Goal: Task Accomplishment & Management: Manage account settings

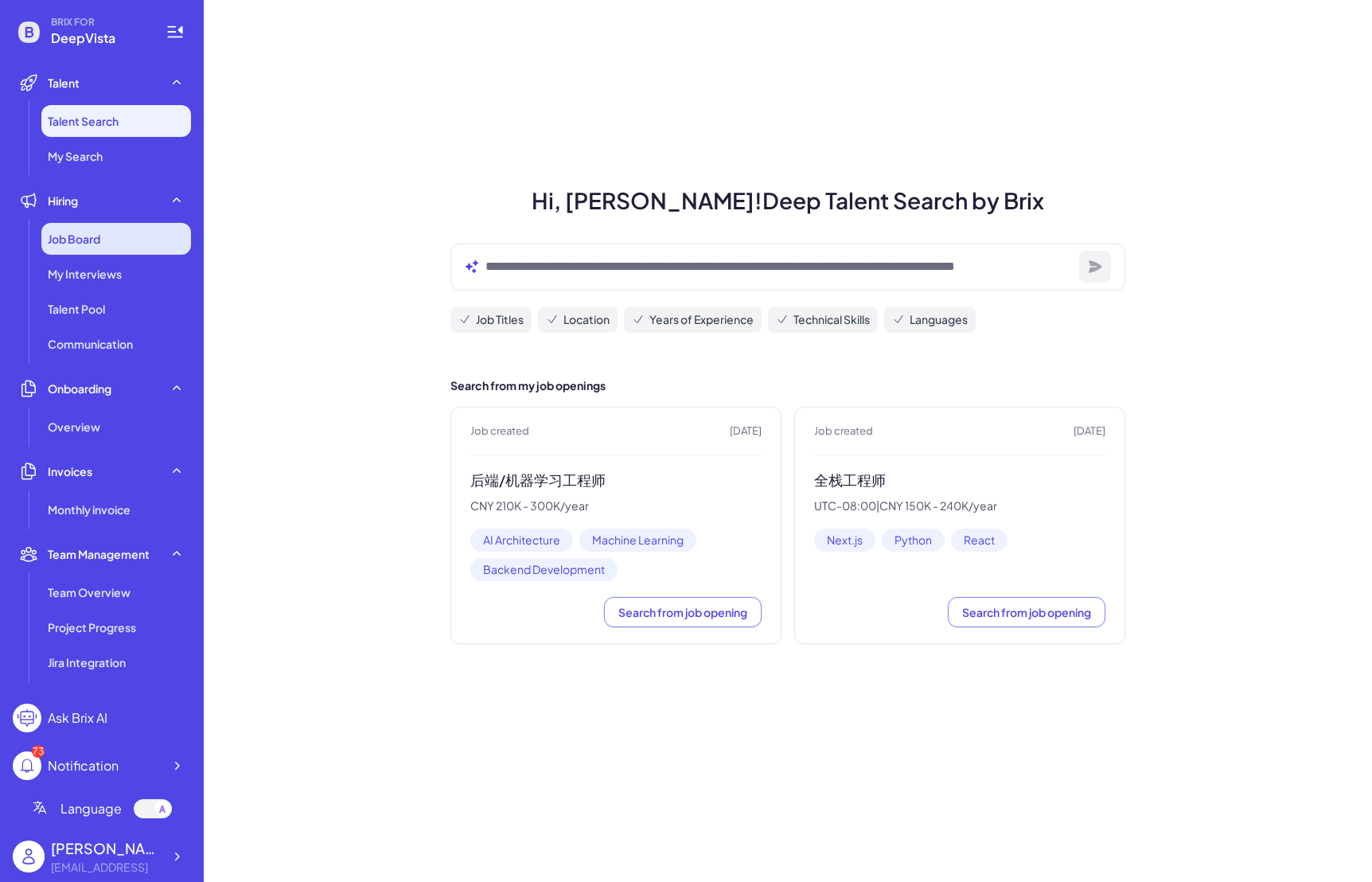
click at [121, 236] on div "Job Board" at bounding box center [116, 239] width 149 height 32
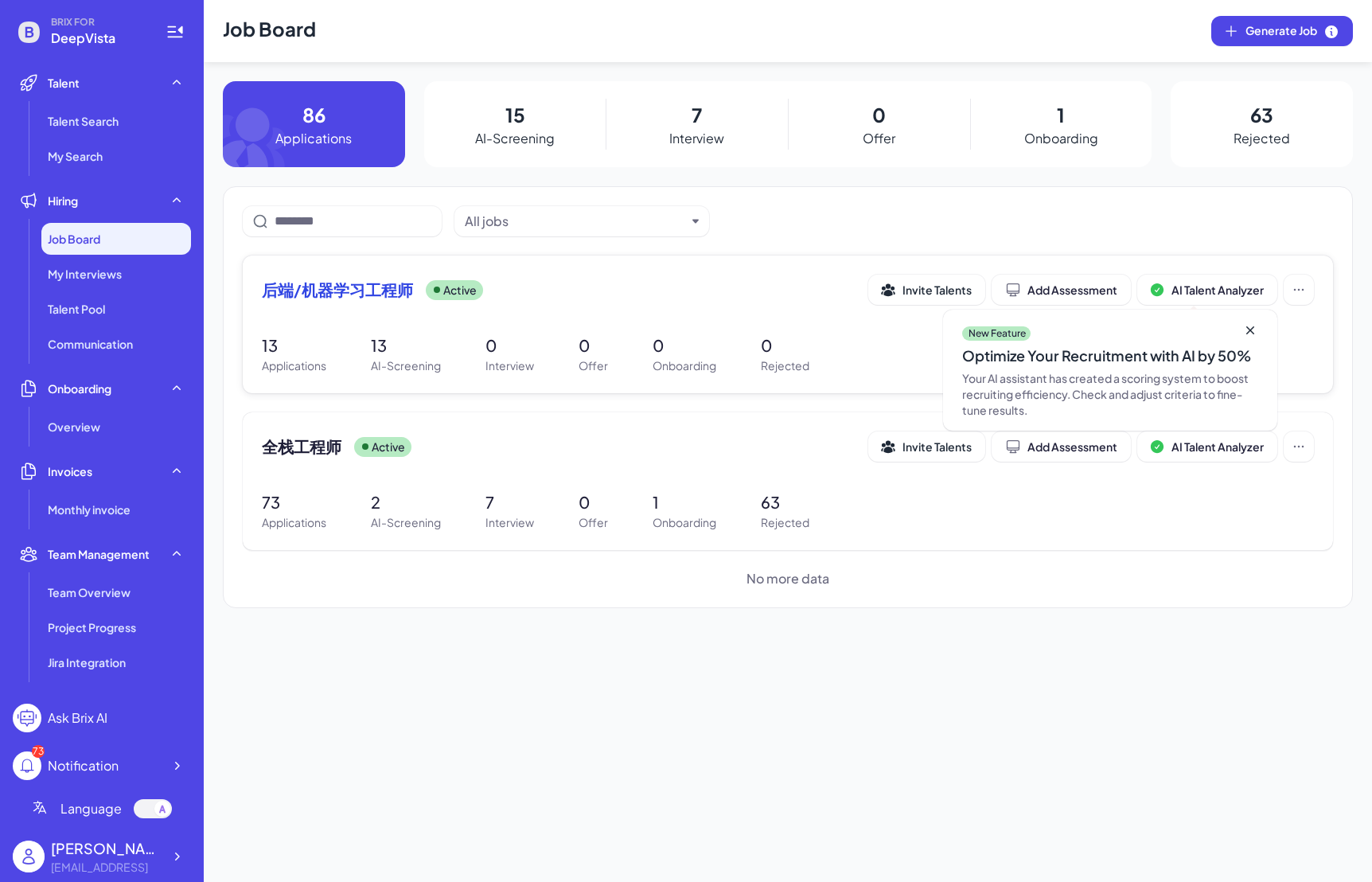
click at [309, 295] on span "后端/机器学习工程师" at bounding box center [337, 290] width 151 height 22
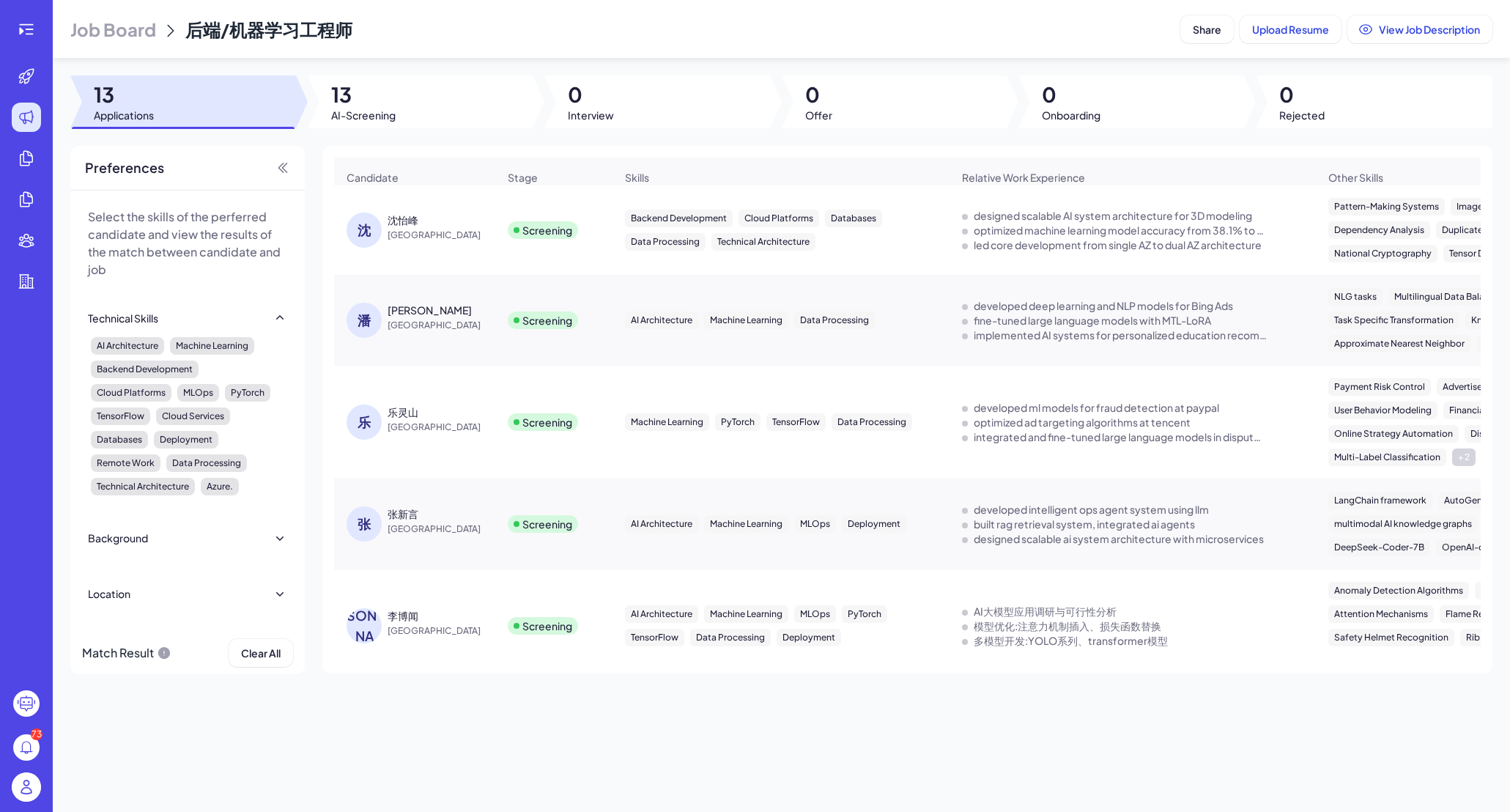
click at [407, 227] on div "沈怡峰" at bounding box center [403, 220] width 31 height 15
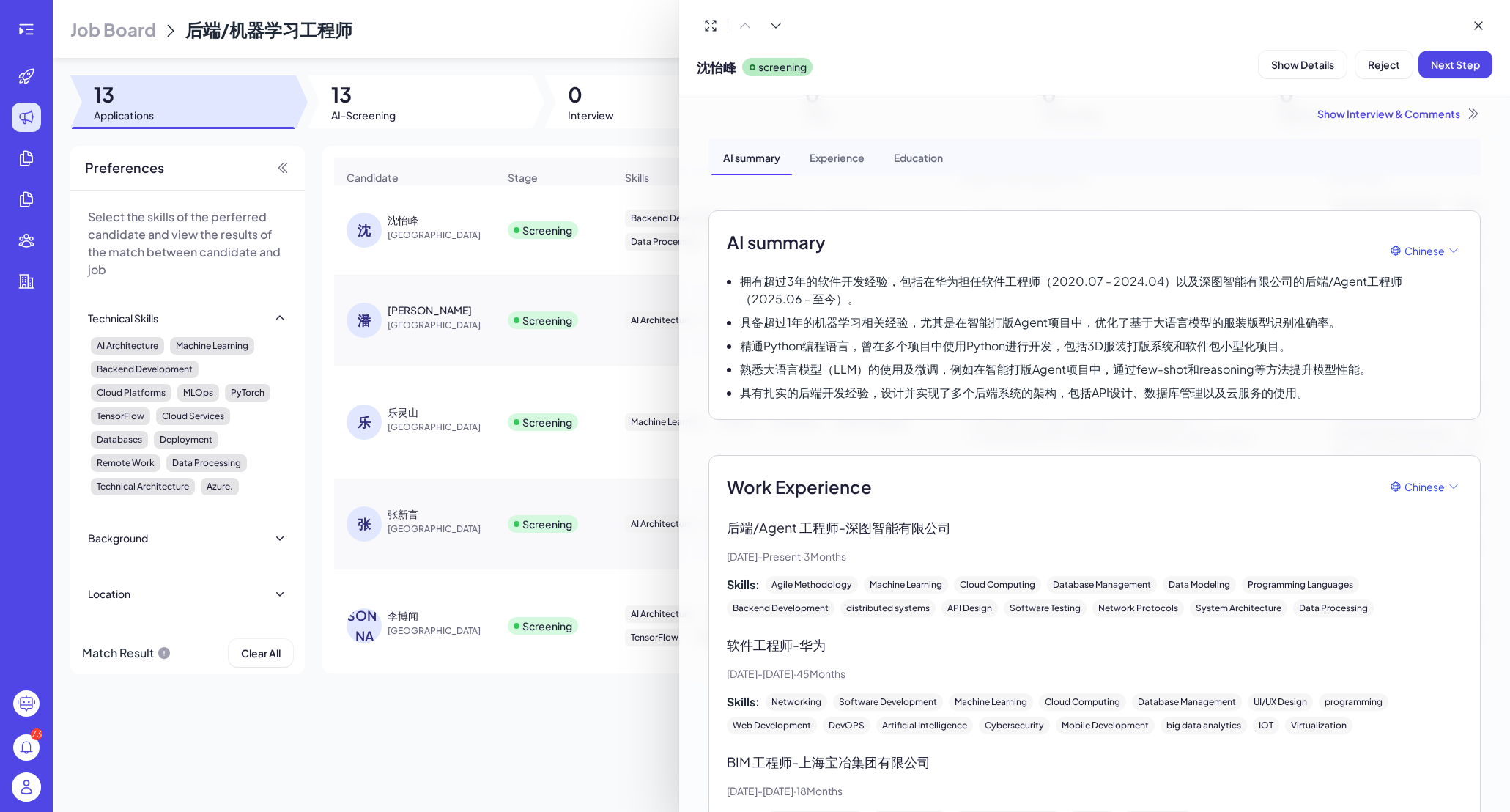
scroll to position [4, 0]
click at [494, 352] on div at bounding box center [755, 406] width 1510 height 812
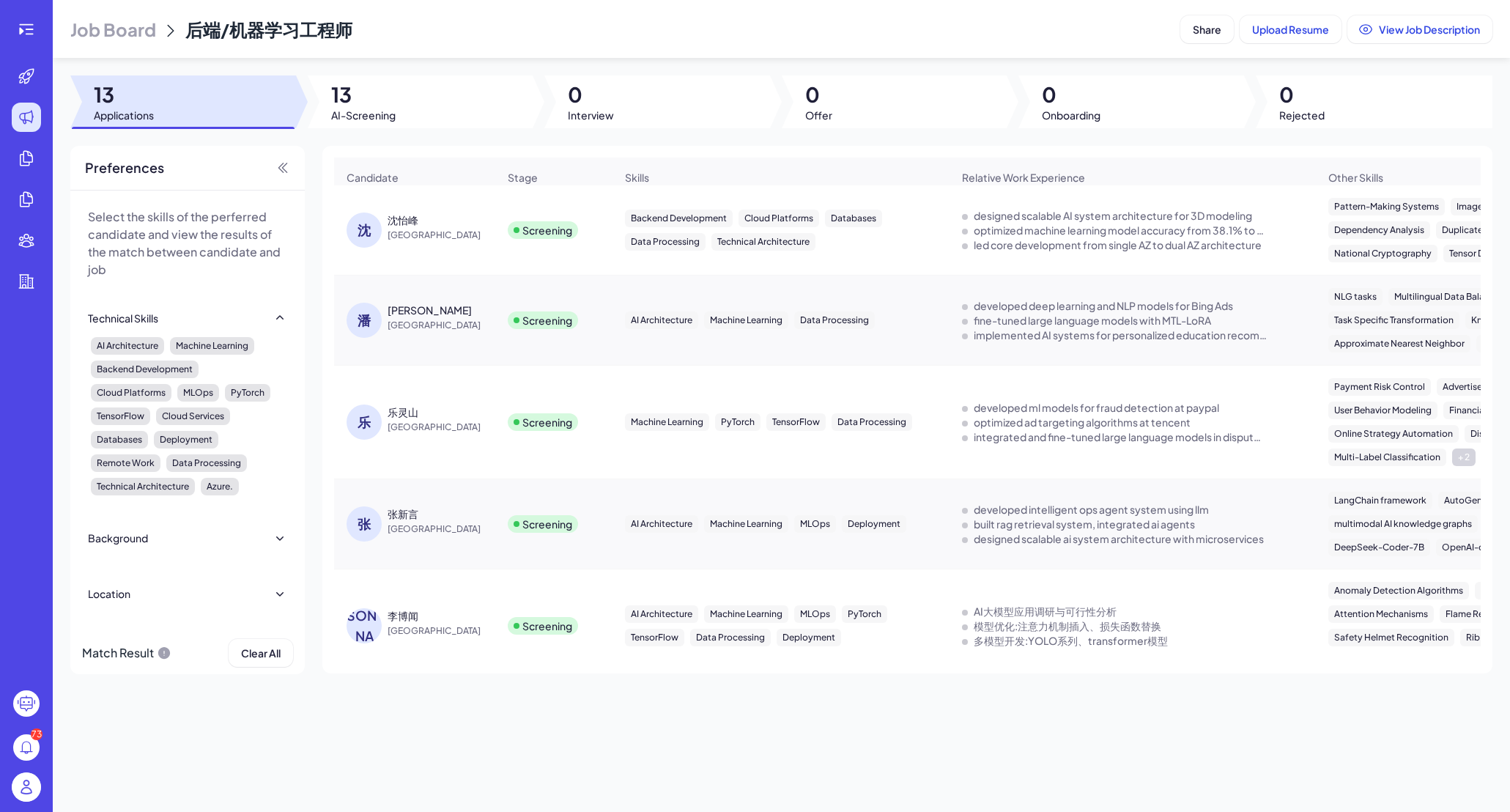
click at [415, 332] on span "[GEOGRAPHIC_DATA]" at bounding box center [442, 325] width 110 height 15
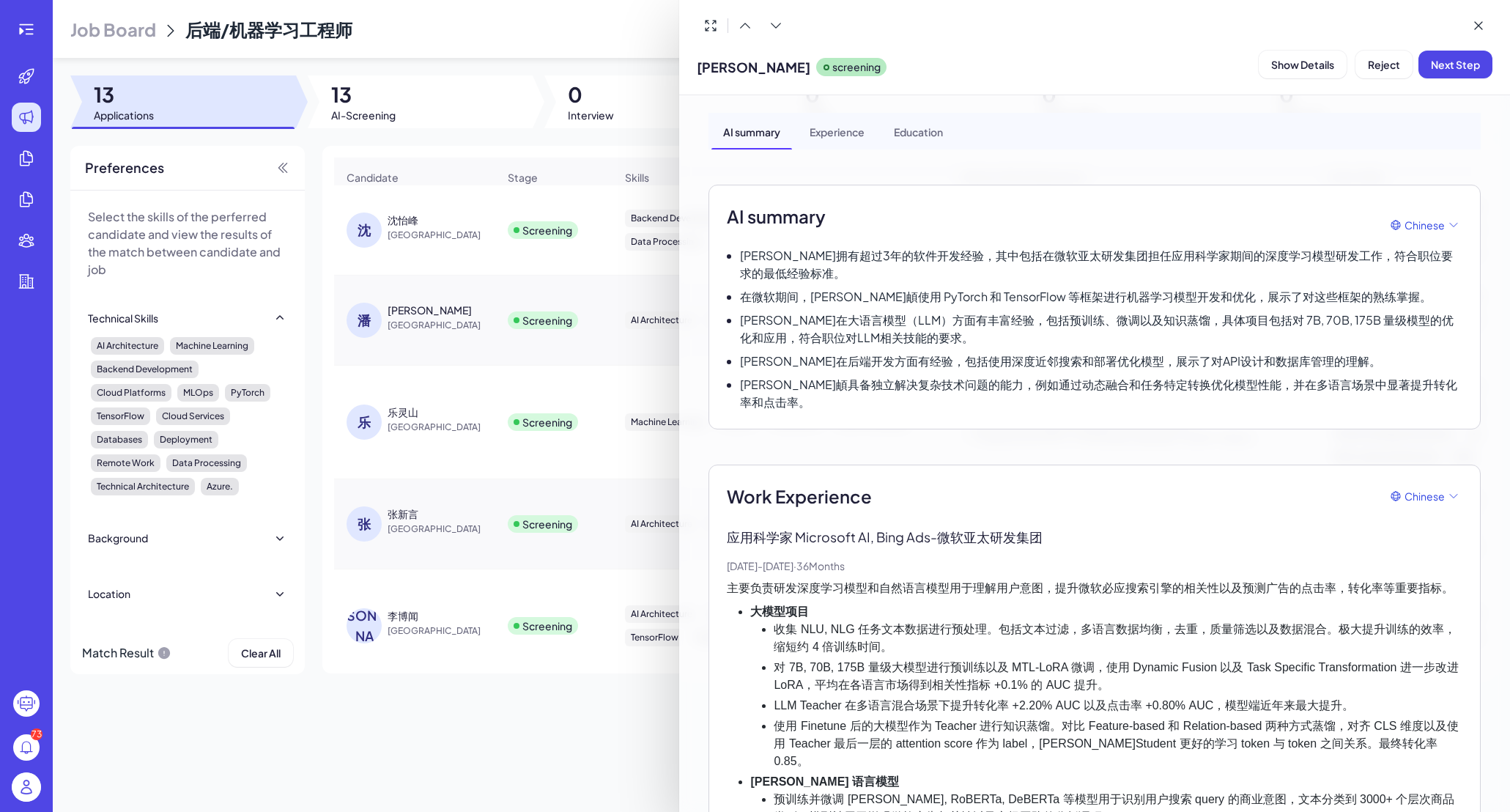
scroll to position [0, 0]
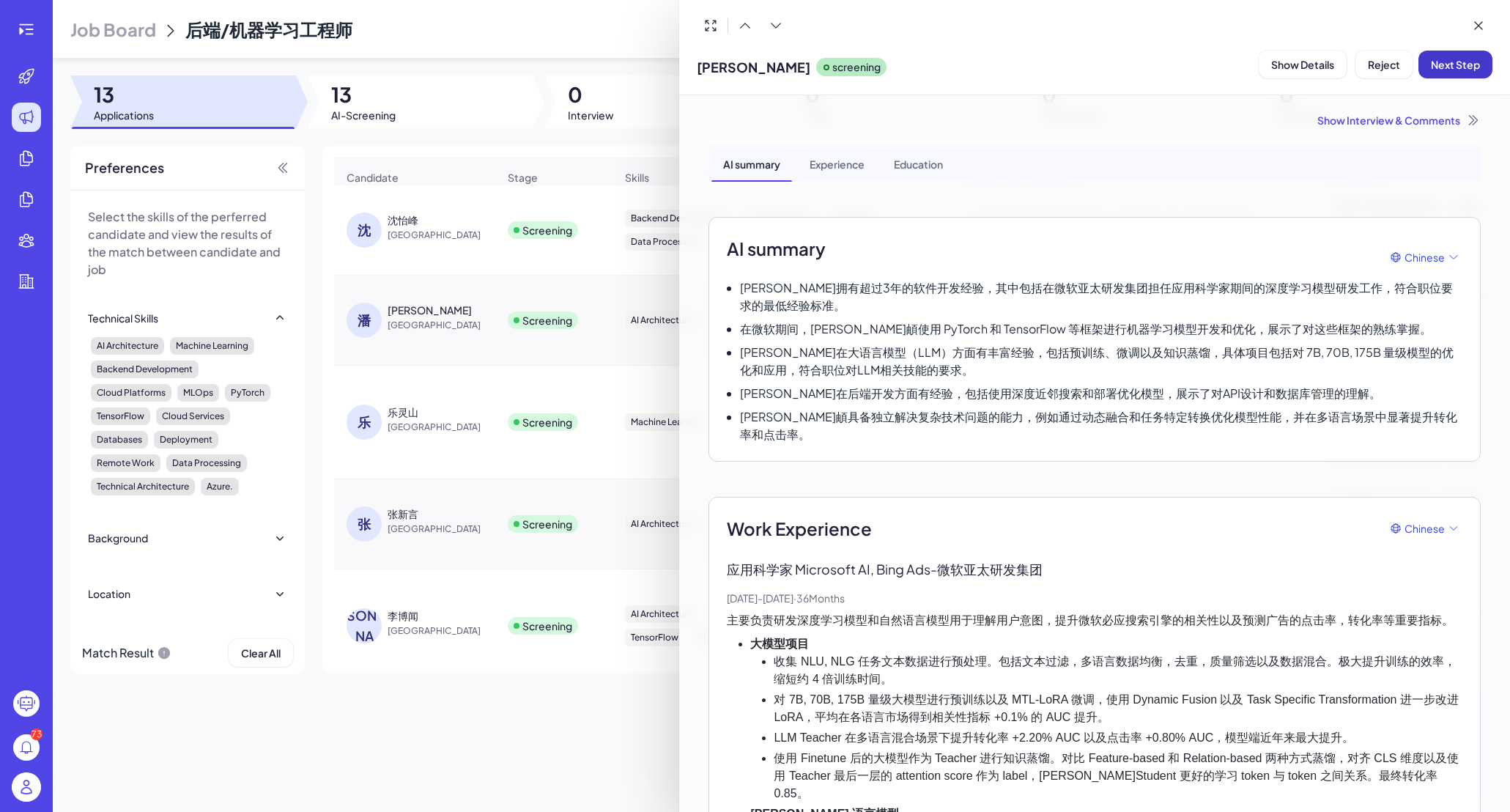
click at [1262, 66] on span "Next Step" at bounding box center [1455, 65] width 49 height 13
click at [1262, 68] on span "Assign Interviewer" at bounding box center [1372, 65] width 91 height 13
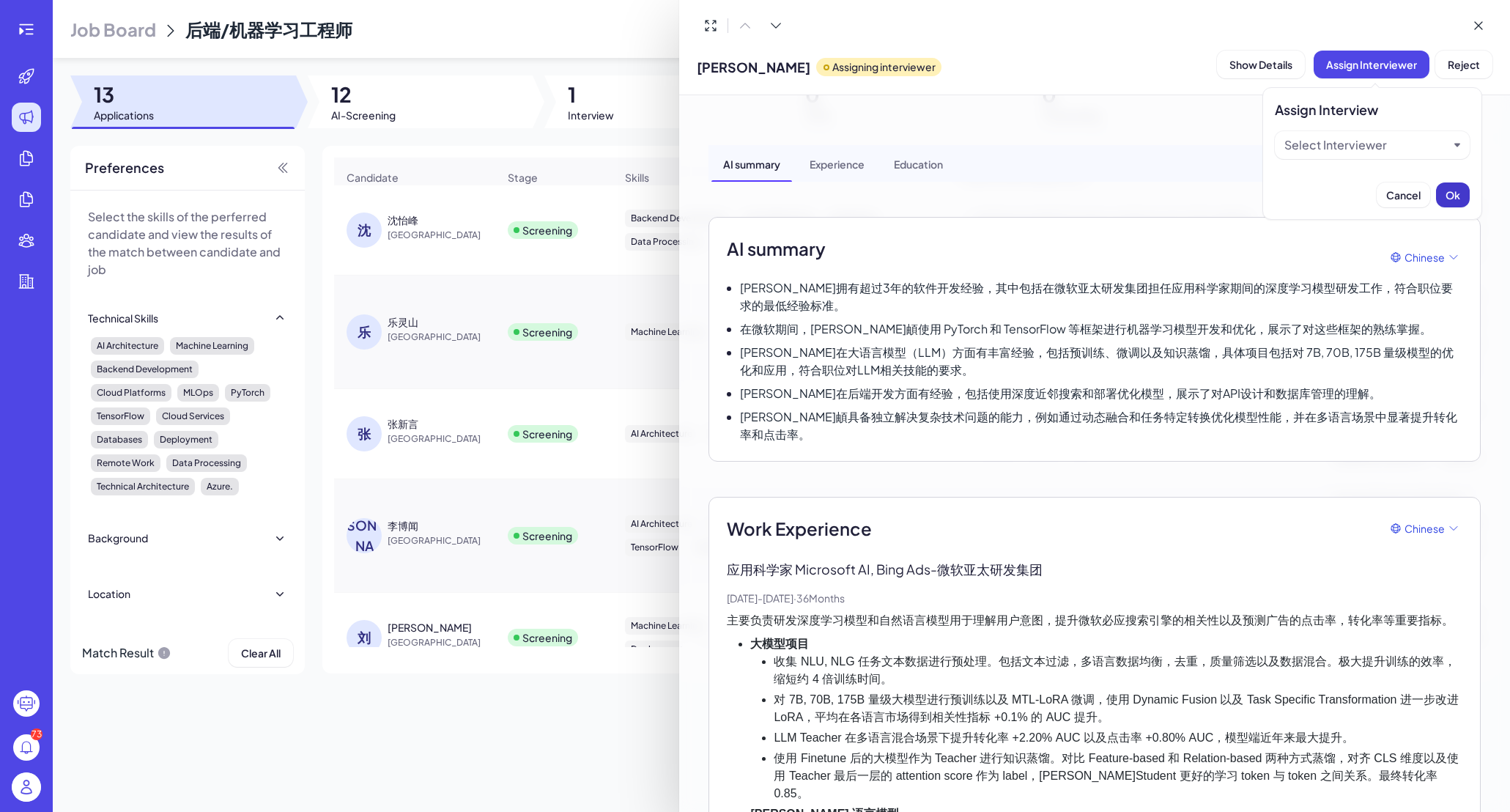
click at [1262, 195] on button "Ok" at bounding box center [1453, 195] width 34 height 25
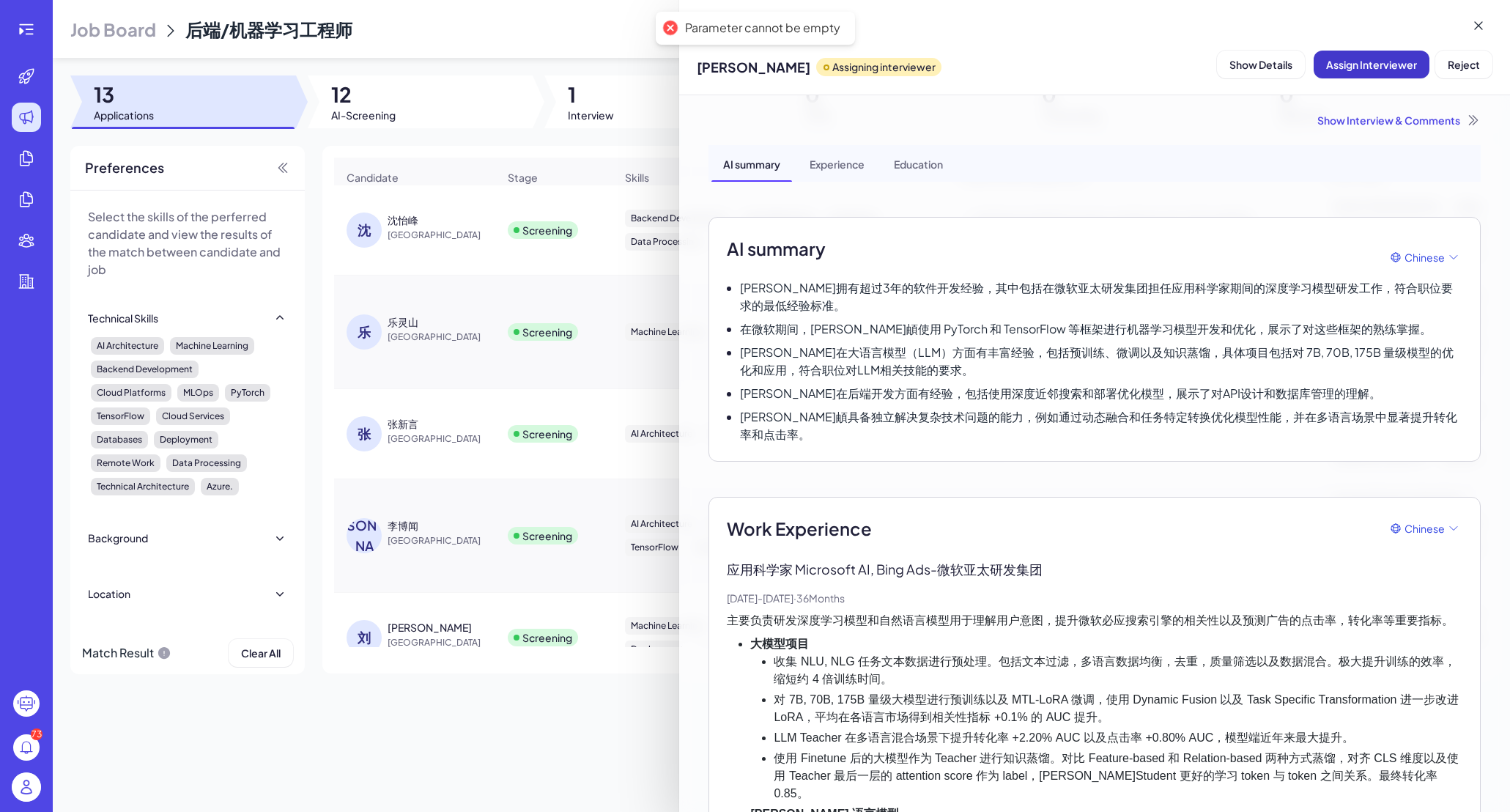
click at [1262, 60] on span "Assign Interviewer" at bounding box center [1372, 65] width 91 height 13
click at [1262, 151] on div "Select Interviewer" at bounding box center [1366, 145] width 164 height 18
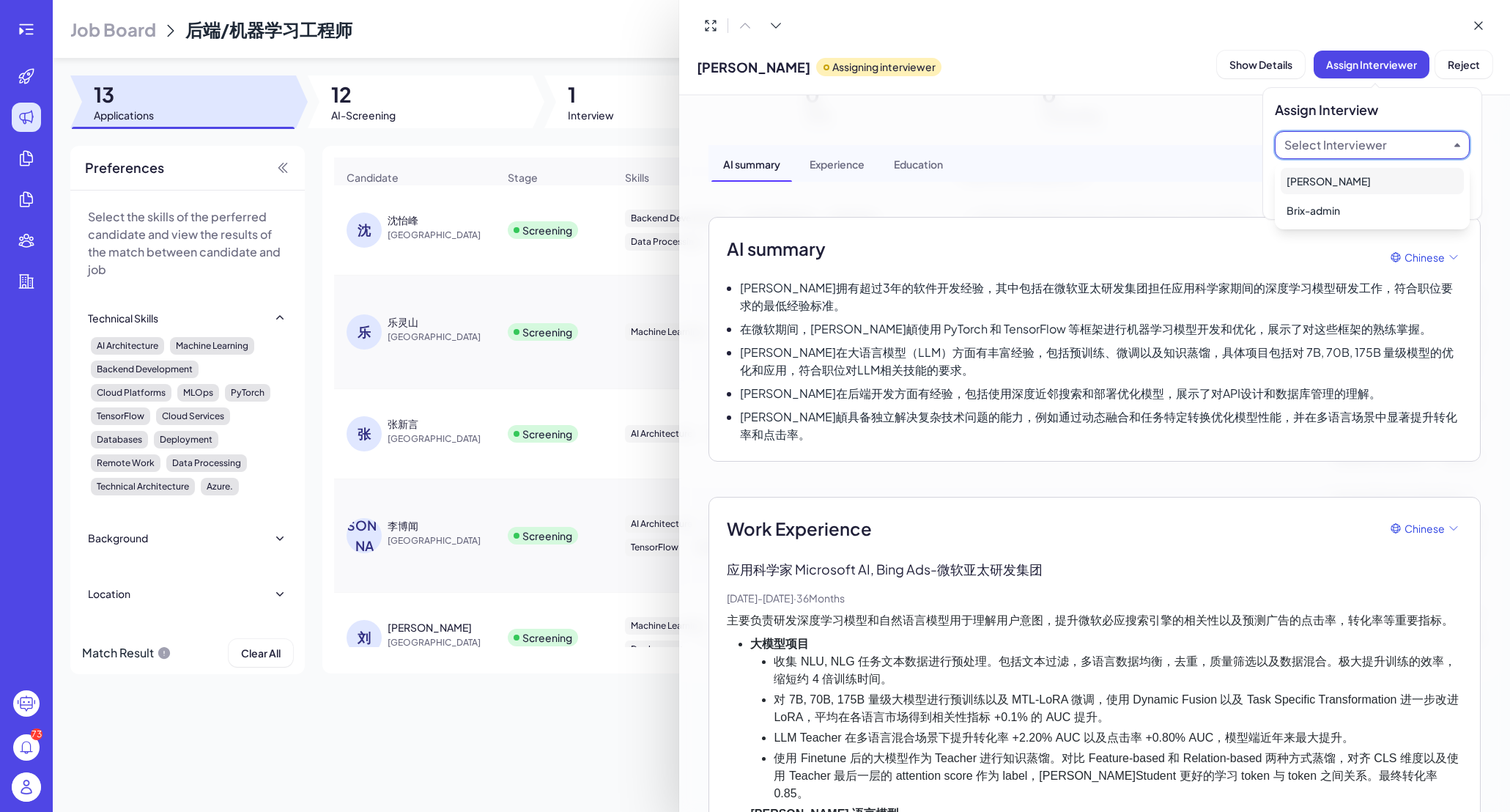
click at [1262, 186] on div "[PERSON_NAME]" at bounding box center [1372, 181] width 183 height 26
click at [1262, 190] on button "Ok" at bounding box center [1453, 195] width 34 height 25
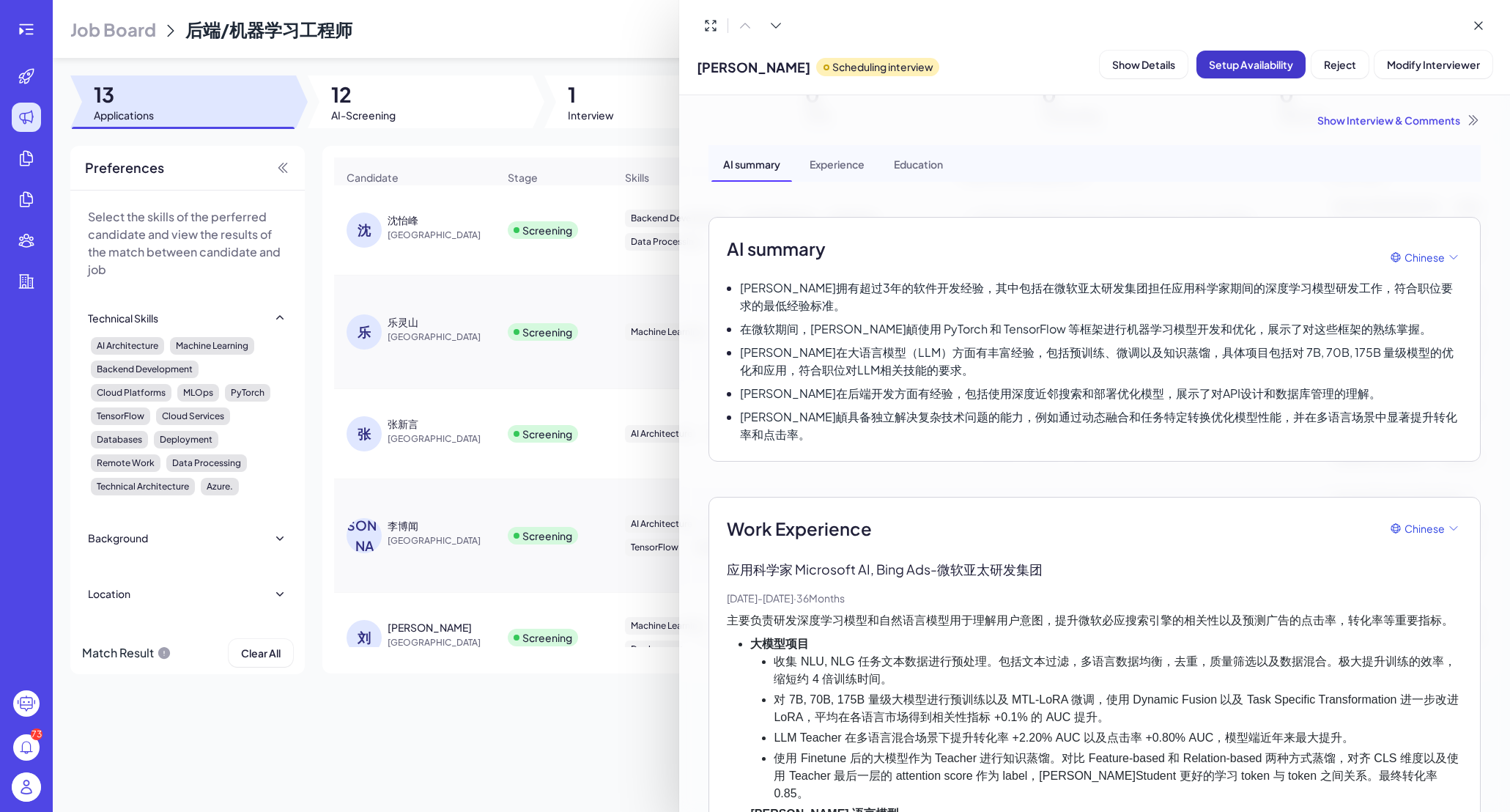
click at [1262, 64] on span "Setup Availability" at bounding box center [1251, 65] width 85 height 13
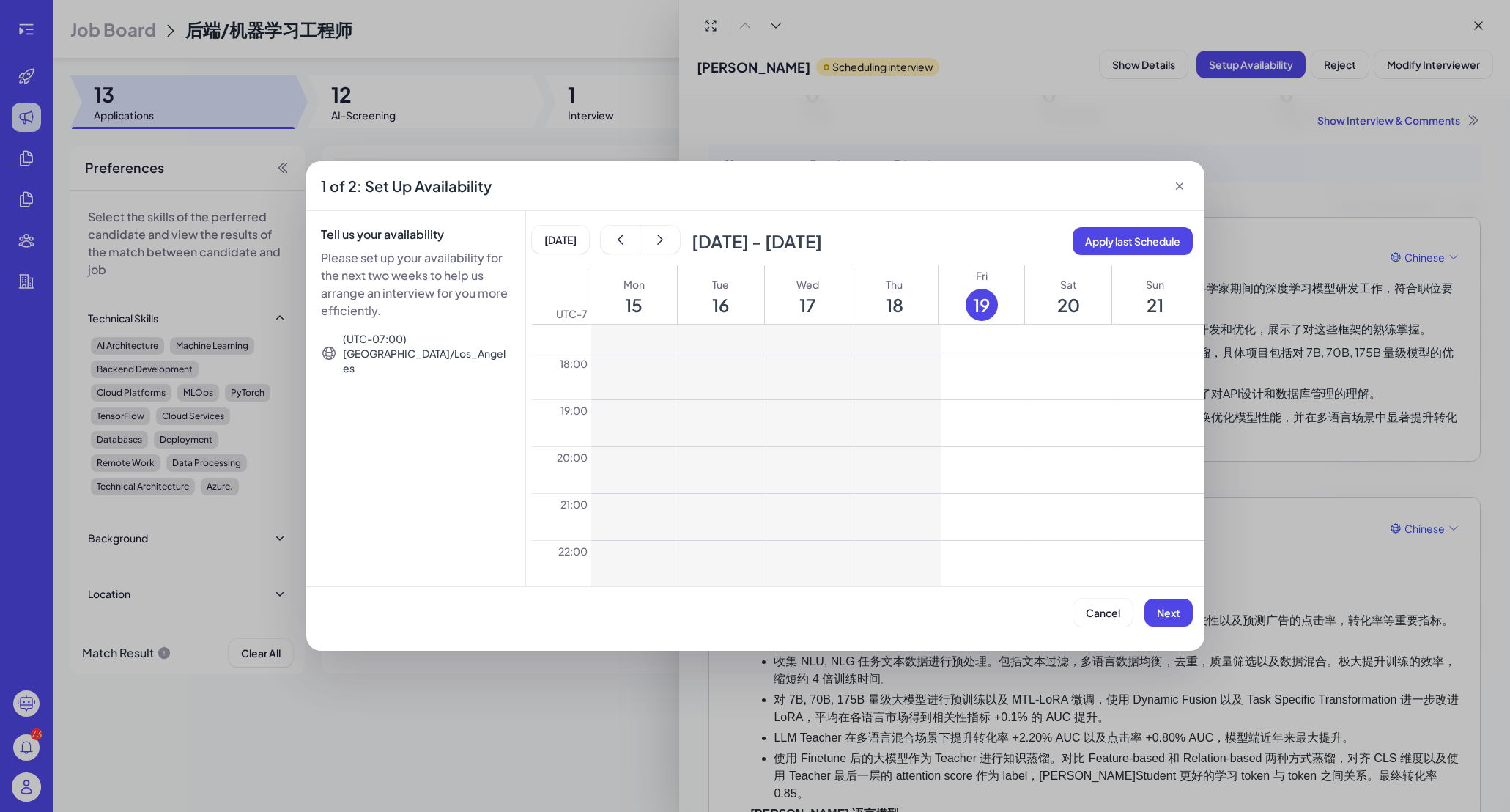
scroll to position [866, 0]
click at [1126, 518] on button at bounding box center [1161, 513] width 88 height 46
click at [1126, 570] on button at bounding box center [1161, 560] width 88 height 46
click at [656, 238] on icon "show next" at bounding box center [660, 240] width 15 height 15
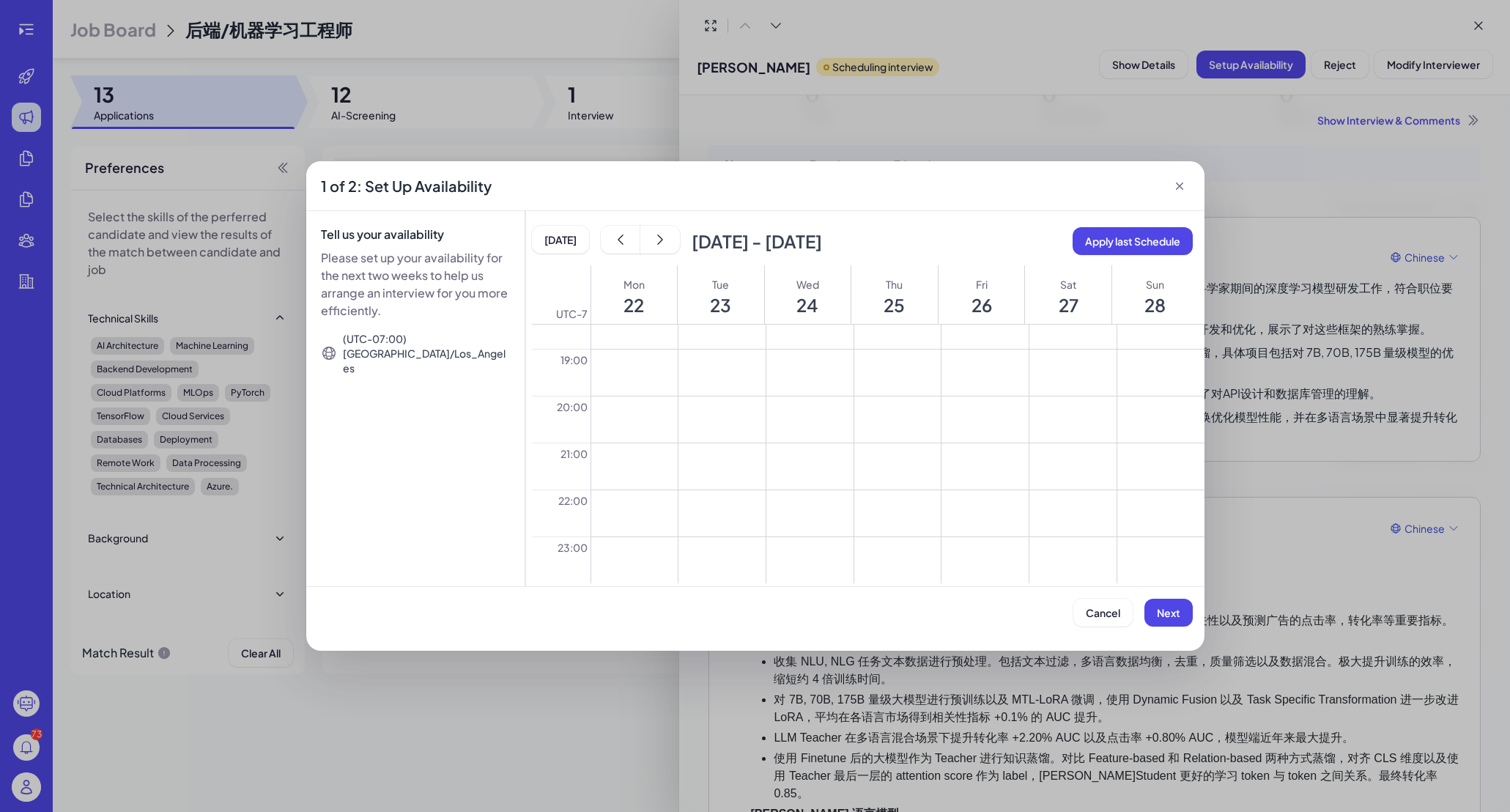
click at [629, 505] on button at bounding box center [635, 513] width 88 height 46
click at [629, 550] on button at bounding box center [635, 560] width 88 height 46
click at [708, 521] on button at bounding box center [722, 513] width 88 height 46
click at [714, 558] on button at bounding box center [722, 560] width 88 height 46
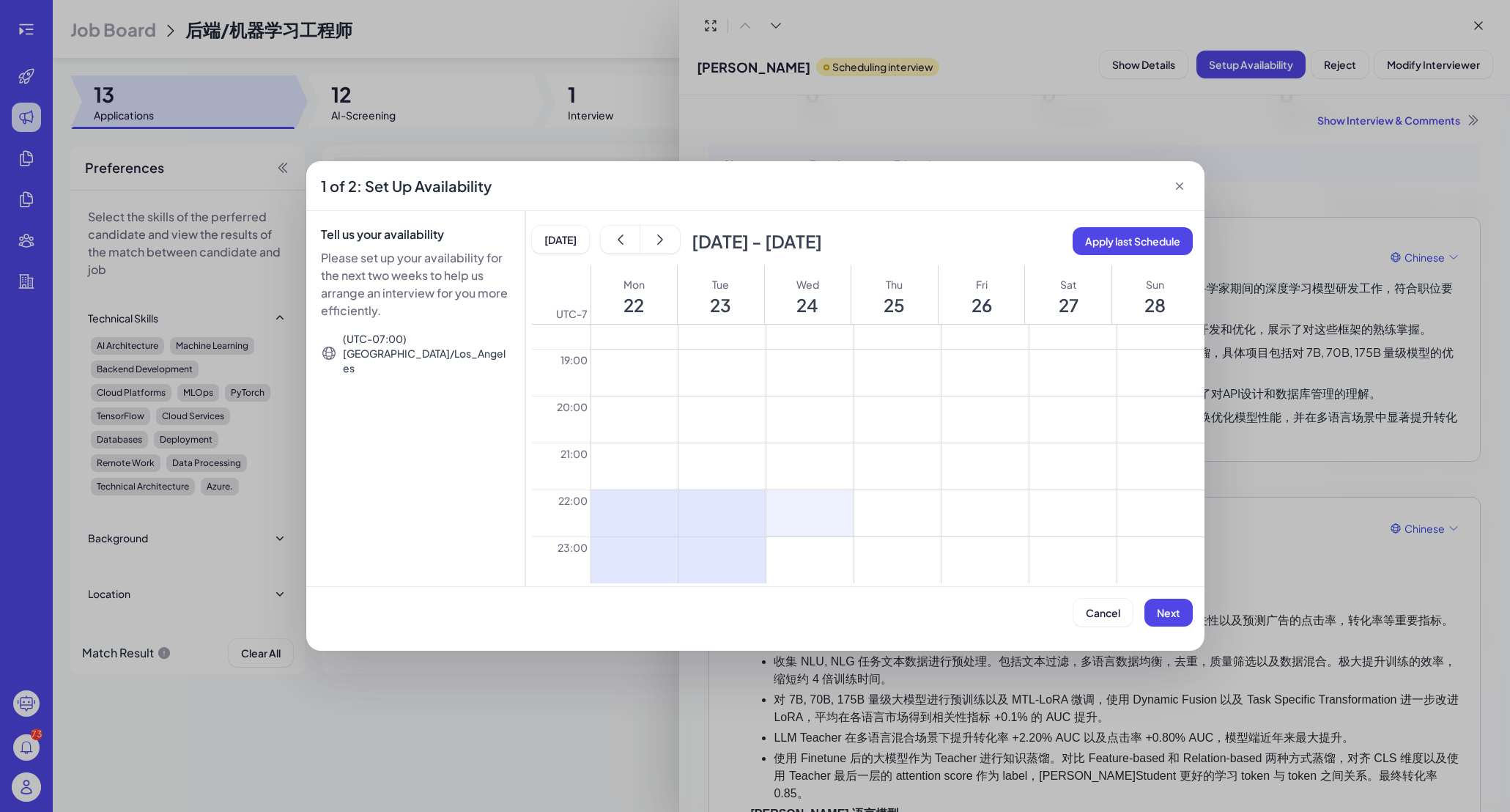
click at [787, 530] on button at bounding box center [810, 513] width 88 height 46
click at [797, 572] on button at bounding box center [810, 560] width 88 height 46
click at [888, 532] on button at bounding box center [897, 513] width 88 height 46
click at [883, 563] on button at bounding box center [897, 560] width 88 height 46
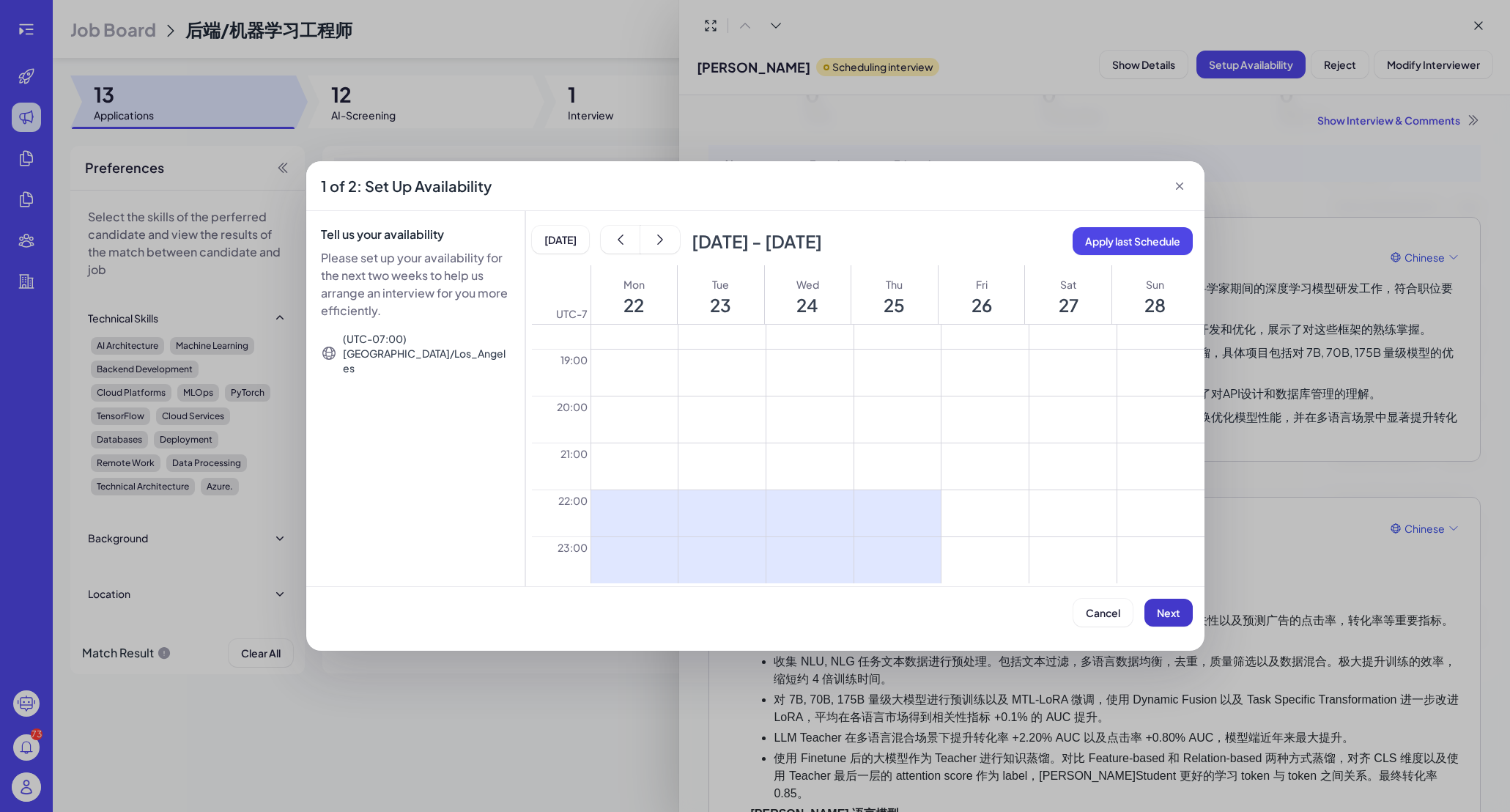
click at [1162, 613] on span "Next" at bounding box center [1169, 613] width 24 height 13
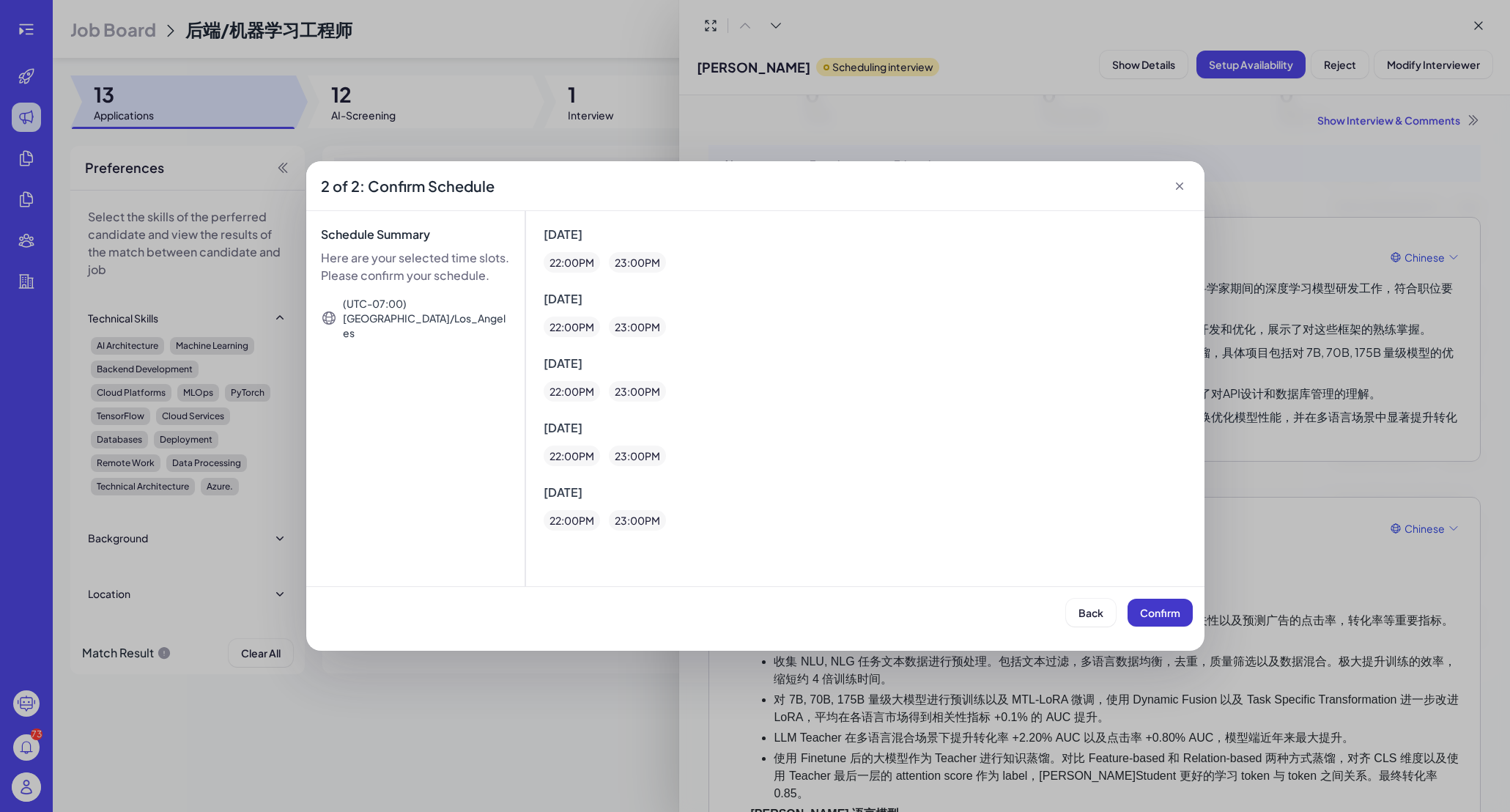
click at [1170, 610] on span "Confirm" at bounding box center [1160, 613] width 40 height 13
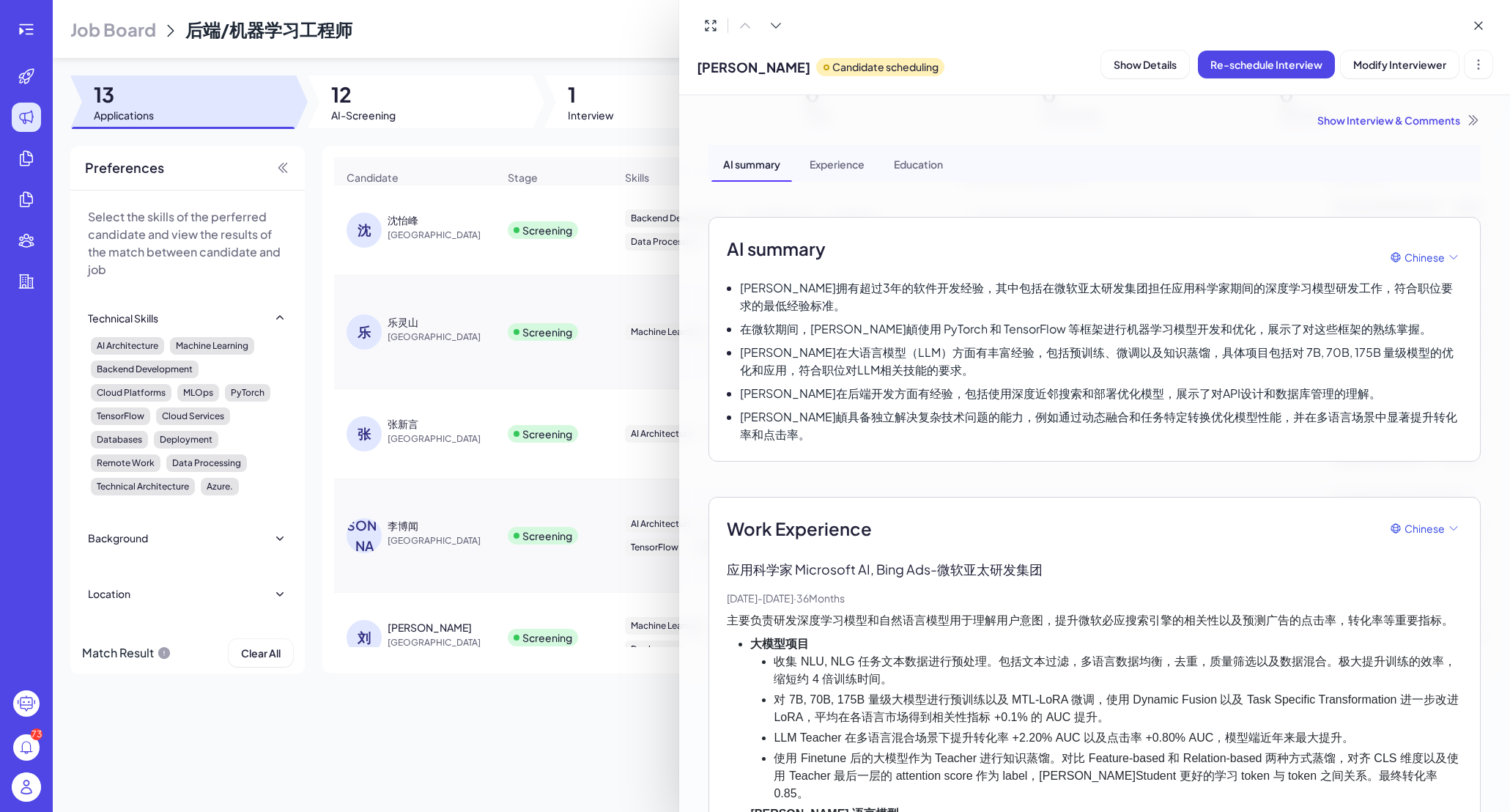
click at [650, 66] on div at bounding box center [755, 406] width 1510 height 812
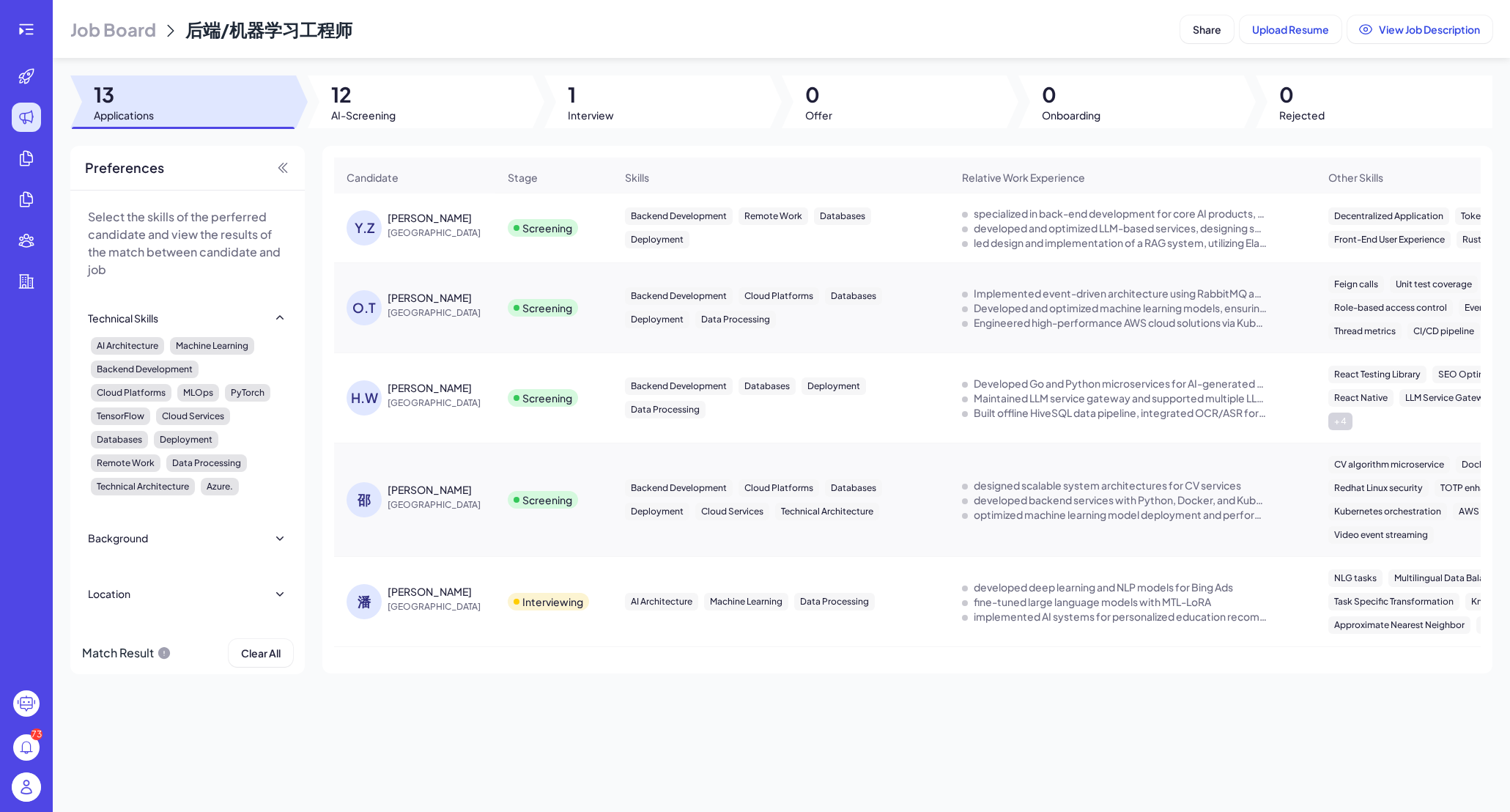
scroll to position [0, 0]
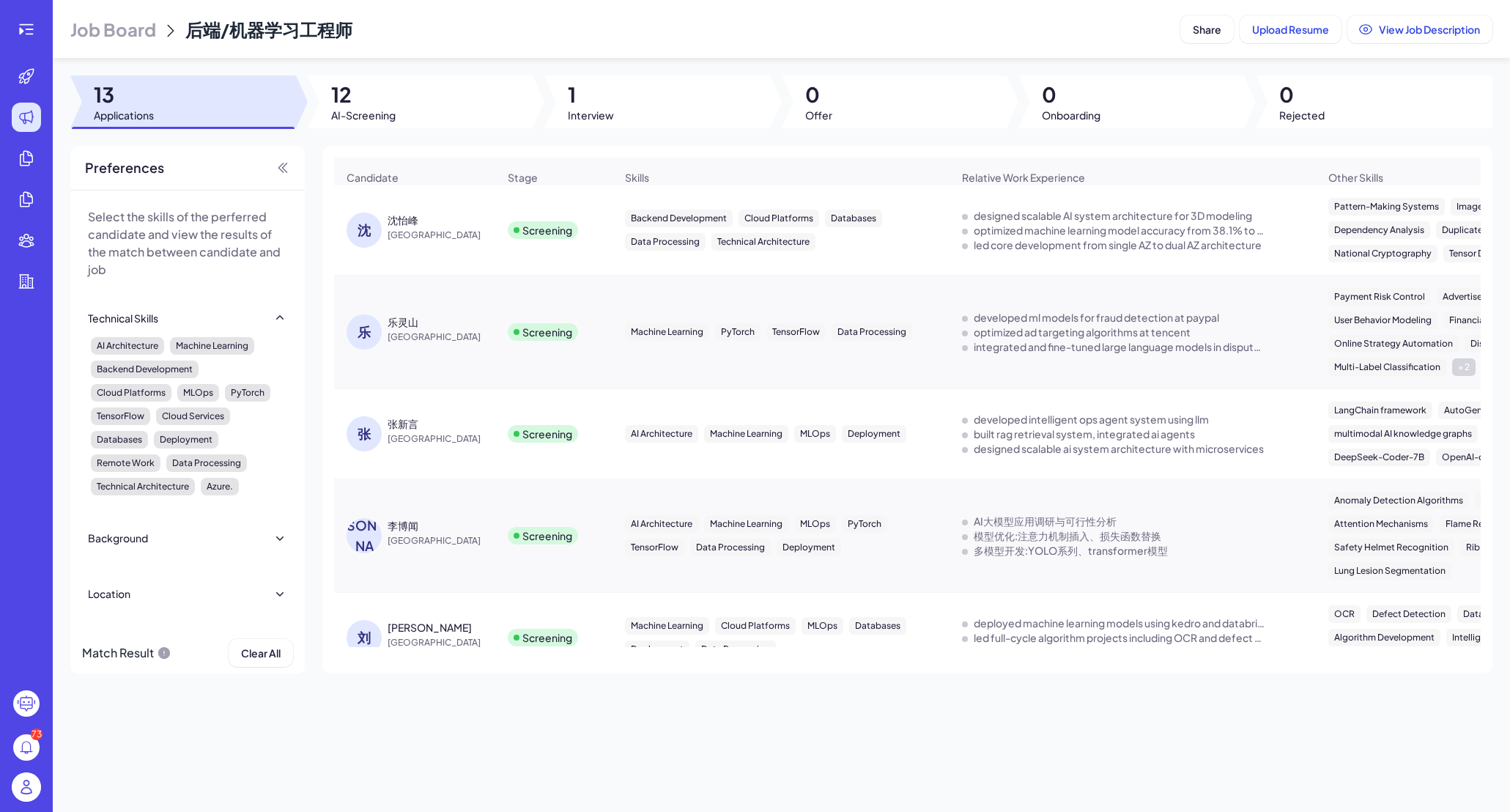
click at [421, 235] on span "[GEOGRAPHIC_DATA]" at bounding box center [442, 235] width 110 height 15
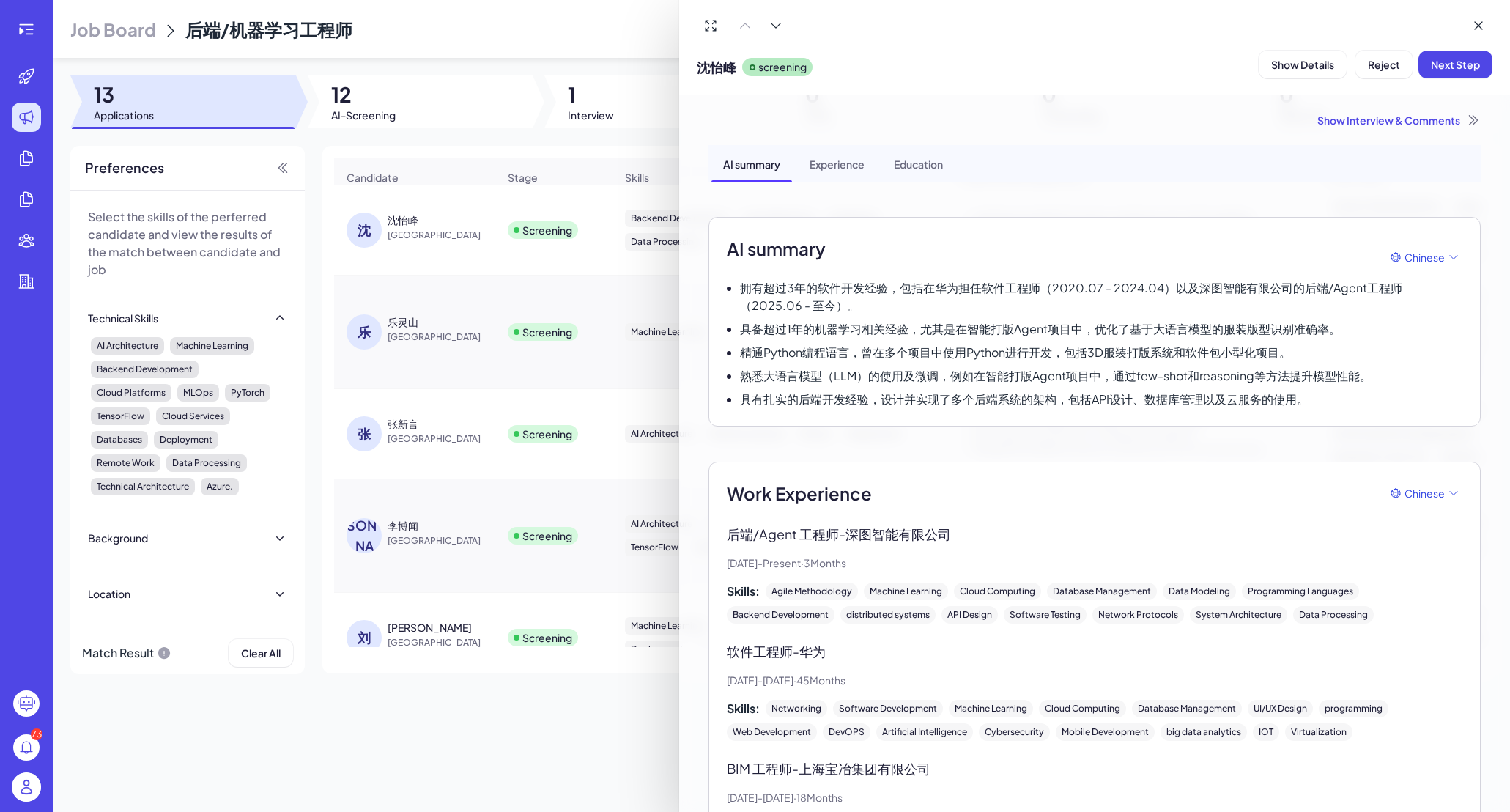
click at [417, 335] on div at bounding box center [755, 406] width 1510 height 812
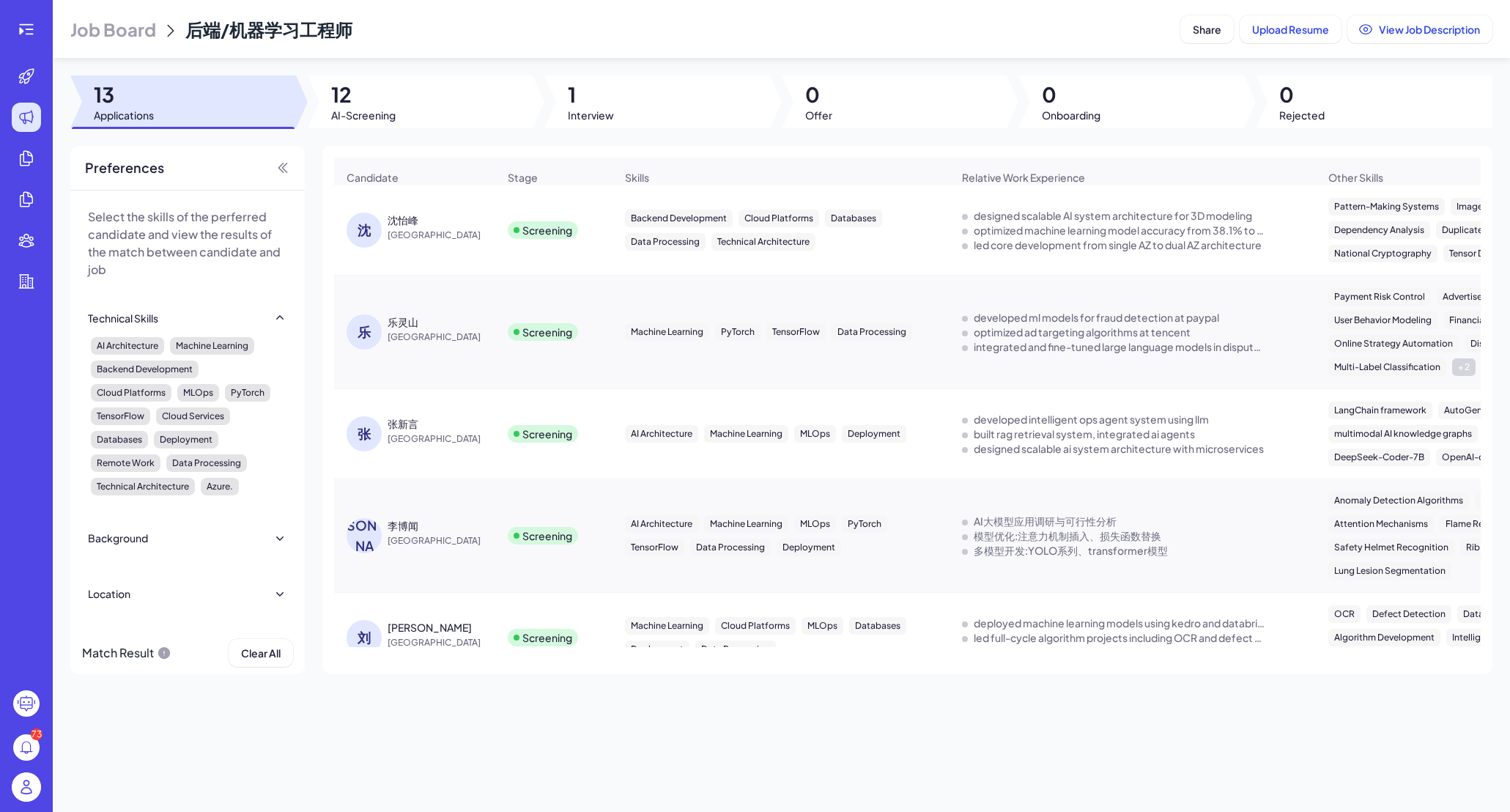
click at [409, 329] on div "乐灵山" at bounding box center [403, 321] width 31 height 15
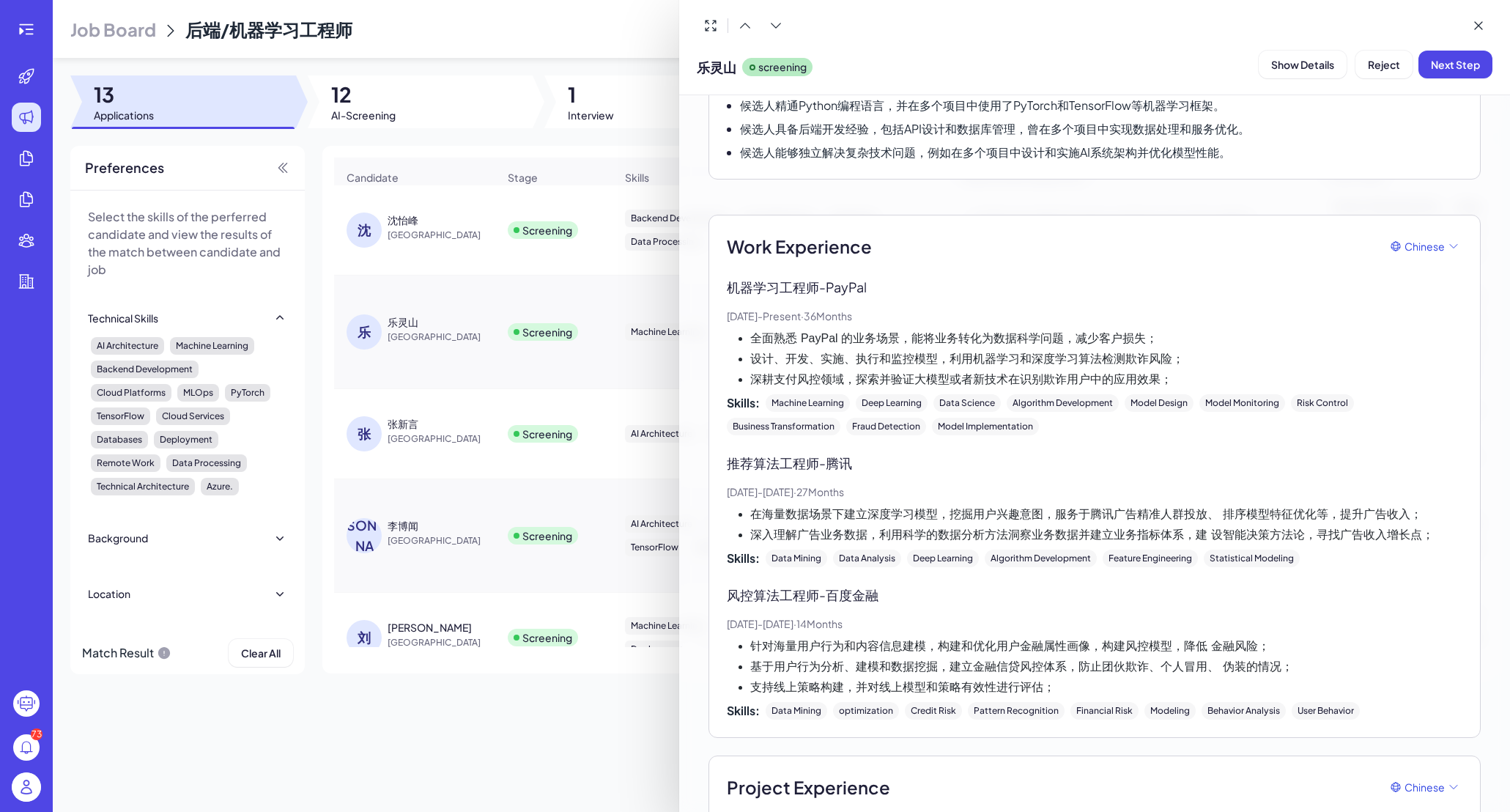
scroll to position [171, 0]
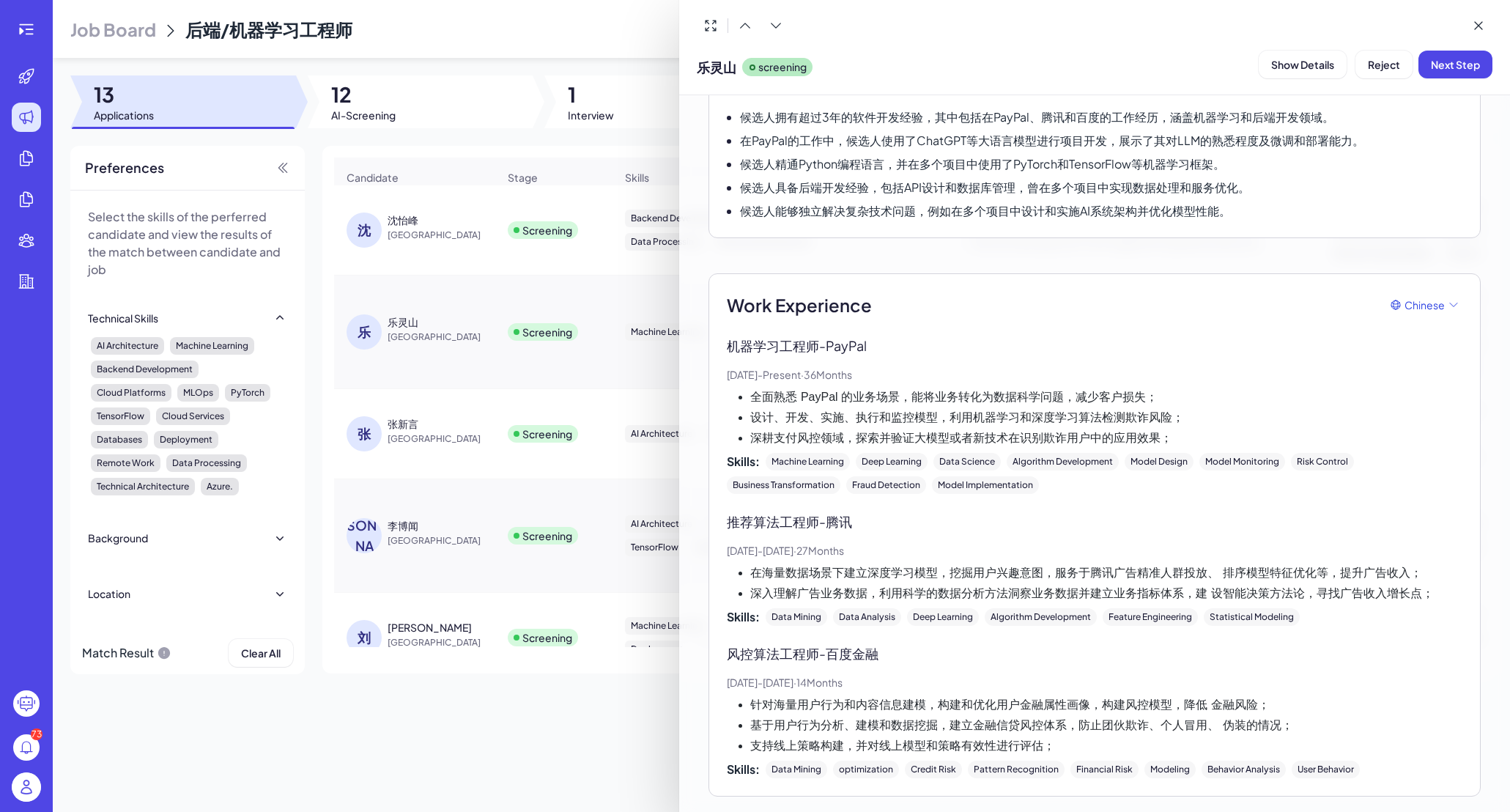
click at [538, 265] on div at bounding box center [755, 406] width 1510 height 812
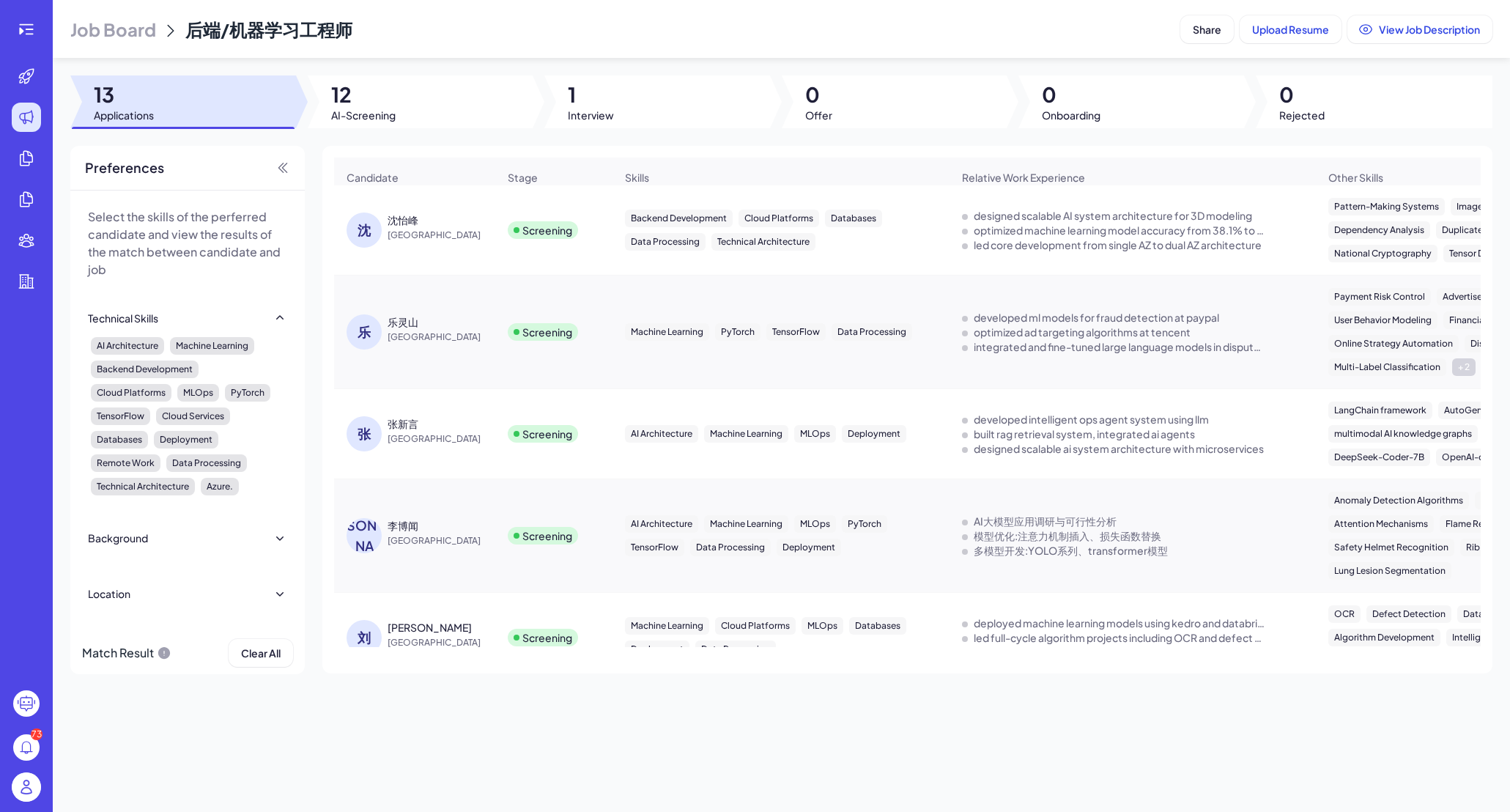
click at [409, 427] on div "张新言" at bounding box center [403, 424] width 31 height 15
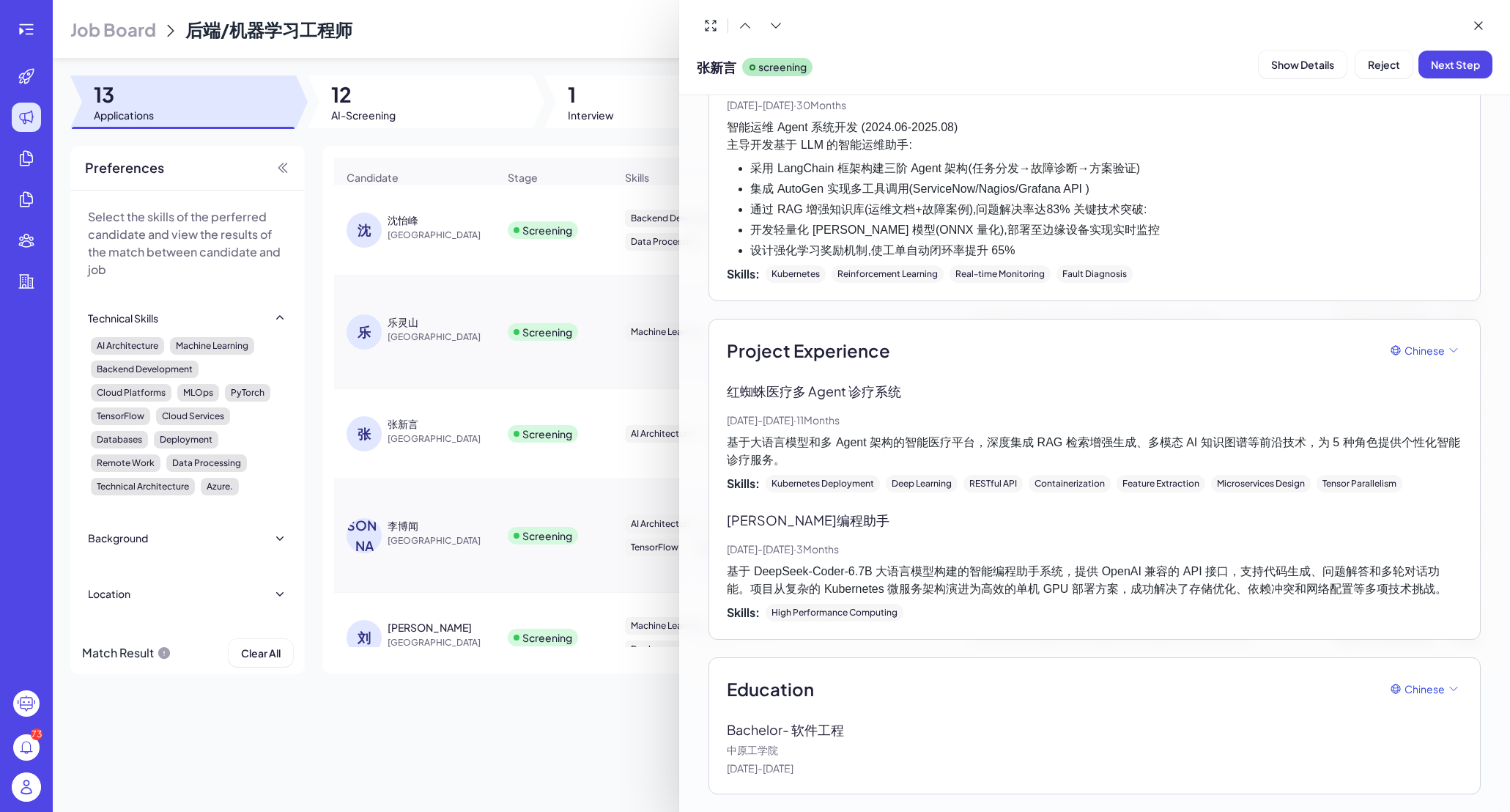
scroll to position [0, 0]
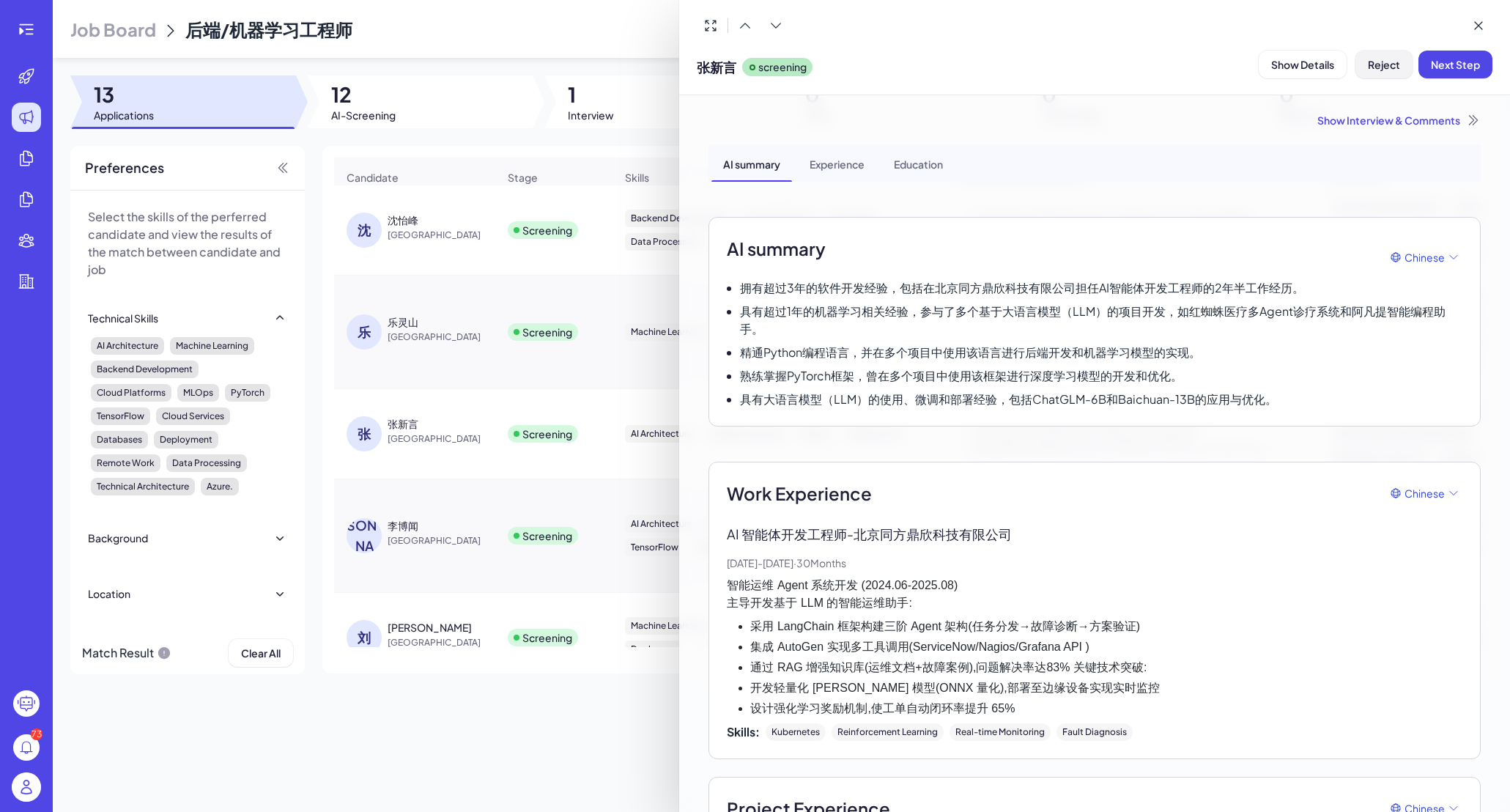
click at [1262, 70] on span "Reject" at bounding box center [1384, 65] width 32 height 13
click at [1262, 159] on button "Ok" at bounding box center [1464, 159] width 34 height 25
click at [440, 402] on div at bounding box center [755, 406] width 1510 height 812
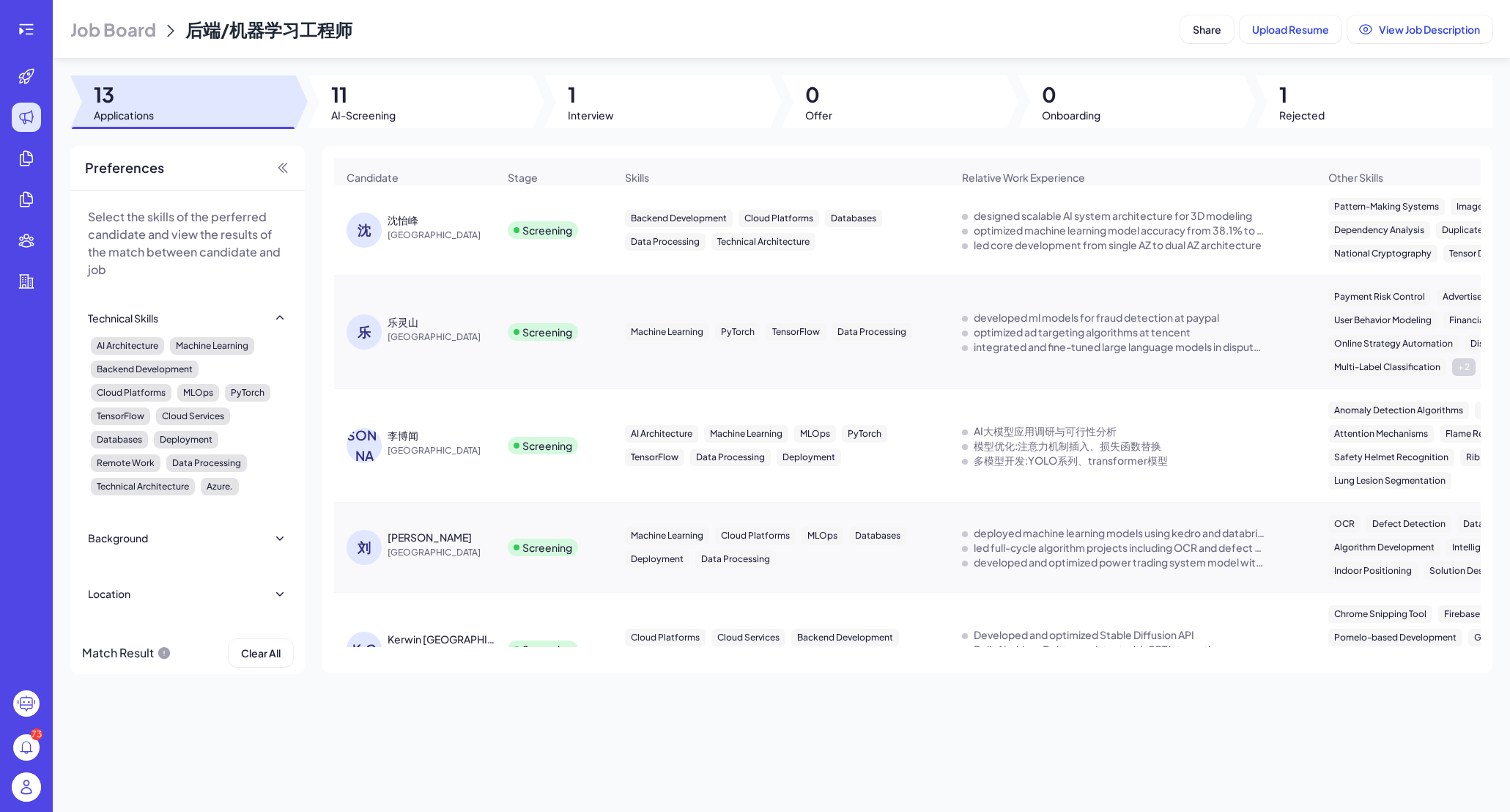
click at [414, 443] on div "李博闻" at bounding box center [403, 435] width 31 height 15
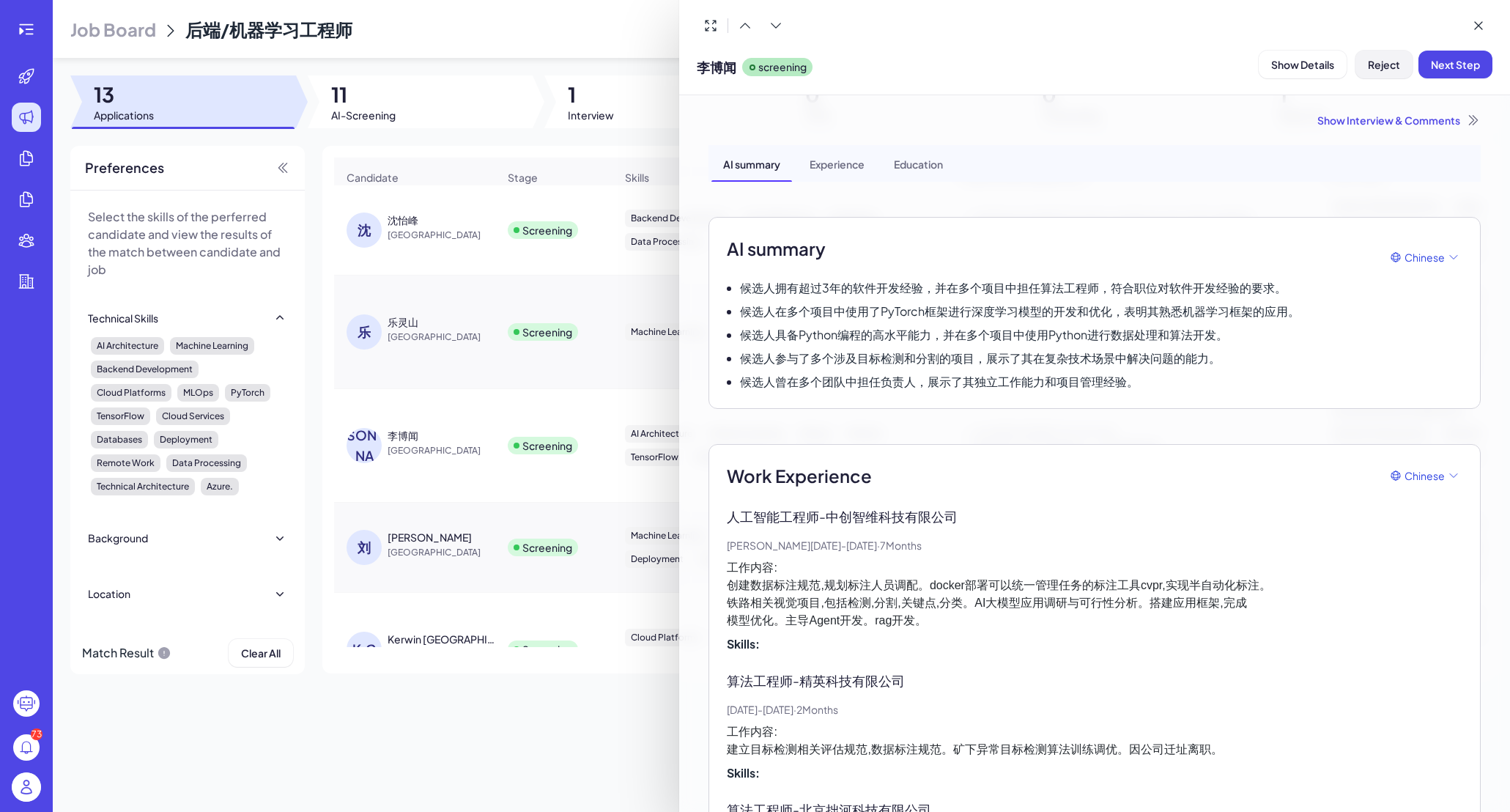
click at [1262, 60] on span "Reject" at bounding box center [1384, 65] width 32 height 13
click at [1262, 152] on button "Ok" at bounding box center [1464, 159] width 34 height 25
click at [484, 350] on div at bounding box center [755, 406] width 1510 height 812
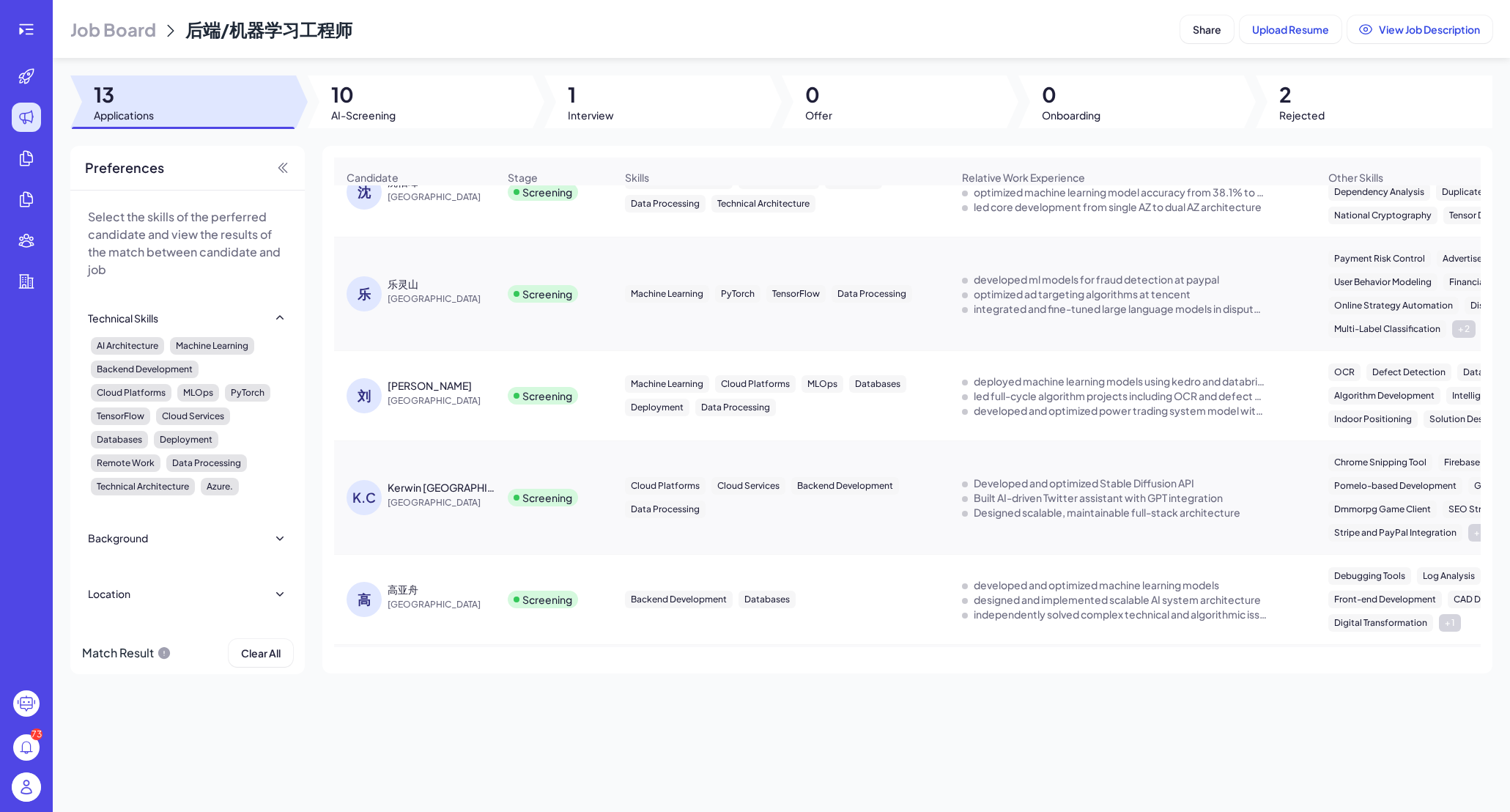
scroll to position [41, 0]
click at [408, 388] on div "[PERSON_NAME]" at bounding box center [430, 382] width 85 height 15
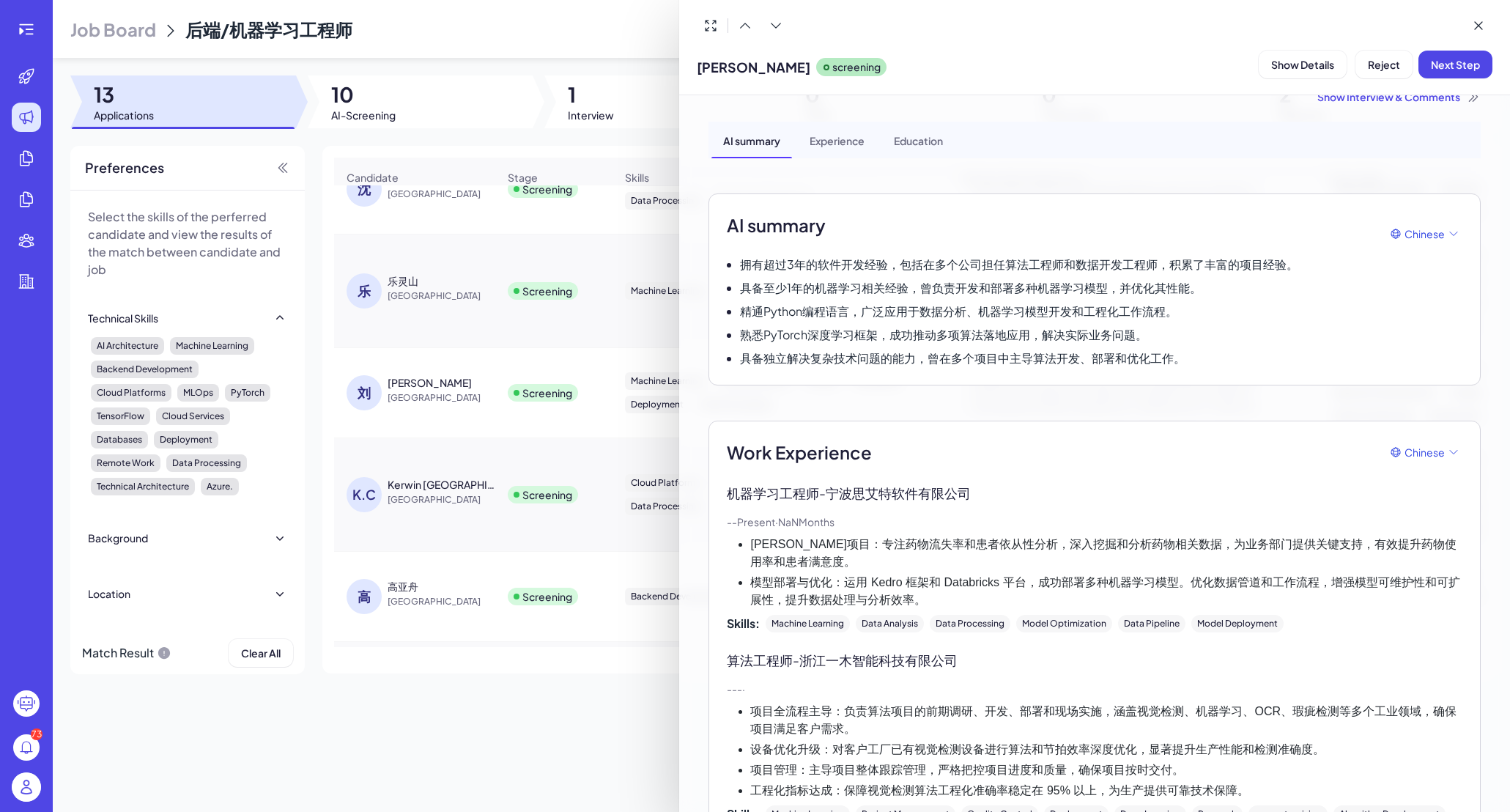
scroll to position [0, 0]
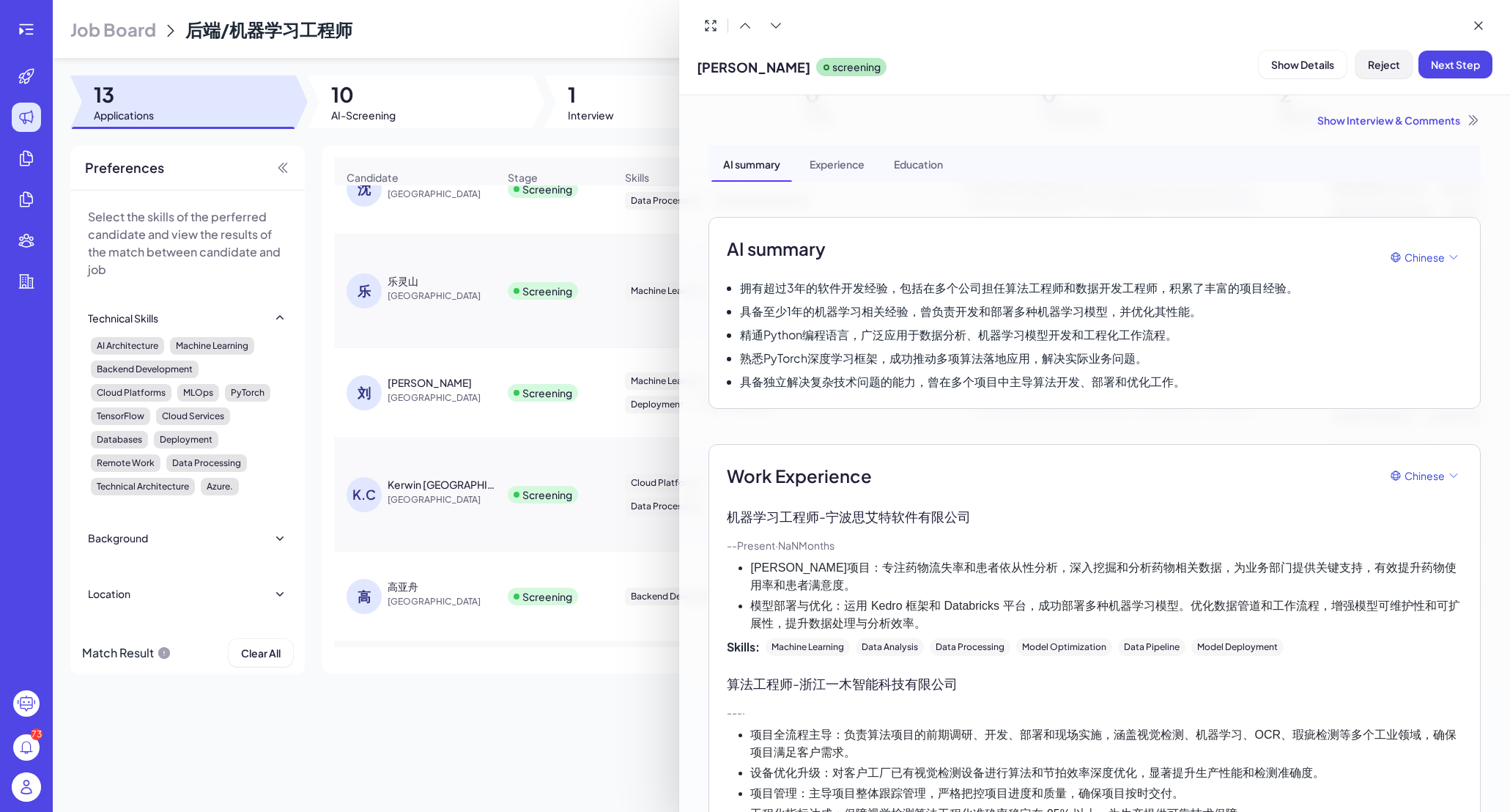
click at [1262, 65] on span "Reject" at bounding box center [1384, 65] width 32 height 13
click at [1262, 152] on span "Ok" at bounding box center [1464, 159] width 15 height 13
click at [534, 357] on div at bounding box center [755, 406] width 1510 height 812
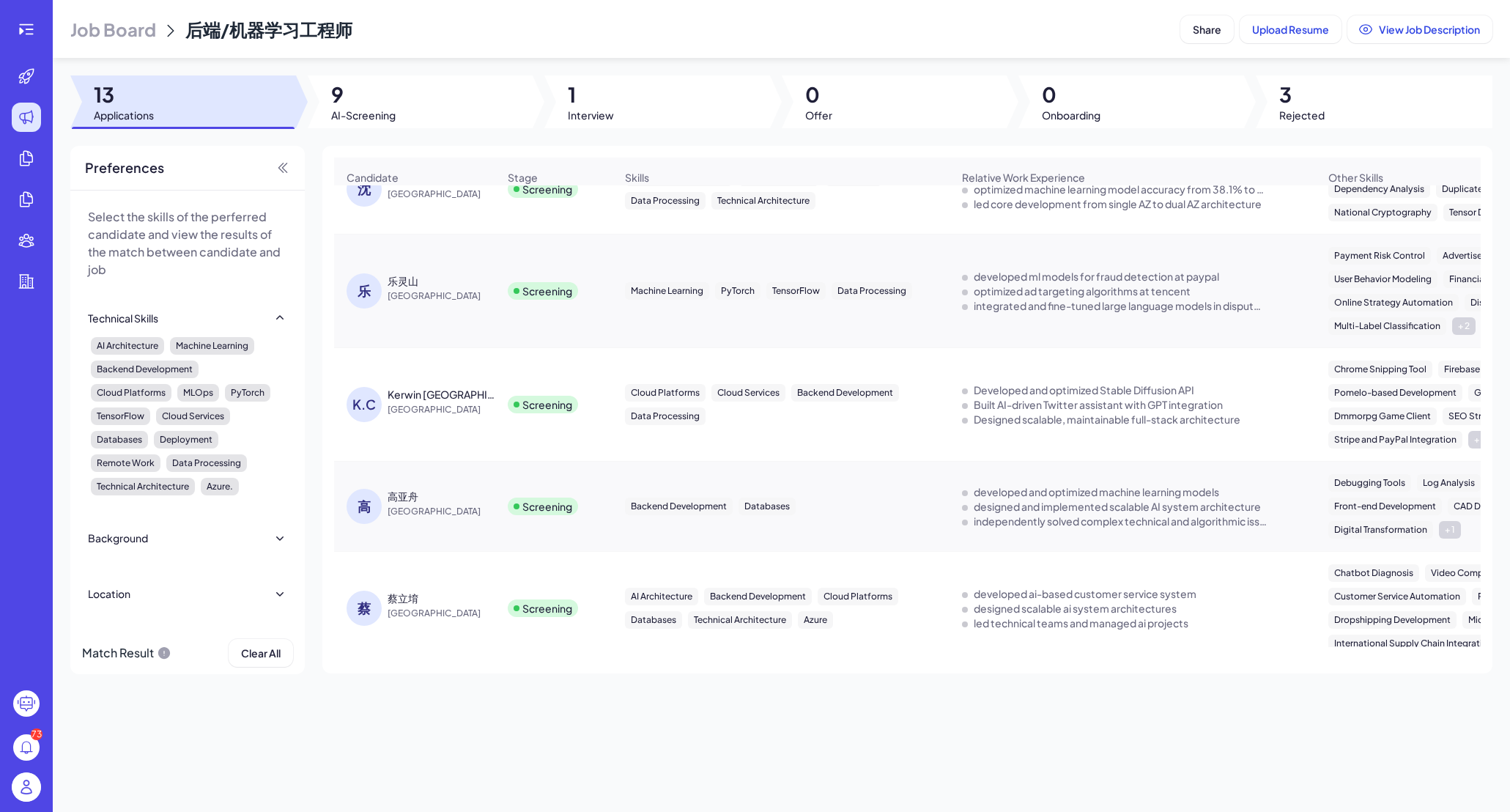
click at [432, 402] on div "Kerwin [GEOGRAPHIC_DATA]" at bounding box center [441, 394] width 108 height 15
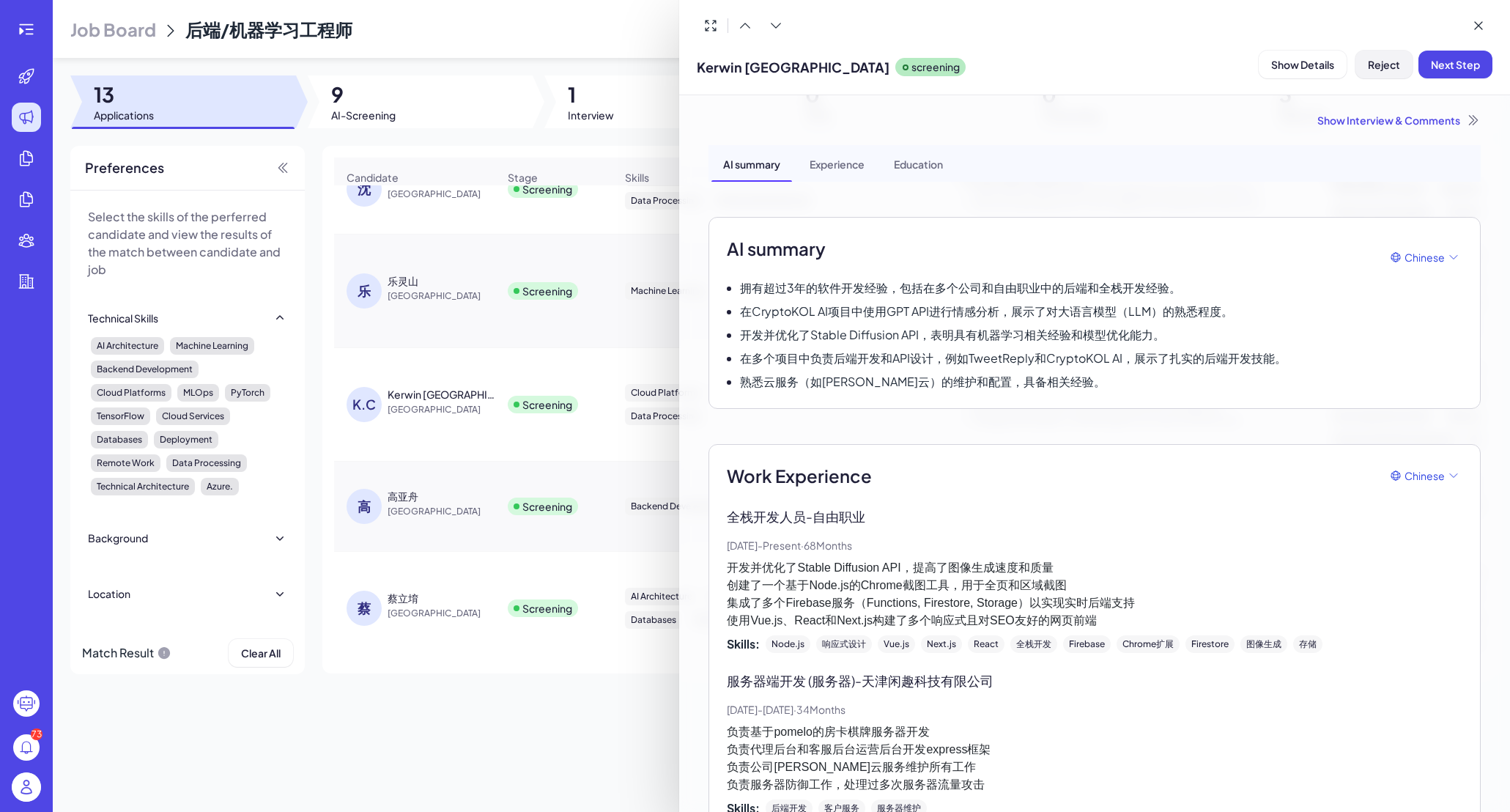
drag, startPoint x: 1415, startPoint y: 65, endPoint x: 1402, endPoint y: 76, distance: 17.0
click at [1262, 95] on div "Kerwin China screening Show Details Reject Next Step Show Interview & Comments …" at bounding box center [1094, 406] width 831 height 812
click at [1262, 66] on span "Reject" at bounding box center [1384, 65] width 32 height 13
click at [1262, 154] on span "Ok" at bounding box center [1464, 159] width 15 height 13
click at [508, 476] on div at bounding box center [755, 406] width 1510 height 812
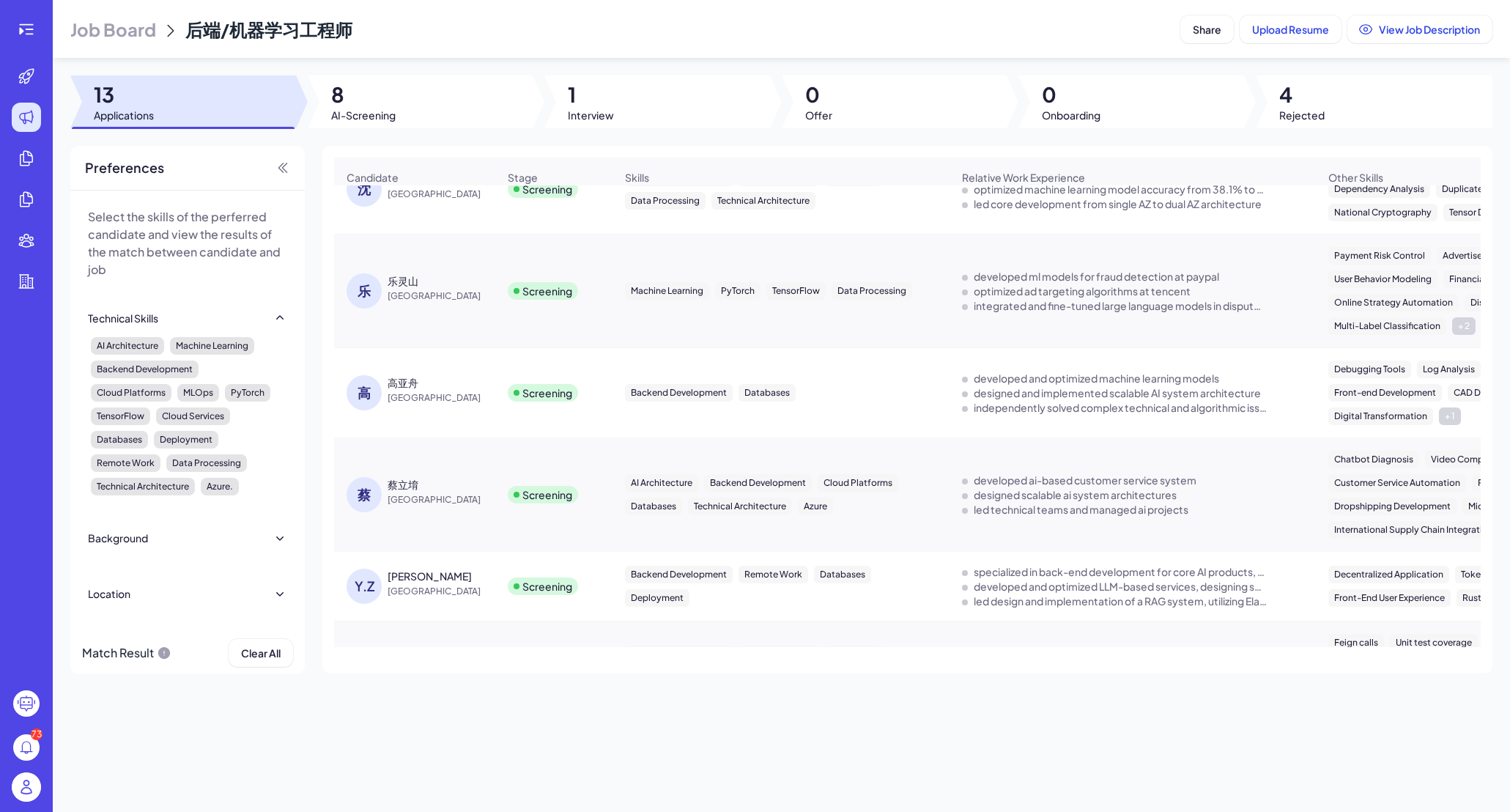
click at [432, 382] on div "高亚舟" at bounding box center [442, 382] width 110 height 15
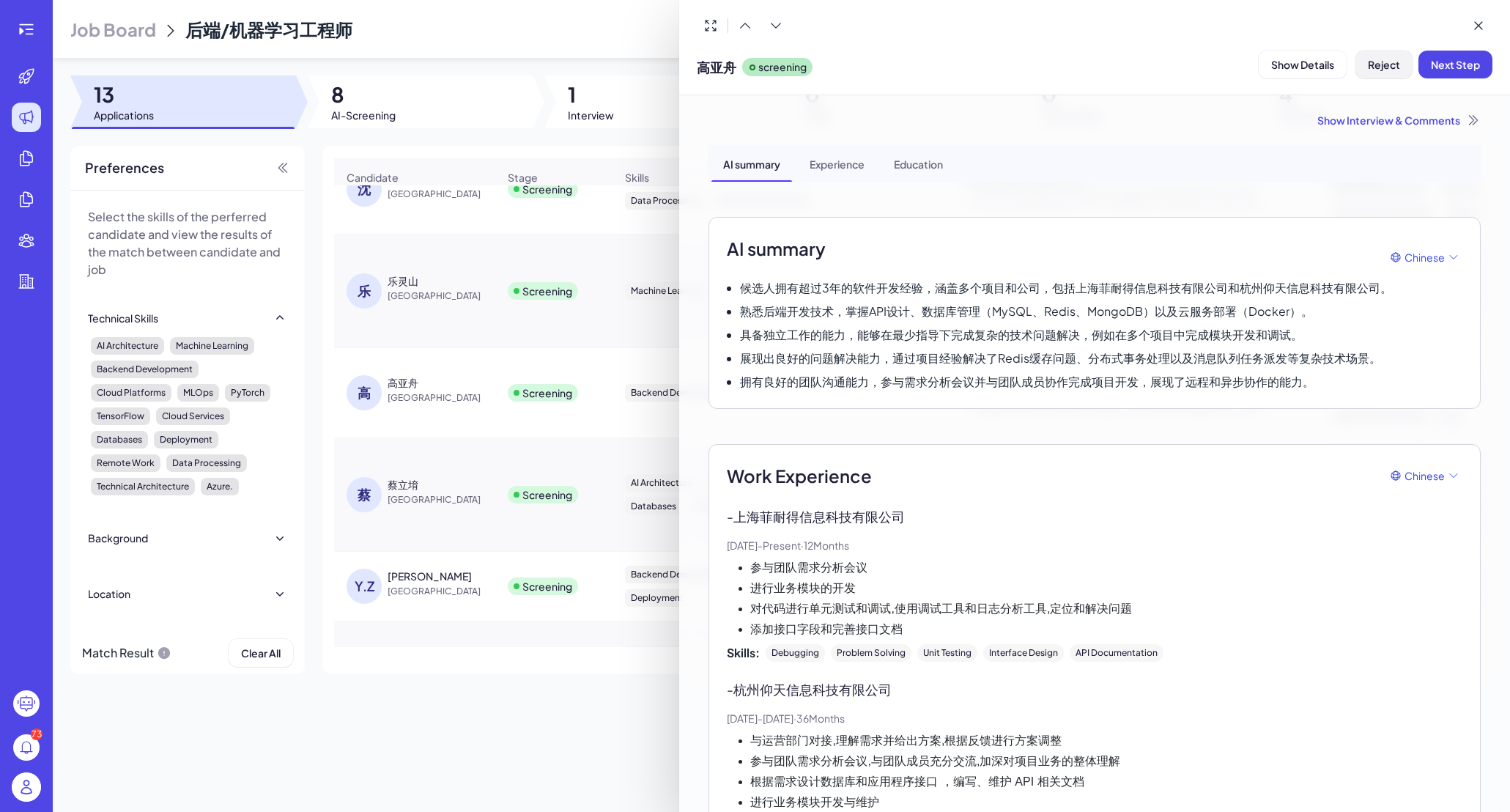
click at [1262, 65] on span "Reject" at bounding box center [1384, 65] width 32 height 13
click at [1262, 154] on div "Cancel Ok" at bounding box center [1383, 159] width 195 height 25
click at [1262, 156] on span "Ok" at bounding box center [1464, 159] width 15 height 13
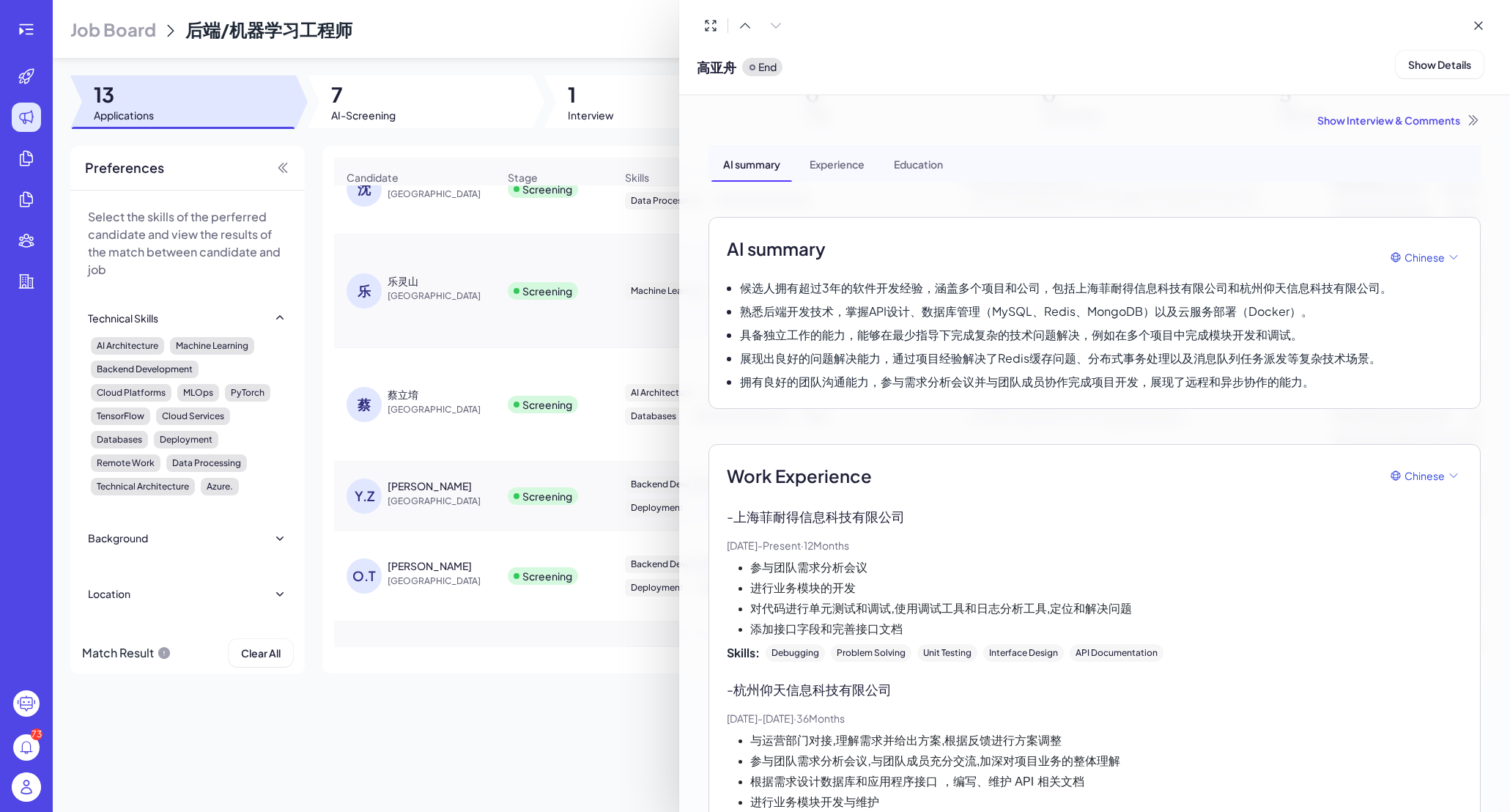
click at [407, 415] on div at bounding box center [755, 406] width 1510 height 812
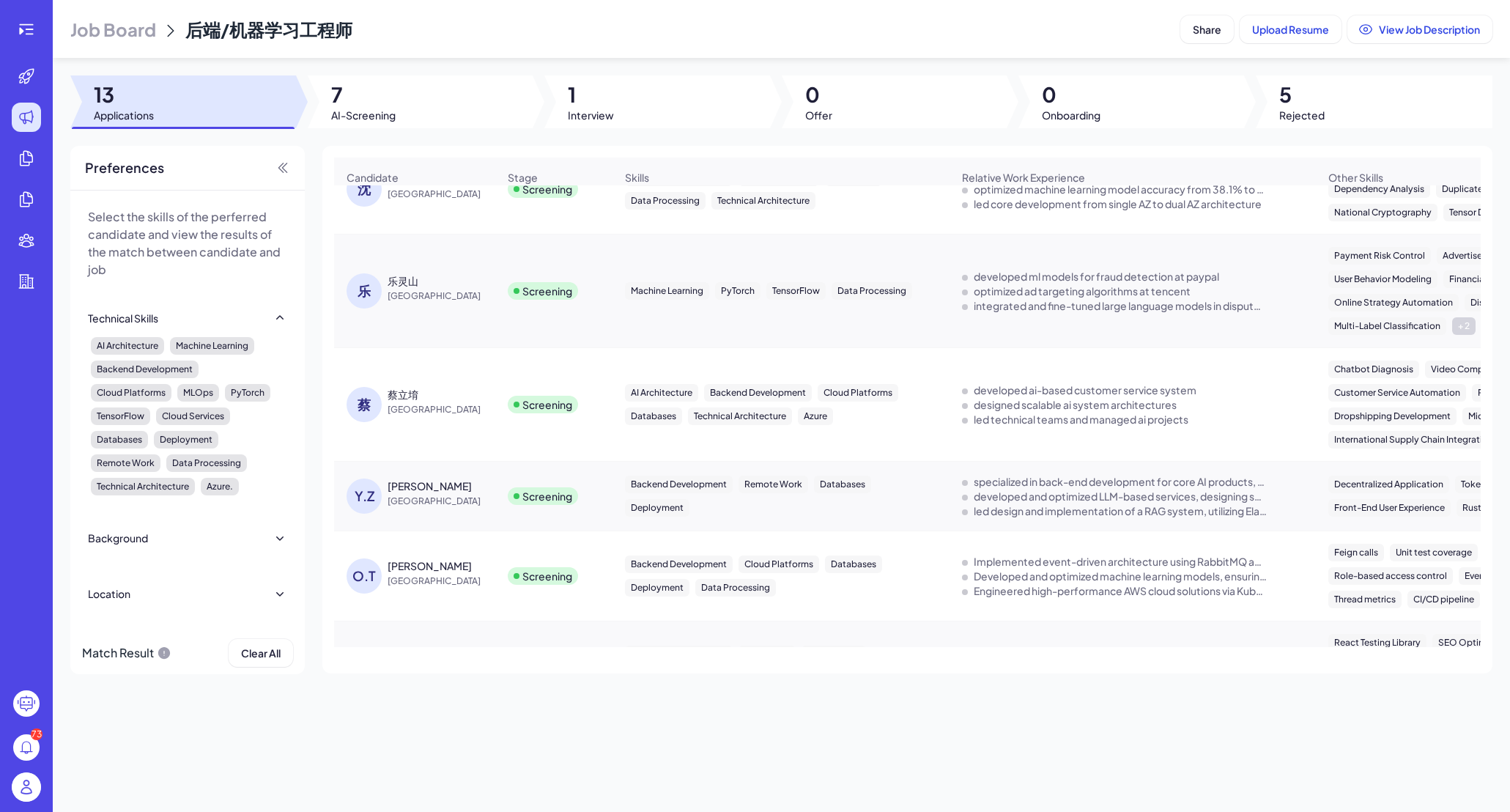
click at [412, 402] on div "蔡立堉" at bounding box center [403, 394] width 31 height 15
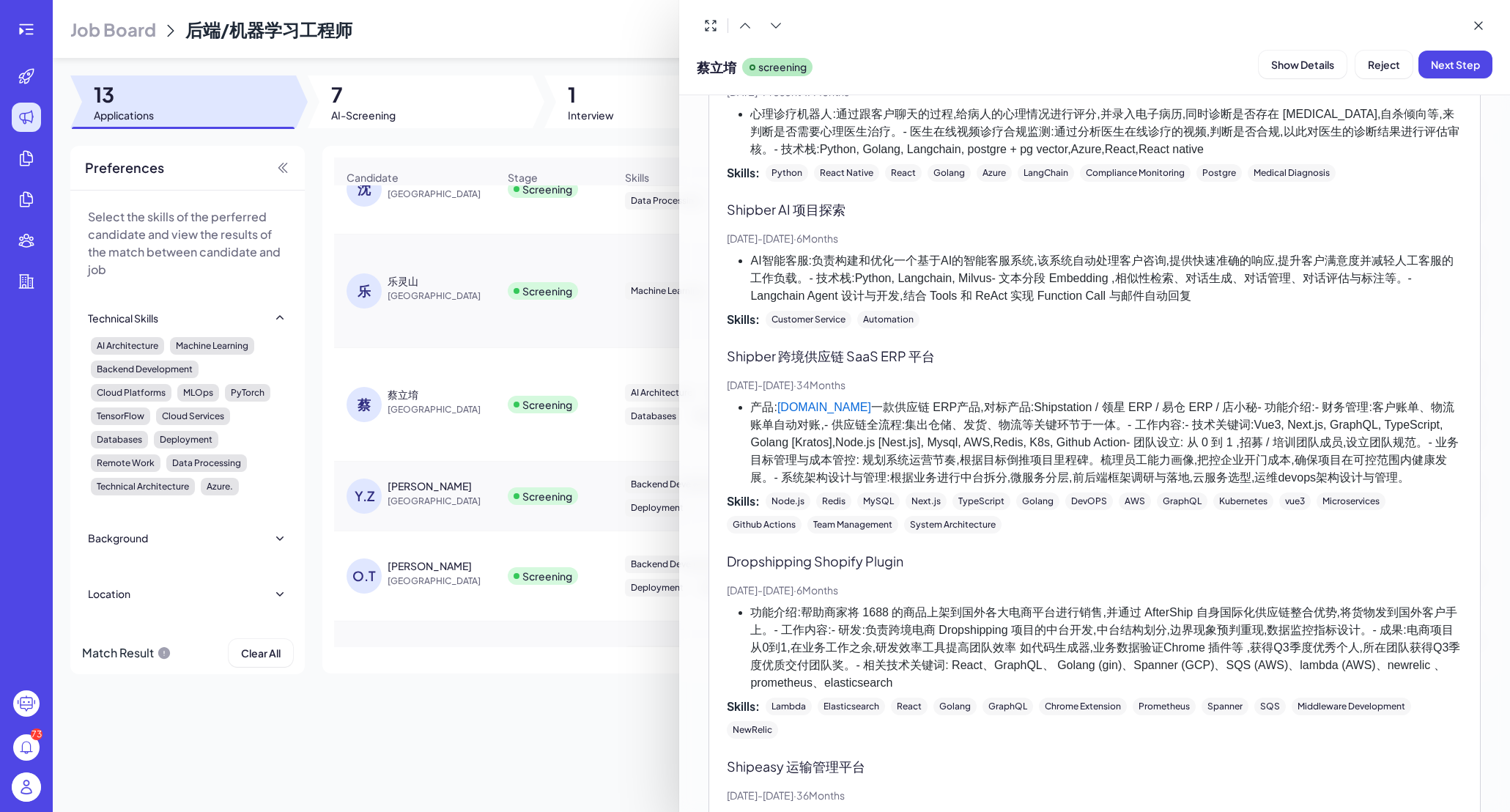
scroll to position [1384, 0]
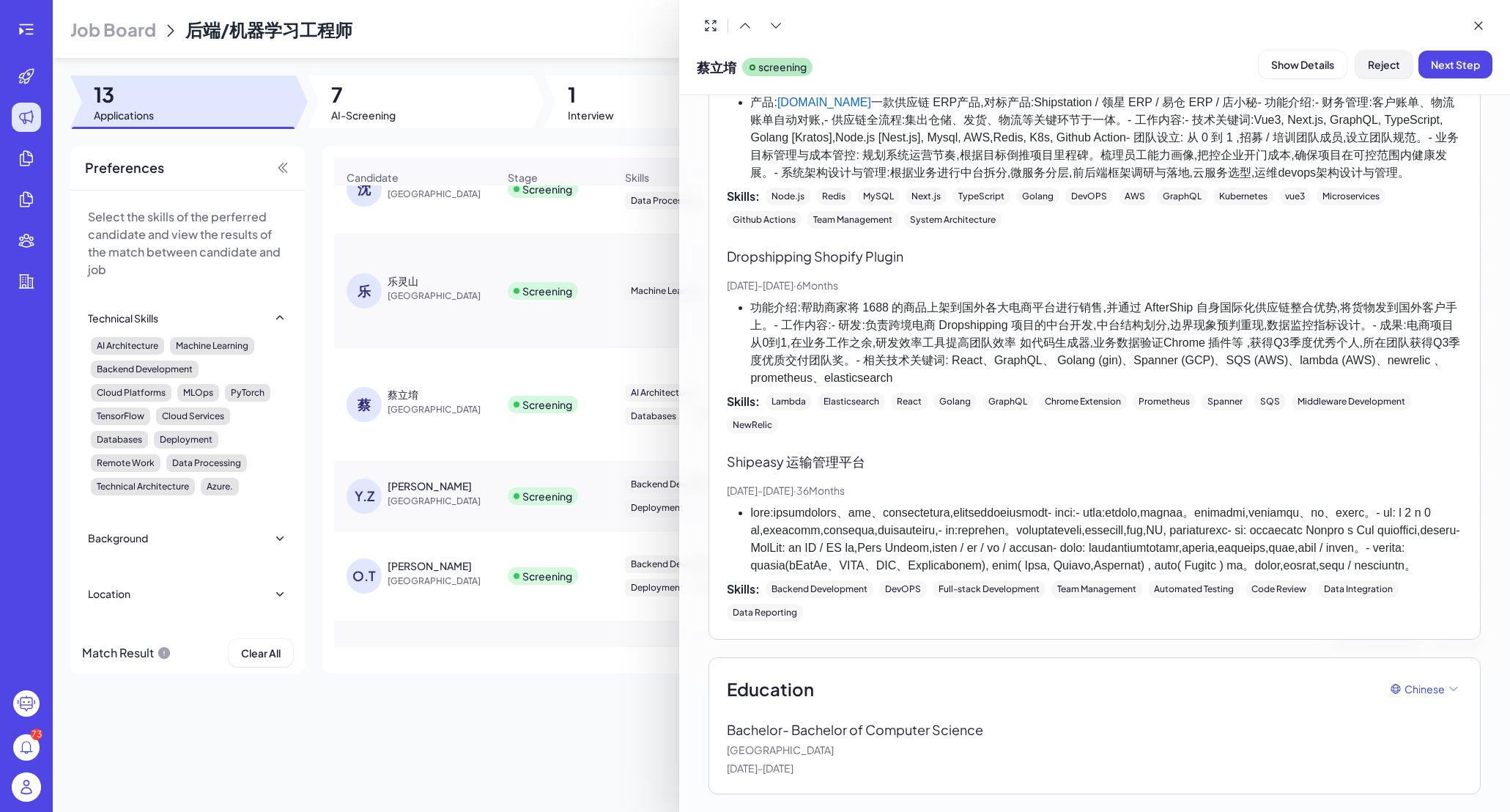
click at [1262, 66] on span "Reject" at bounding box center [1384, 65] width 32 height 13
click at [1262, 161] on button "Ok" at bounding box center [1464, 159] width 34 height 25
click at [471, 446] on div at bounding box center [755, 406] width 1510 height 812
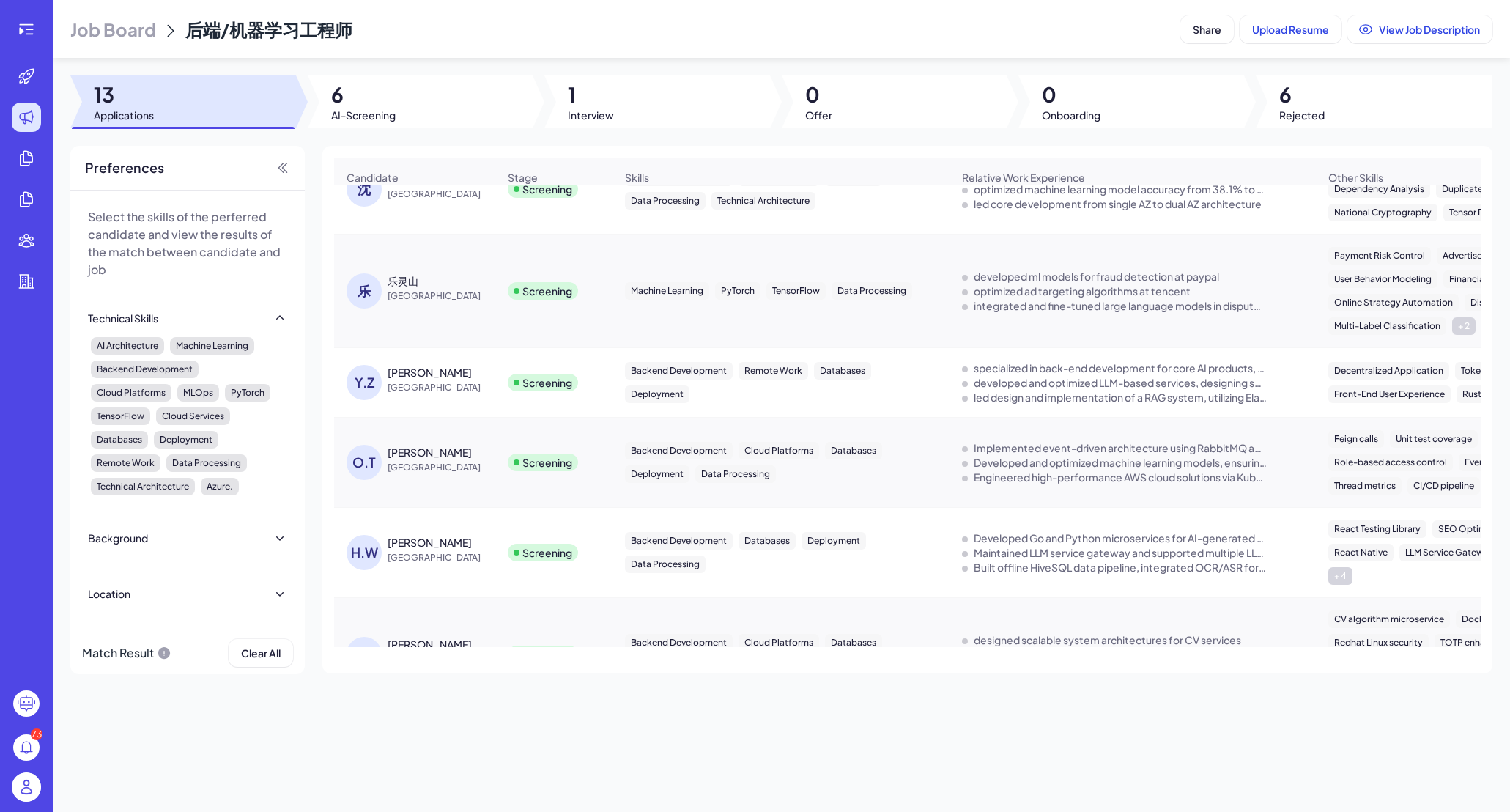
click at [435, 380] on div "[PERSON_NAME]" at bounding box center [430, 372] width 85 height 15
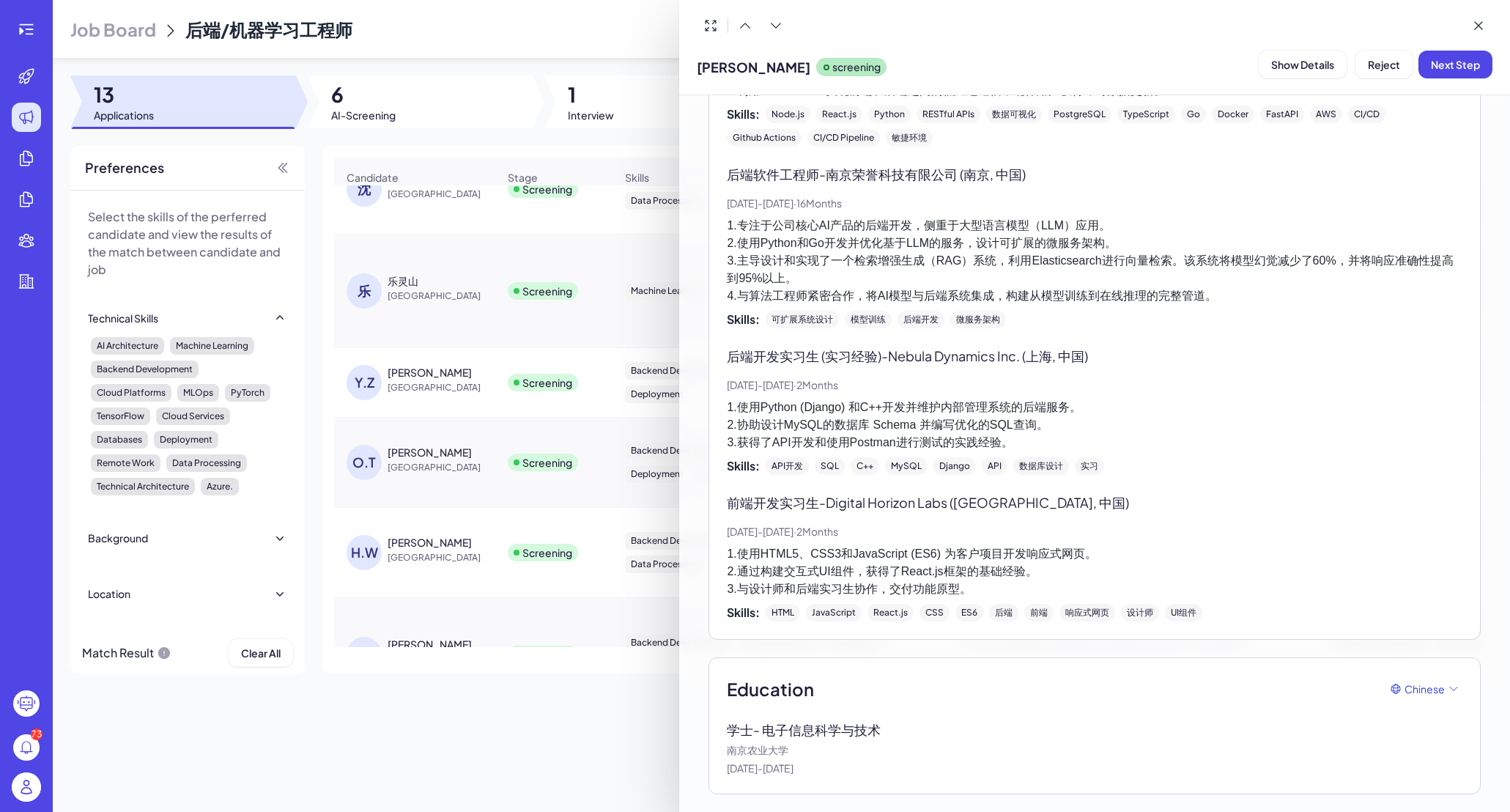
scroll to position [0, 0]
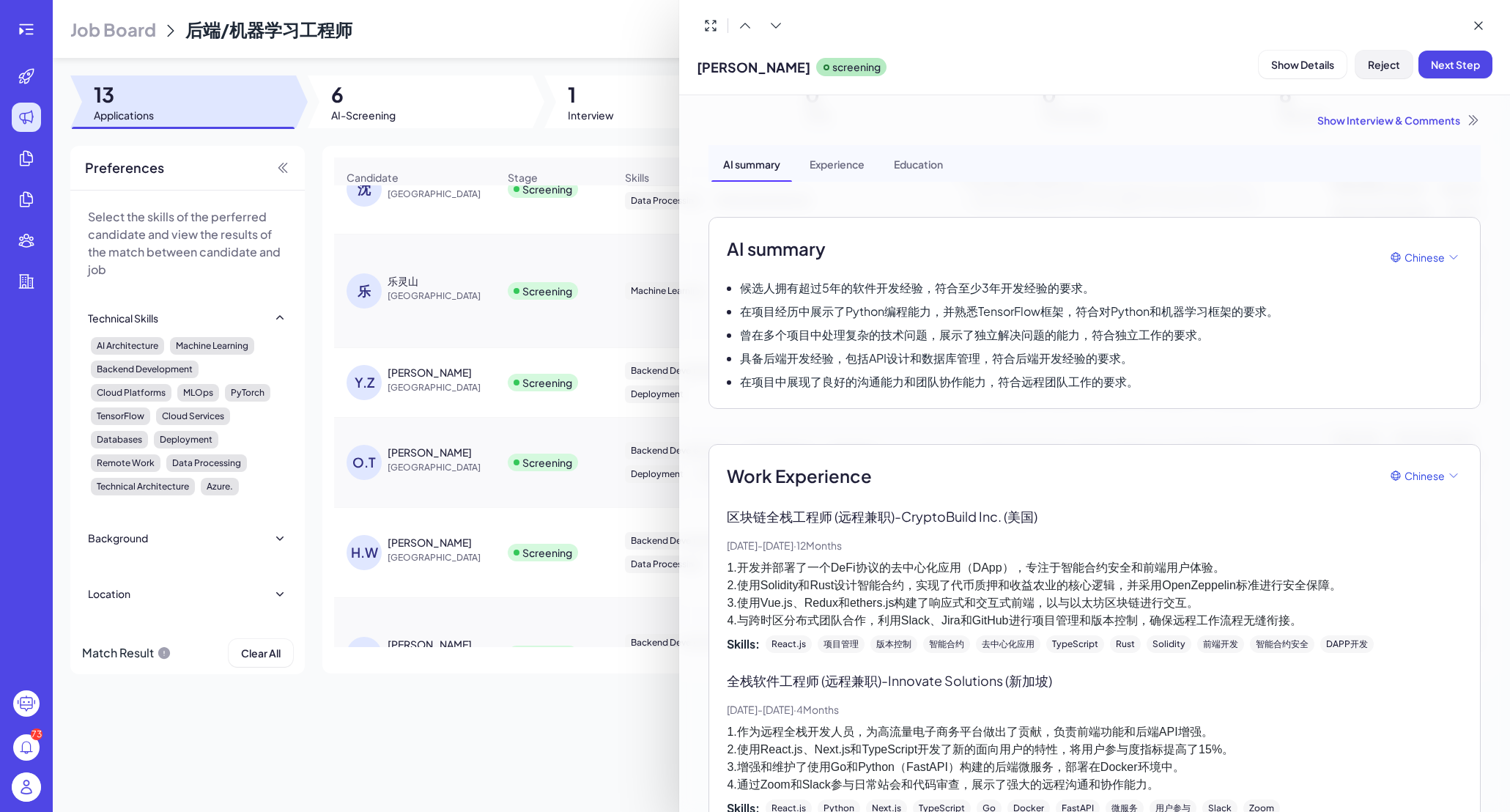
click at [1262, 68] on span "Reject" at bounding box center [1384, 65] width 32 height 13
click at [1262, 167] on button "Ok" at bounding box center [1464, 159] width 34 height 25
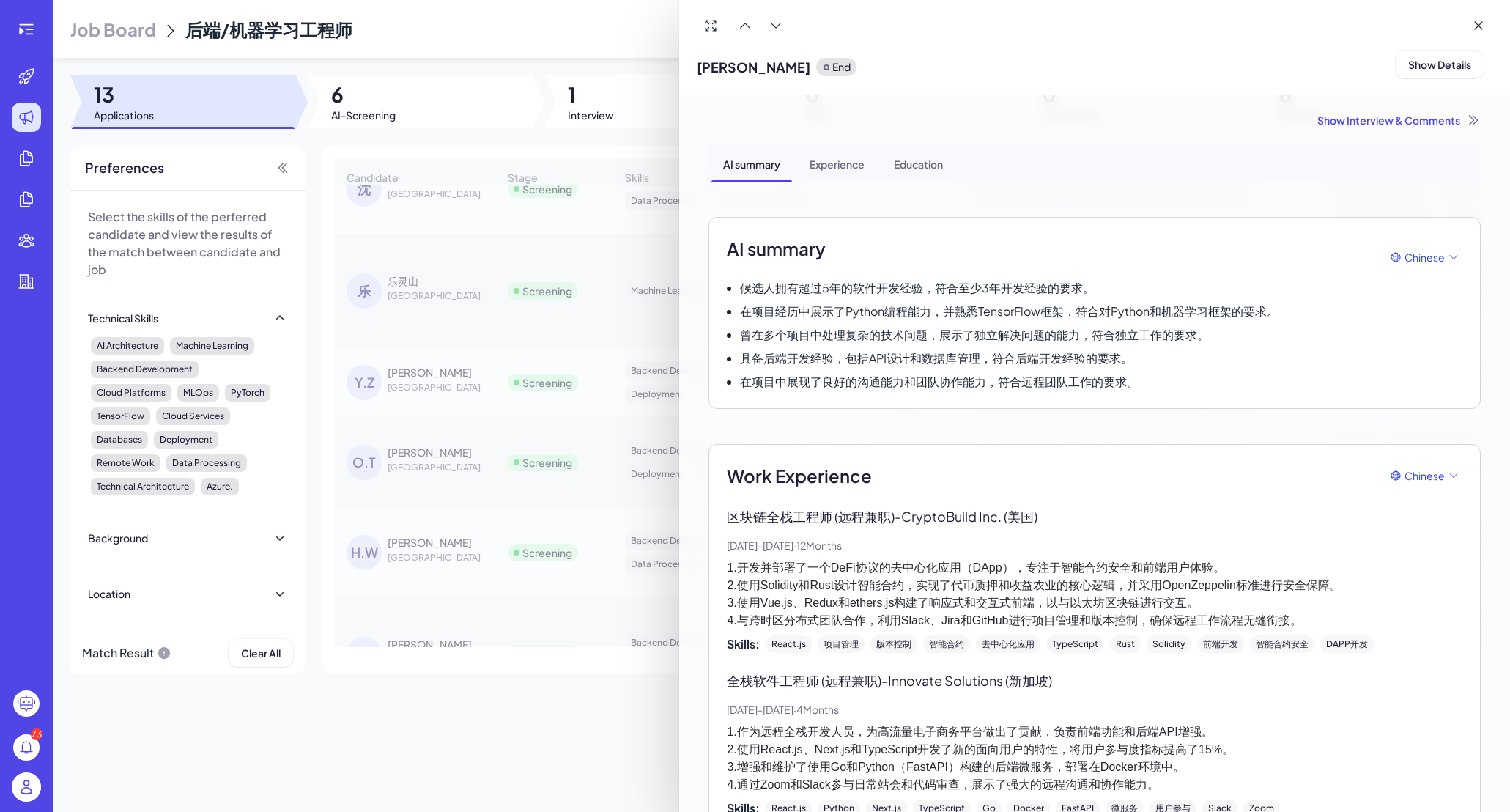
click at [457, 389] on div at bounding box center [755, 406] width 1510 height 812
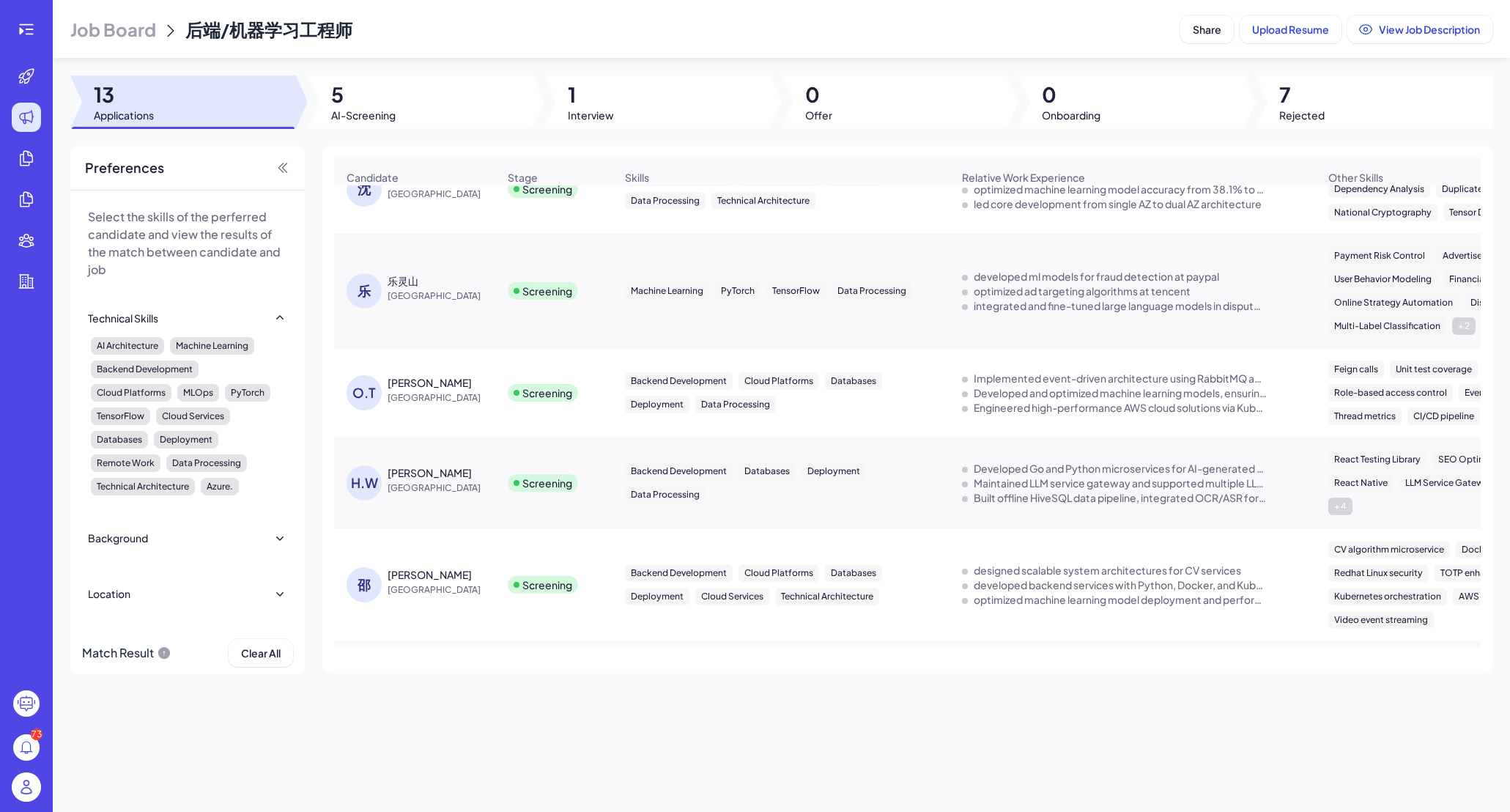
click at [428, 390] on div "[PERSON_NAME]" at bounding box center [430, 382] width 85 height 15
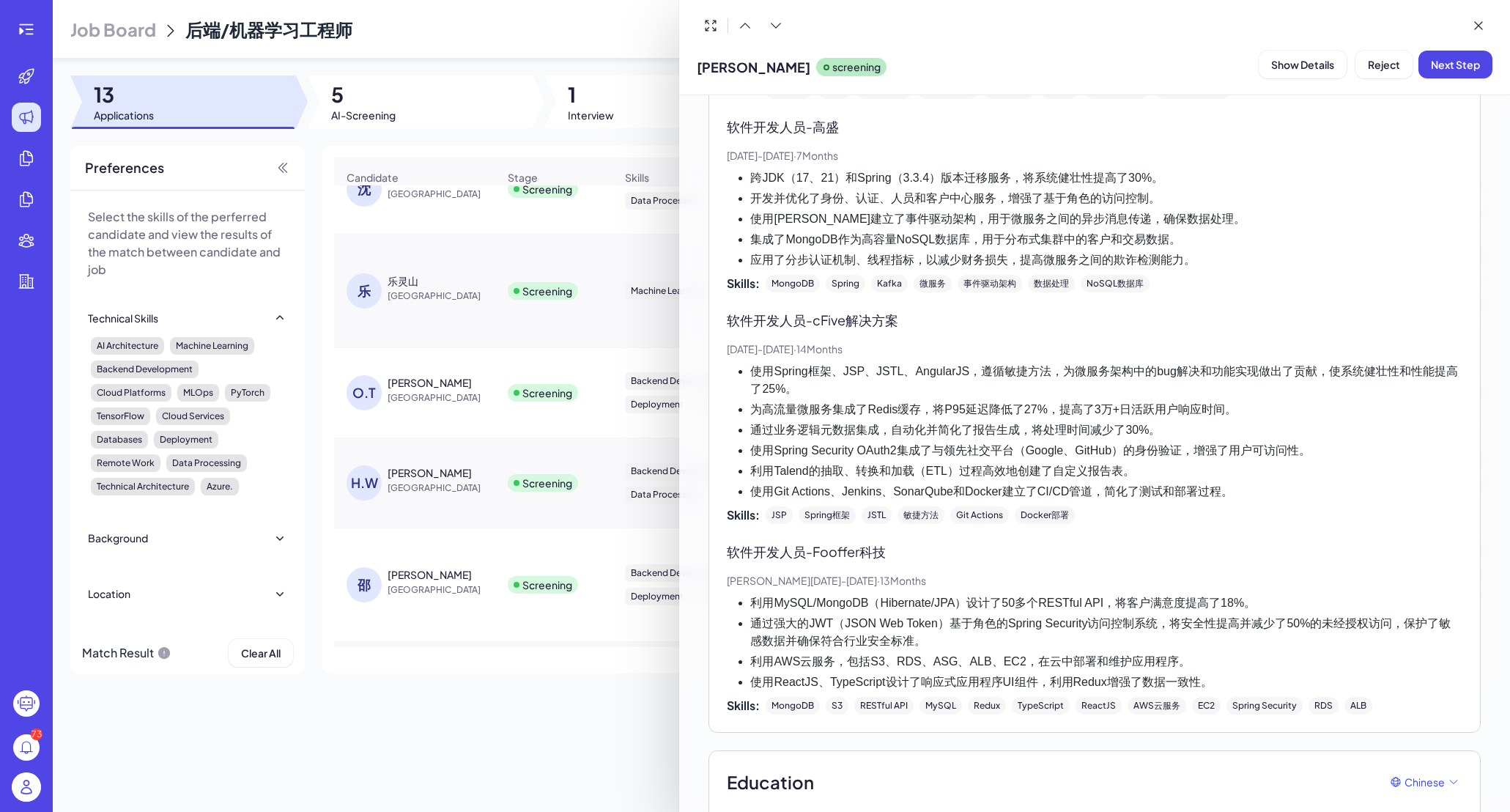
scroll to position [658, 0]
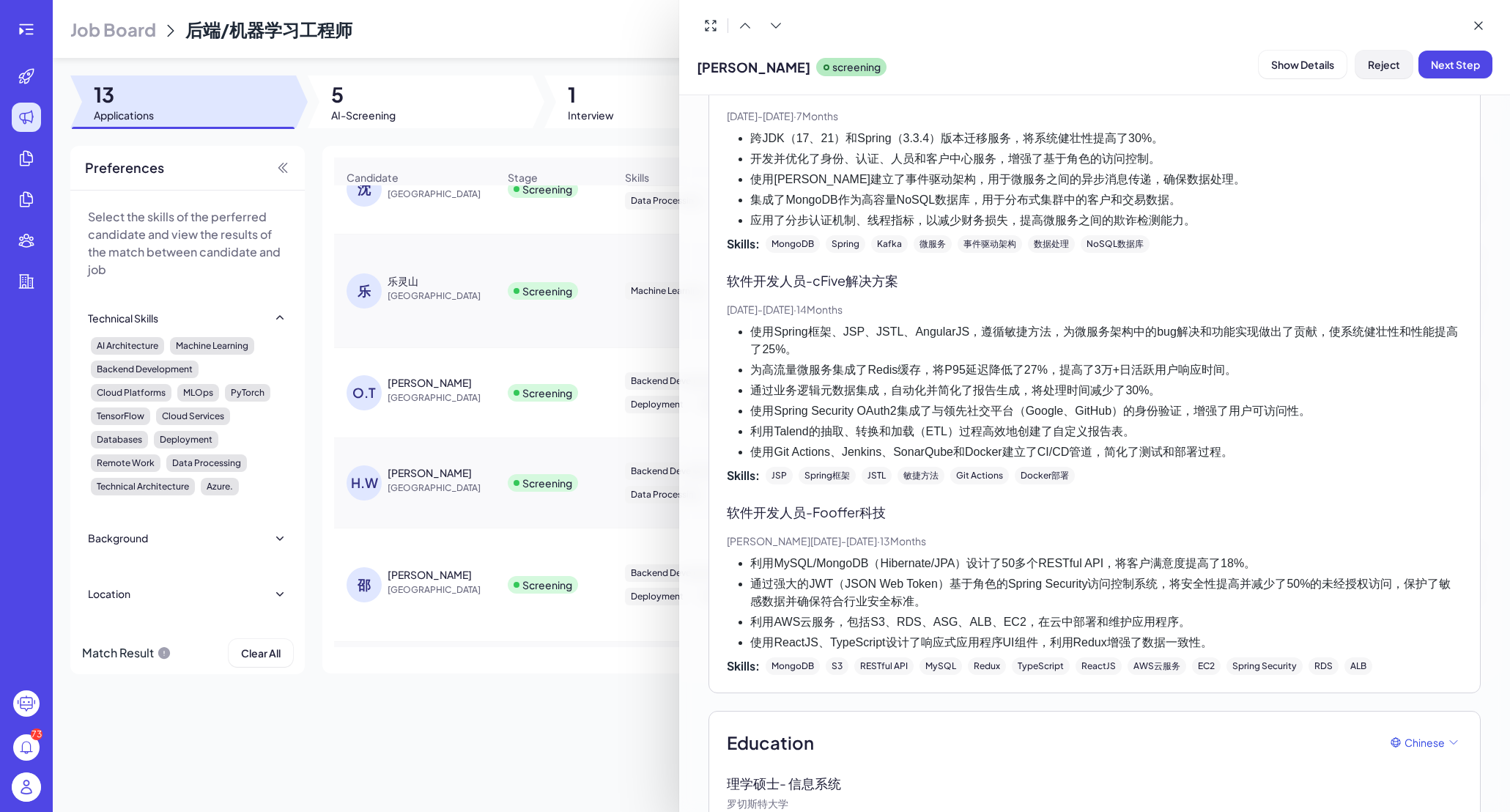
click at [1262, 66] on span "Reject" at bounding box center [1384, 65] width 32 height 13
click at [1262, 154] on span "Ok" at bounding box center [1464, 159] width 15 height 13
click at [469, 563] on div at bounding box center [755, 406] width 1510 height 812
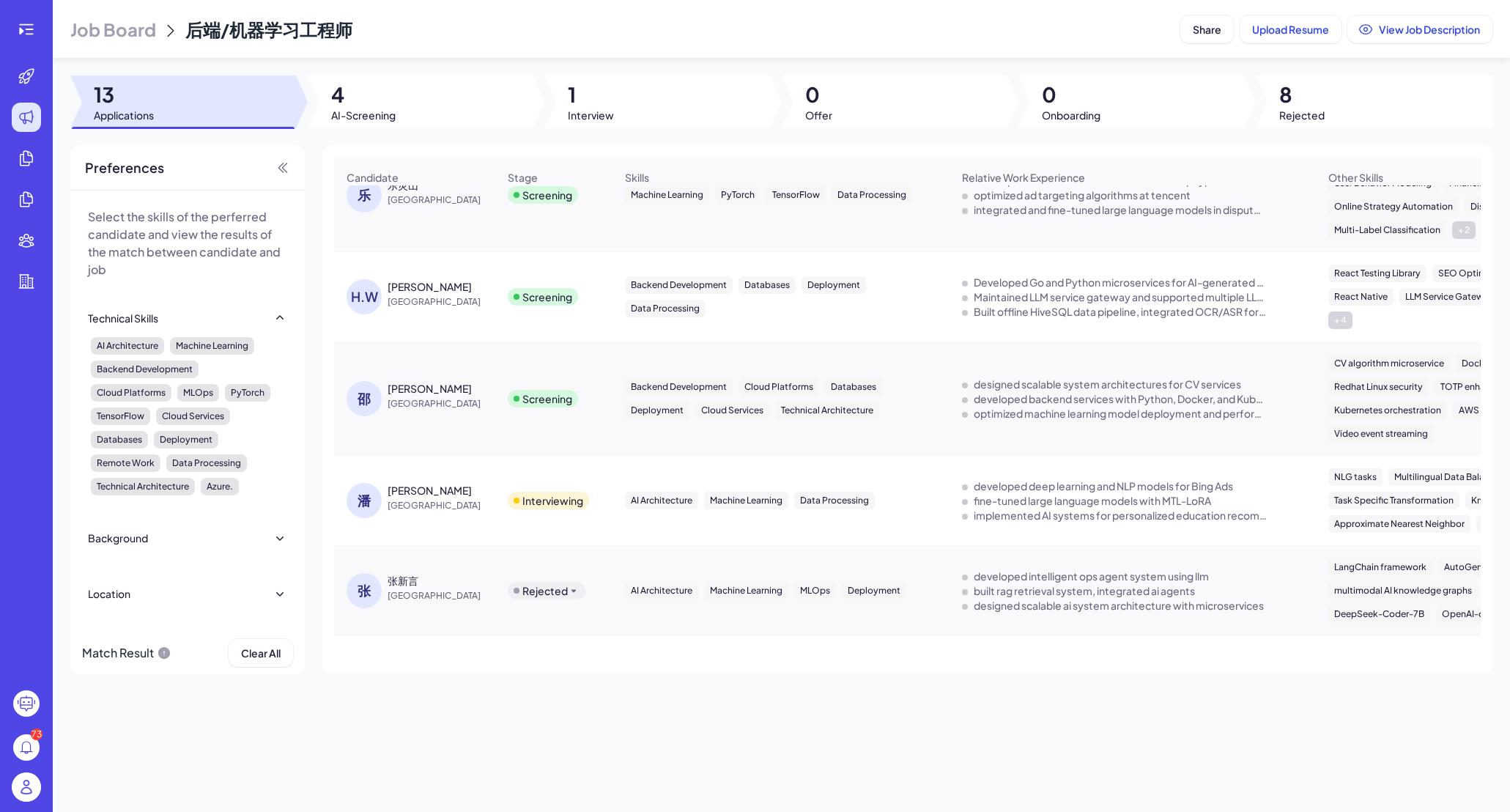
scroll to position [0, 0]
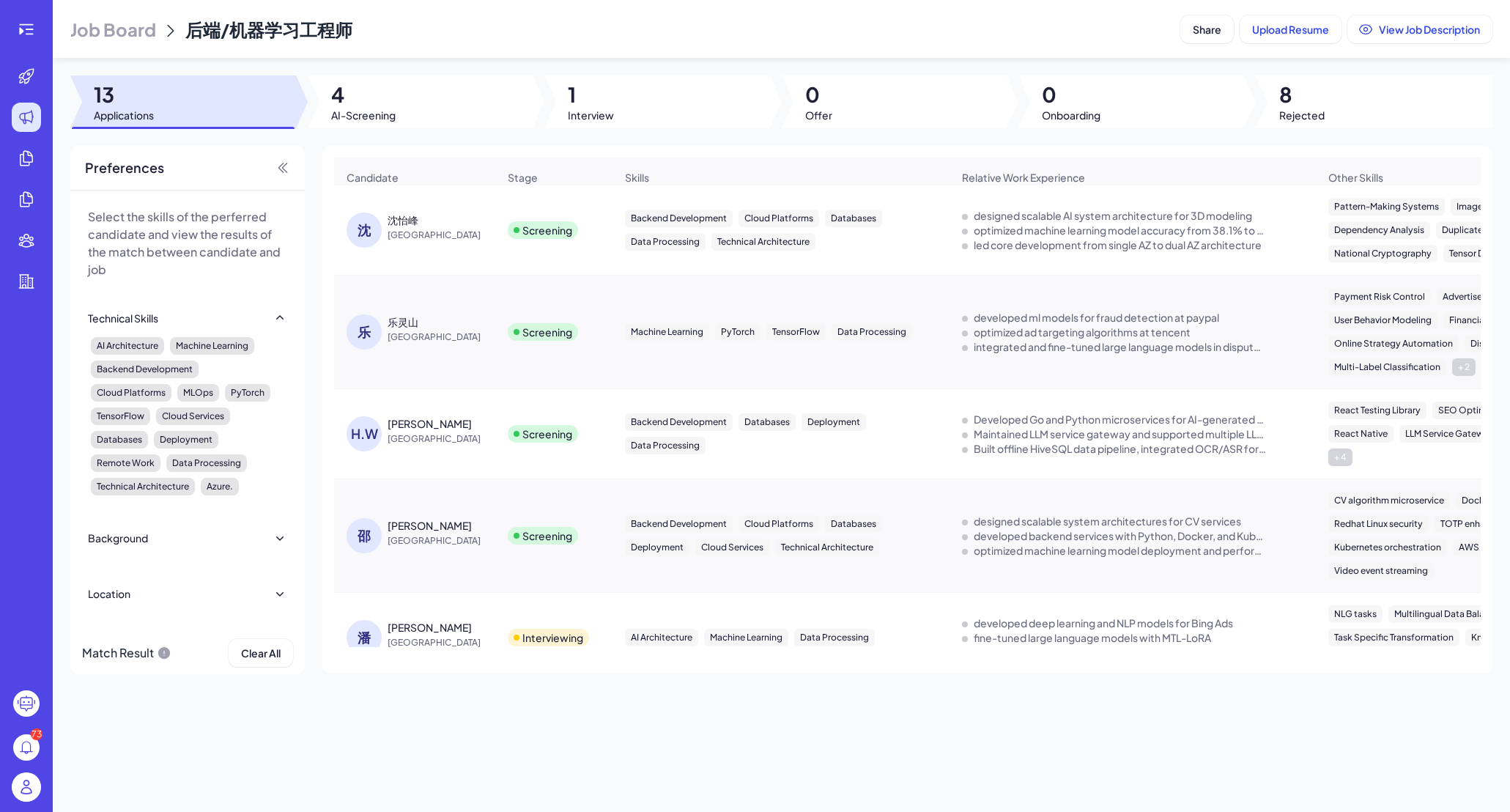
click at [400, 533] on div "[PERSON_NAME]" at bounding box center [430, 525] width 85 height 15
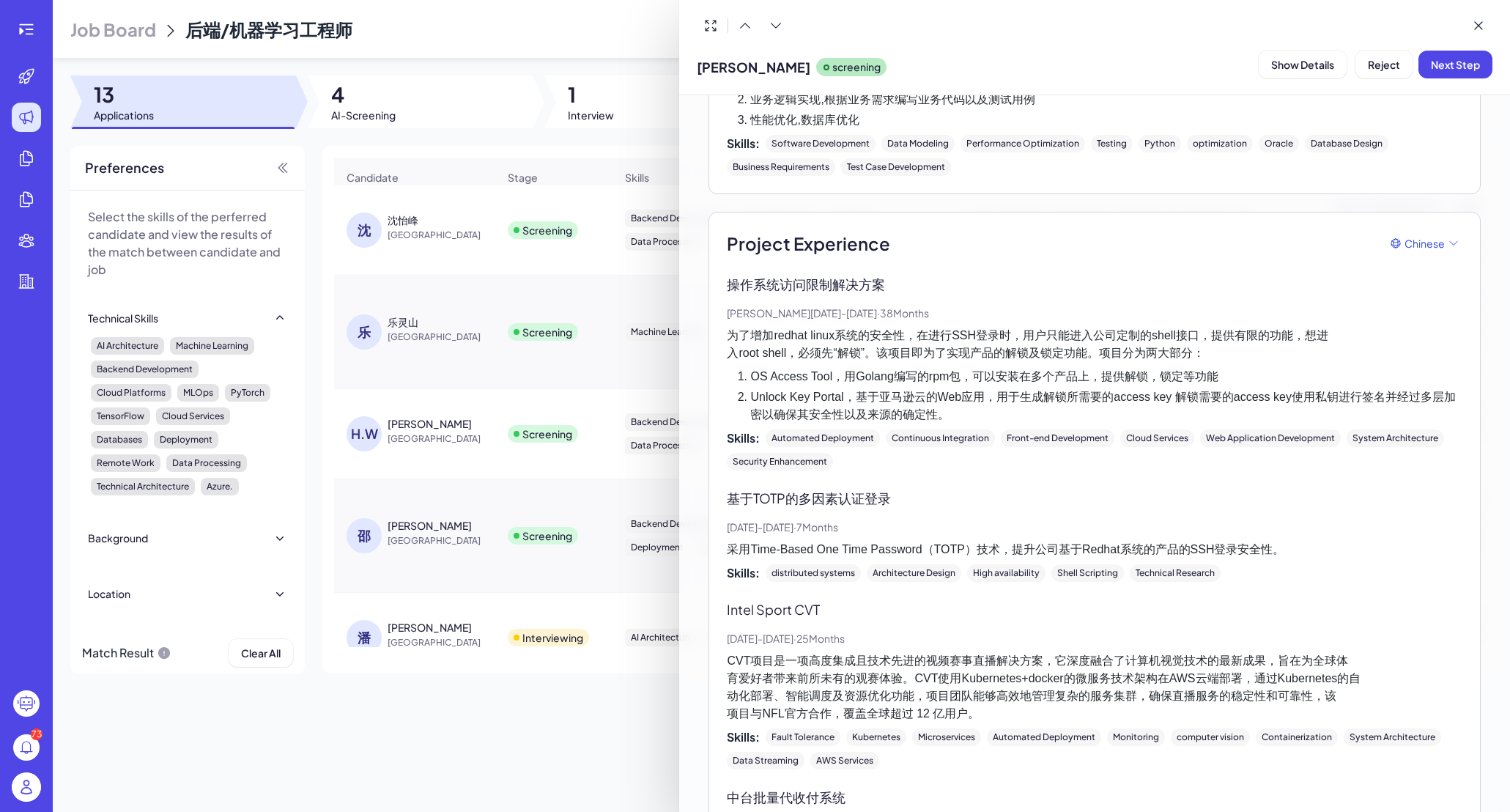
scroll to position [1506, 0]
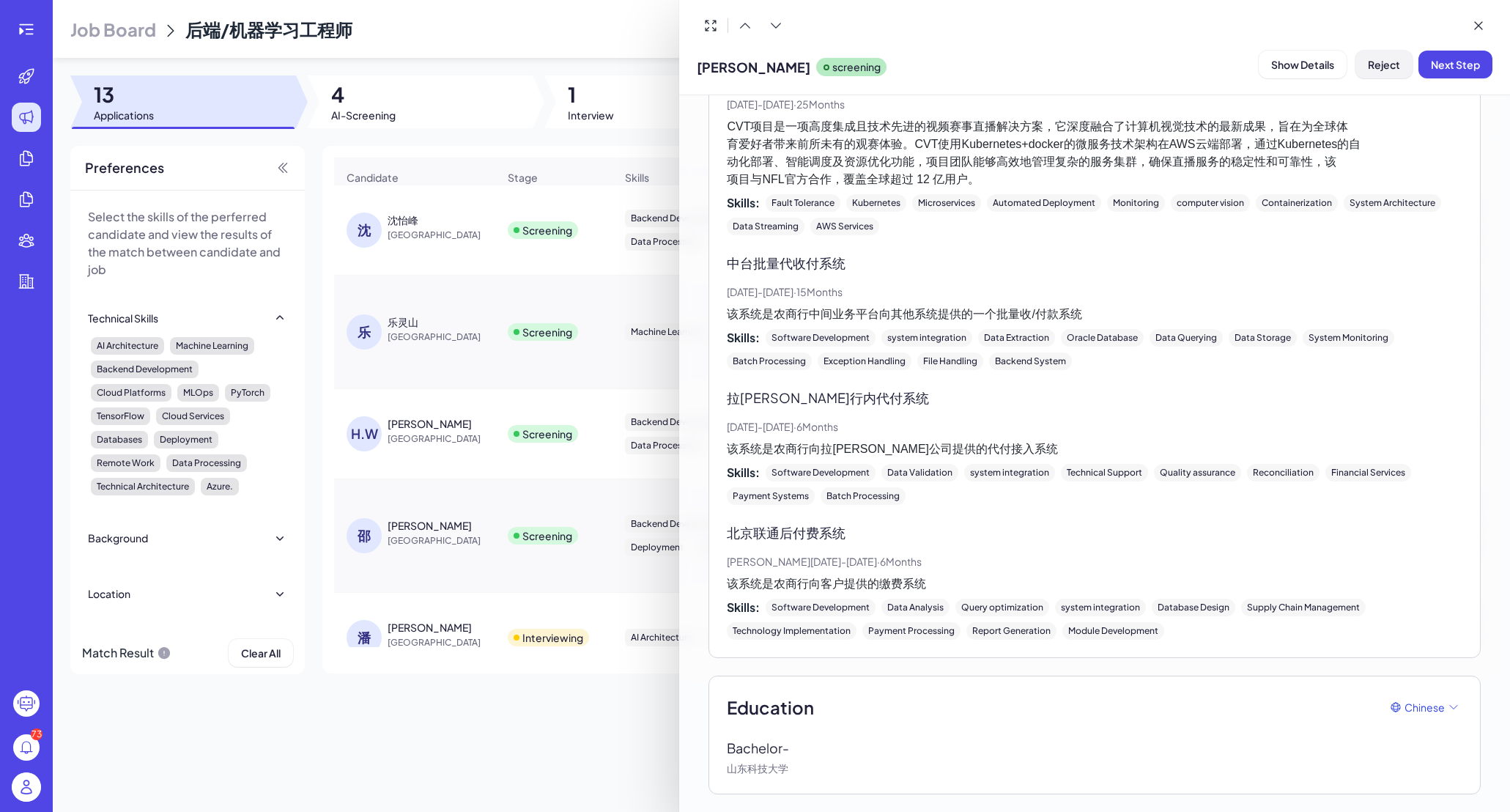
click at [1262, 58] on span "Reject" at bounding box center [1384, 65] width 32 height 13
click at [1262, 154] on span "Ok" at bounding box center [1464, 159] width 15 height 13
click at [470, 419] on div at bounding box center [755, 406] width 1510 height 812
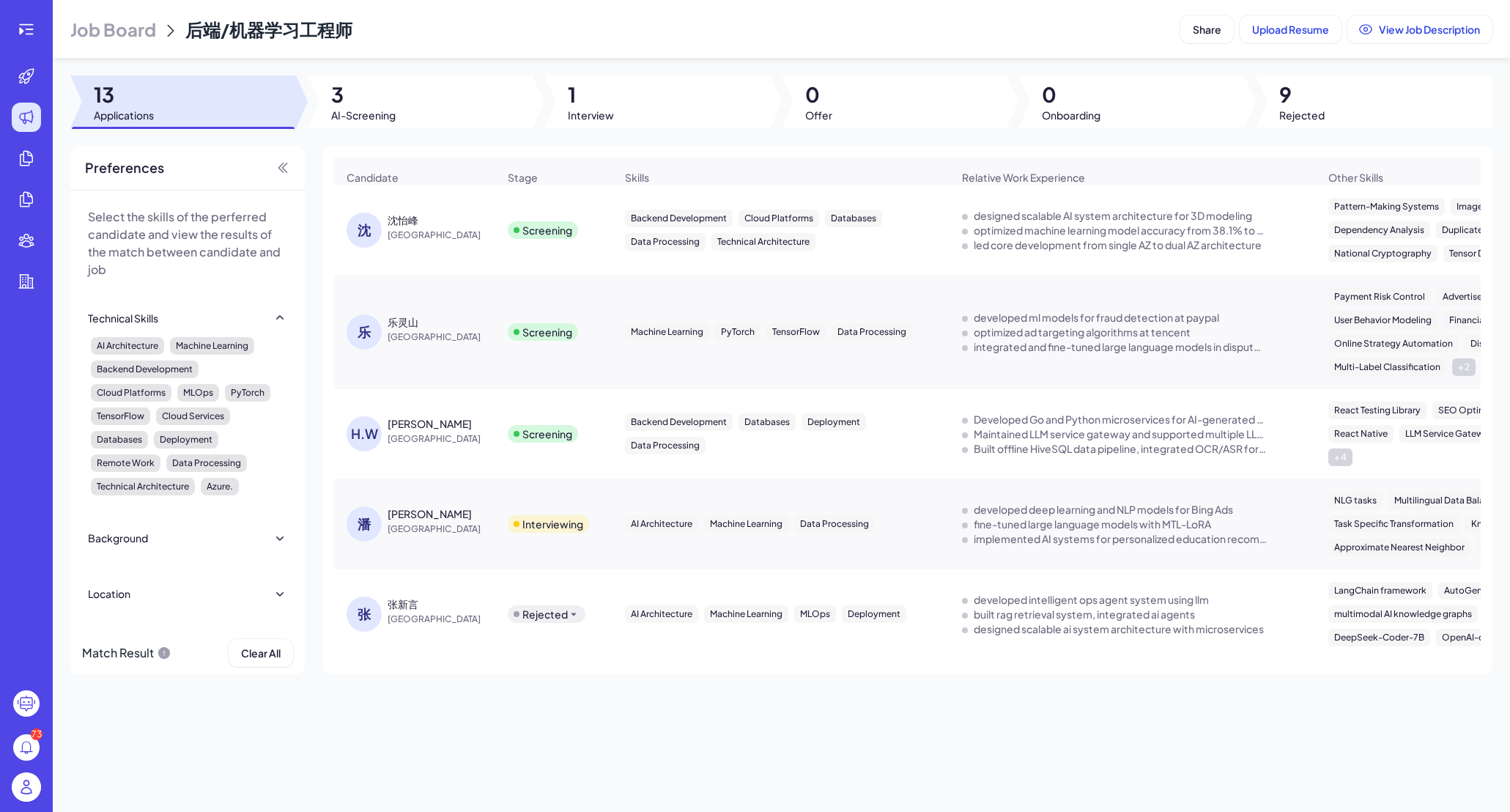
click at [424, 431] on div "[PERSON_NAME]" at bounding box center [430, 424] width 85 height 15
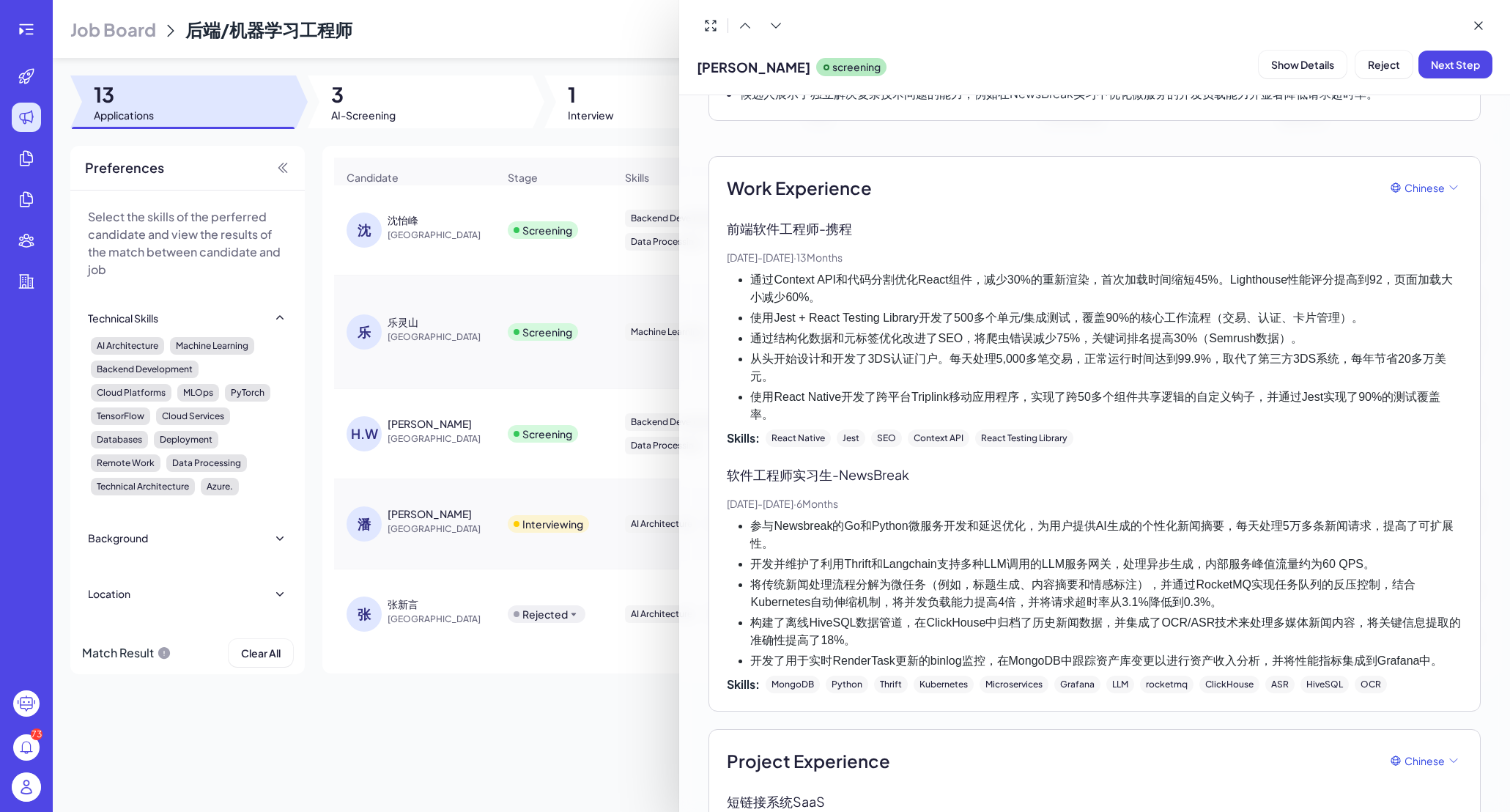
scroll to position [0, 0]
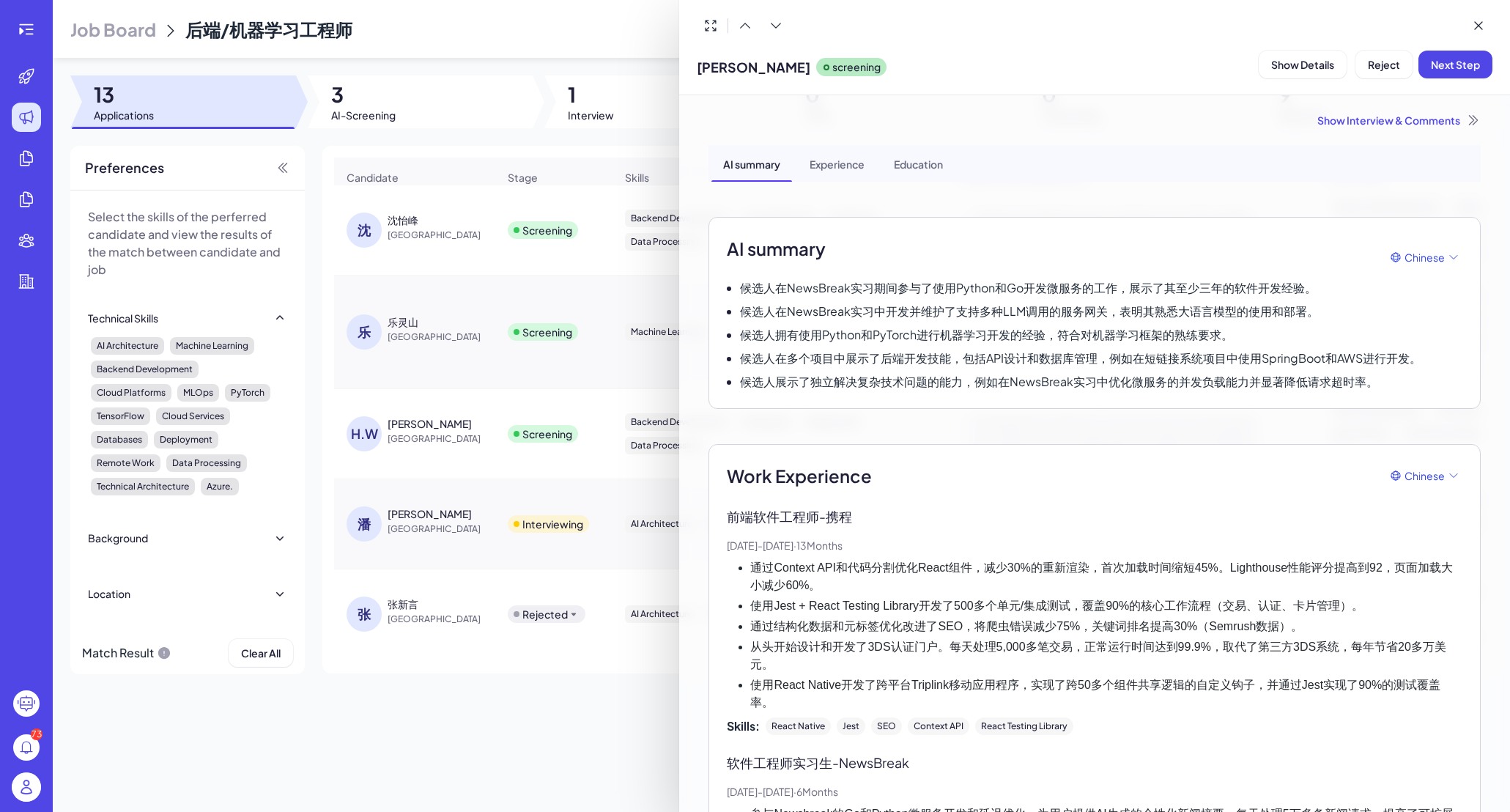
click at [400, 323] on div at bounding box center [755, 406] width 1510 height 812
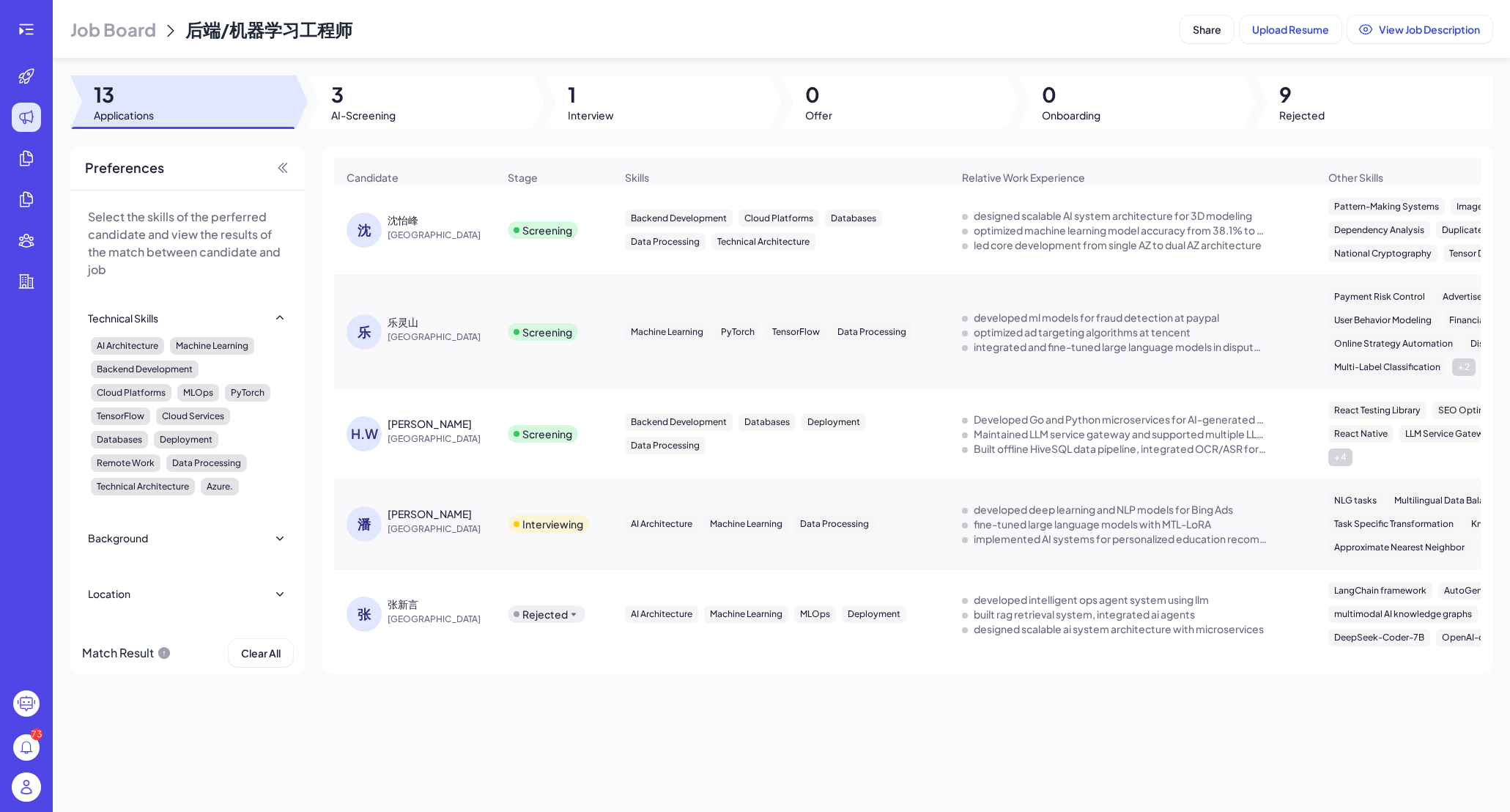
click at [408, 329] on div "乐灵山" at bounding box center [403, 321] width 31 height 15
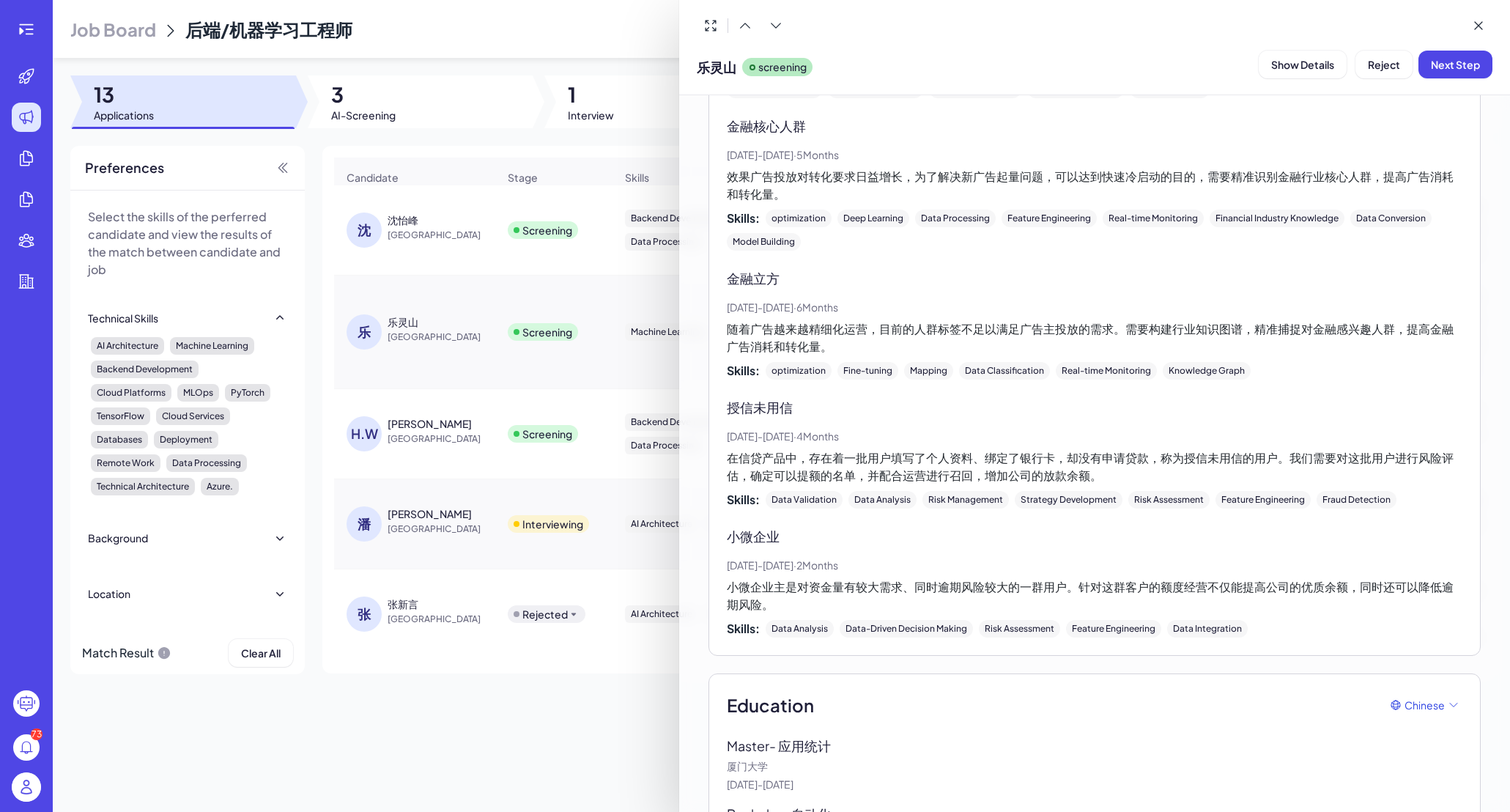
scroll to position [1573, 0]
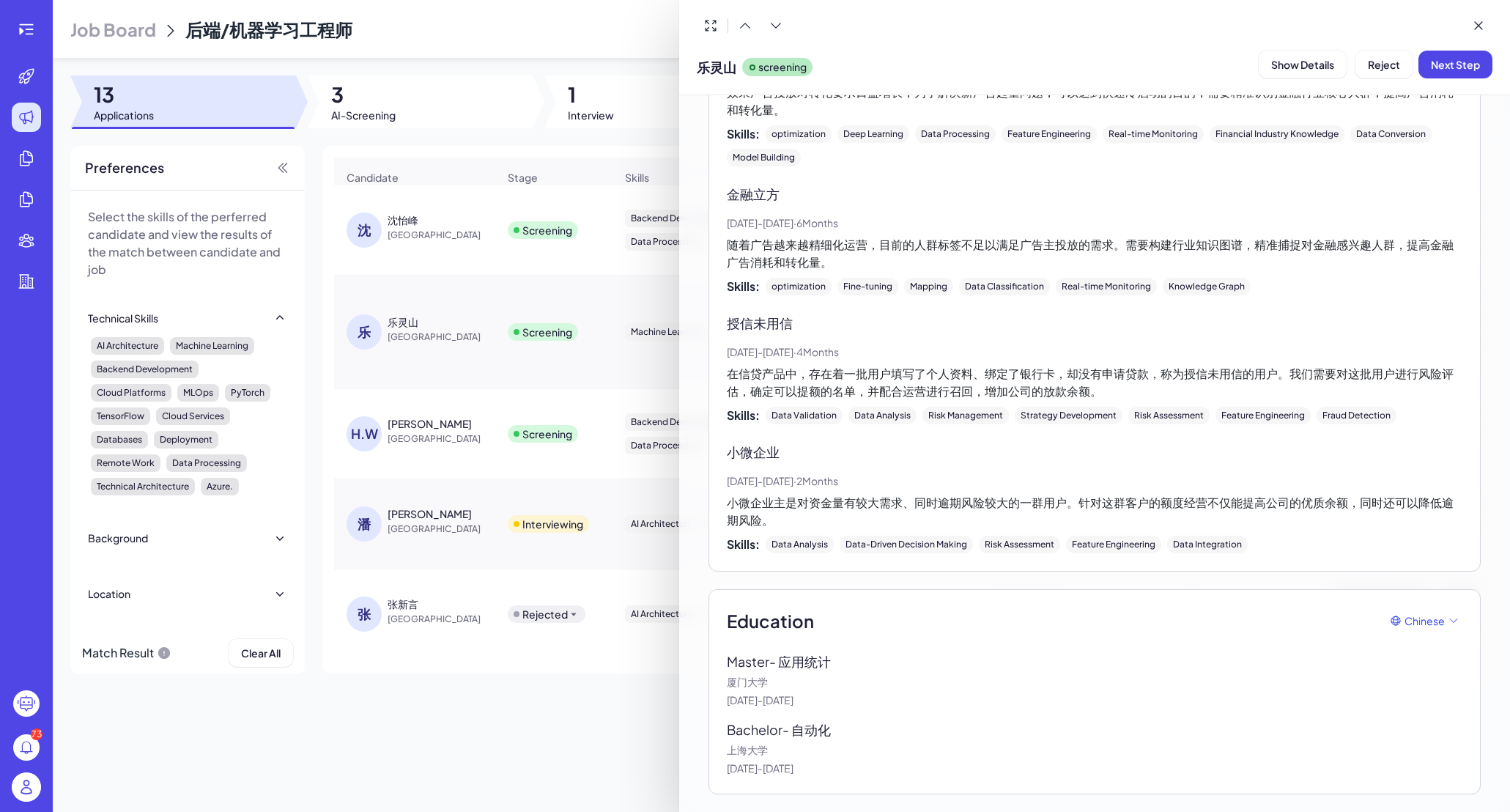
click at [435, 285] on div at bounding box center [755, 406] width 1510 height 812
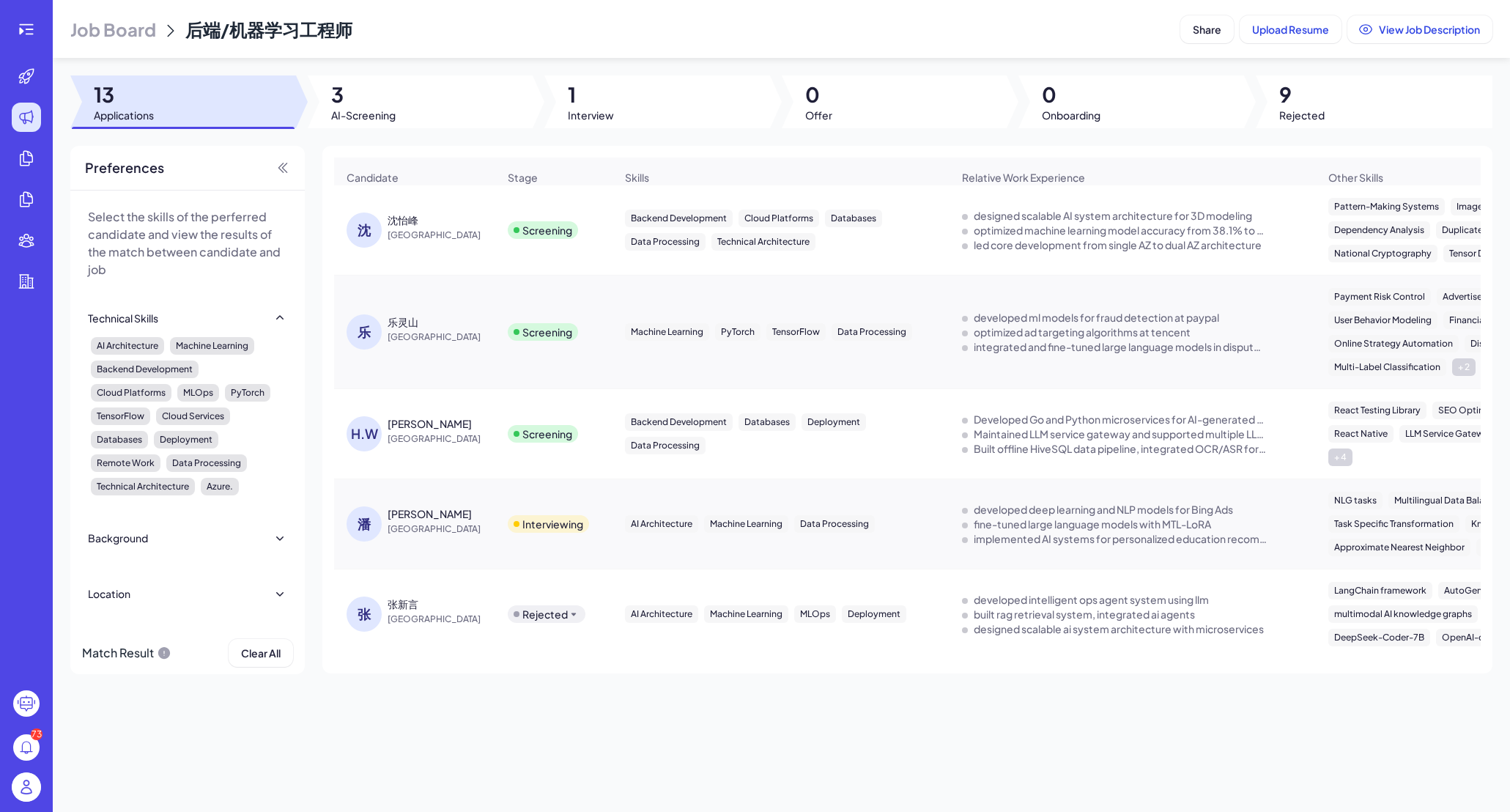
click at [407, 213] on div "[PERSON_NAME]峰 [GEOGRAPHIC_DATA]" at bounding box center [414, 230] width 160 height 59
click at [413, 227] on div "沈怡峰" at bounding box center [403, 220] width 31 height 15
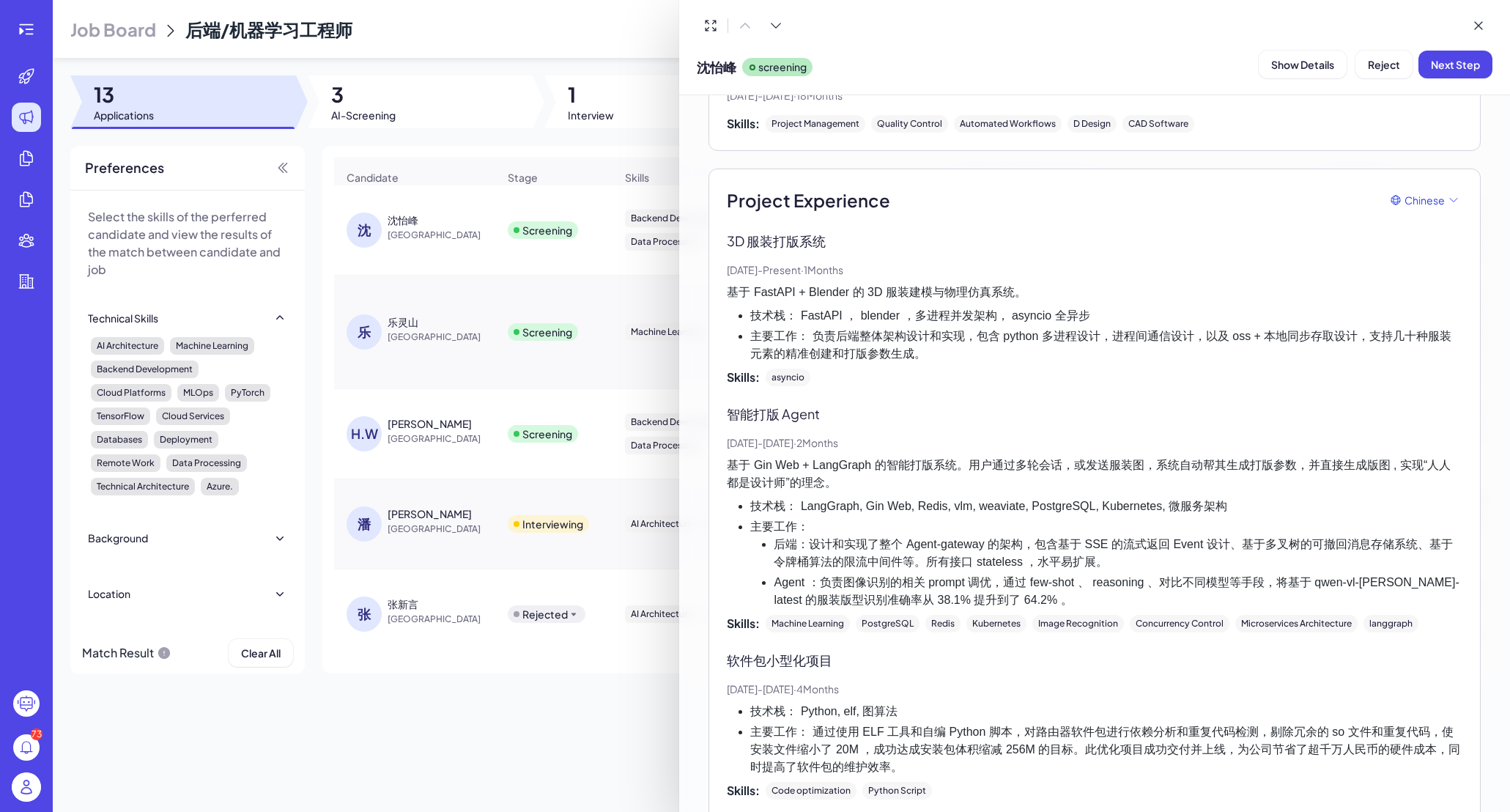
scroll to position [0, 0]
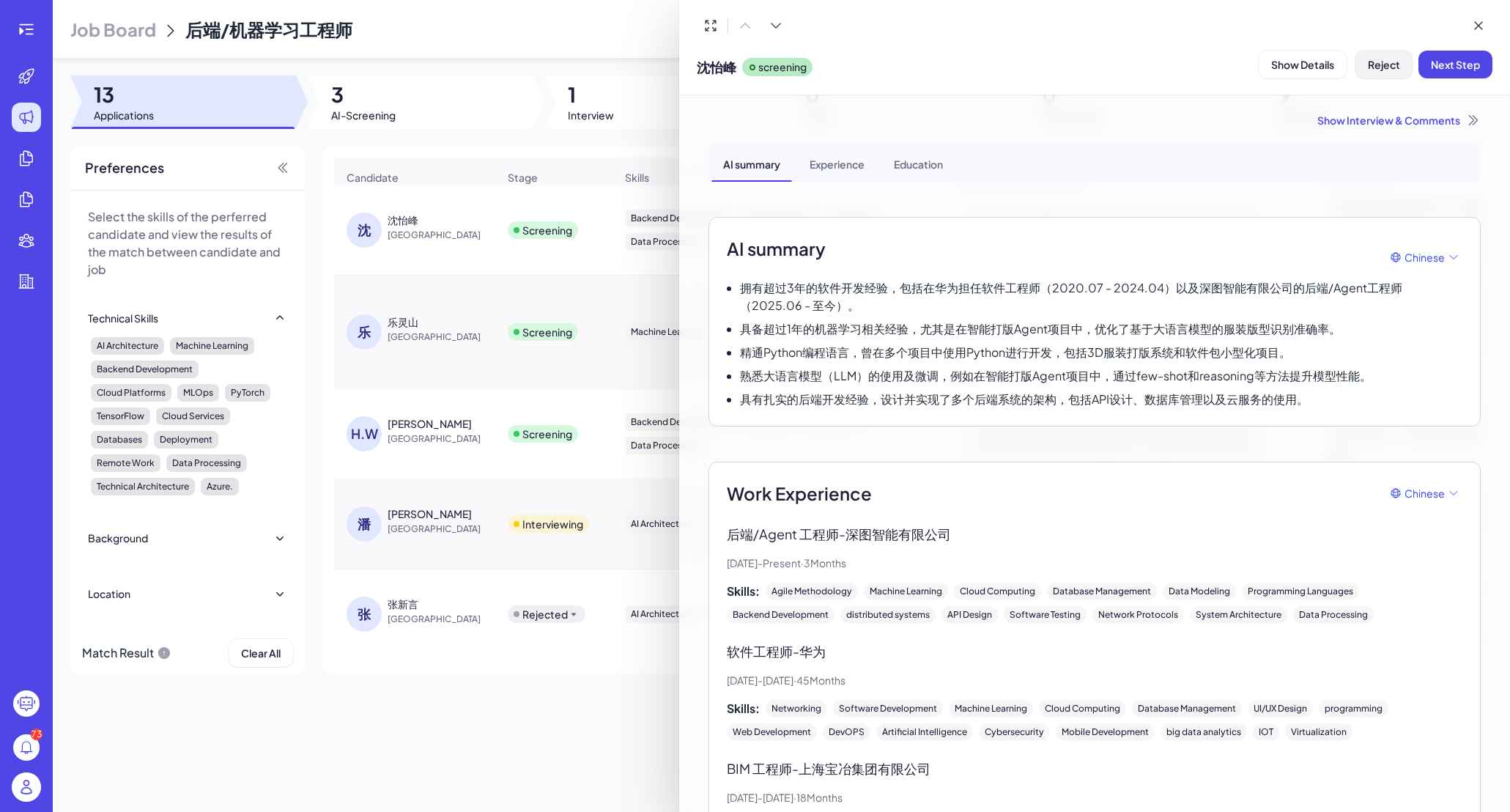
click at [1262, 60] on span "Reject" at bounding box center [1384, 65] width 32 height 13
click at [1262, 160] on button "Ok" at bounding box center [1464, 159] width 34 height 25
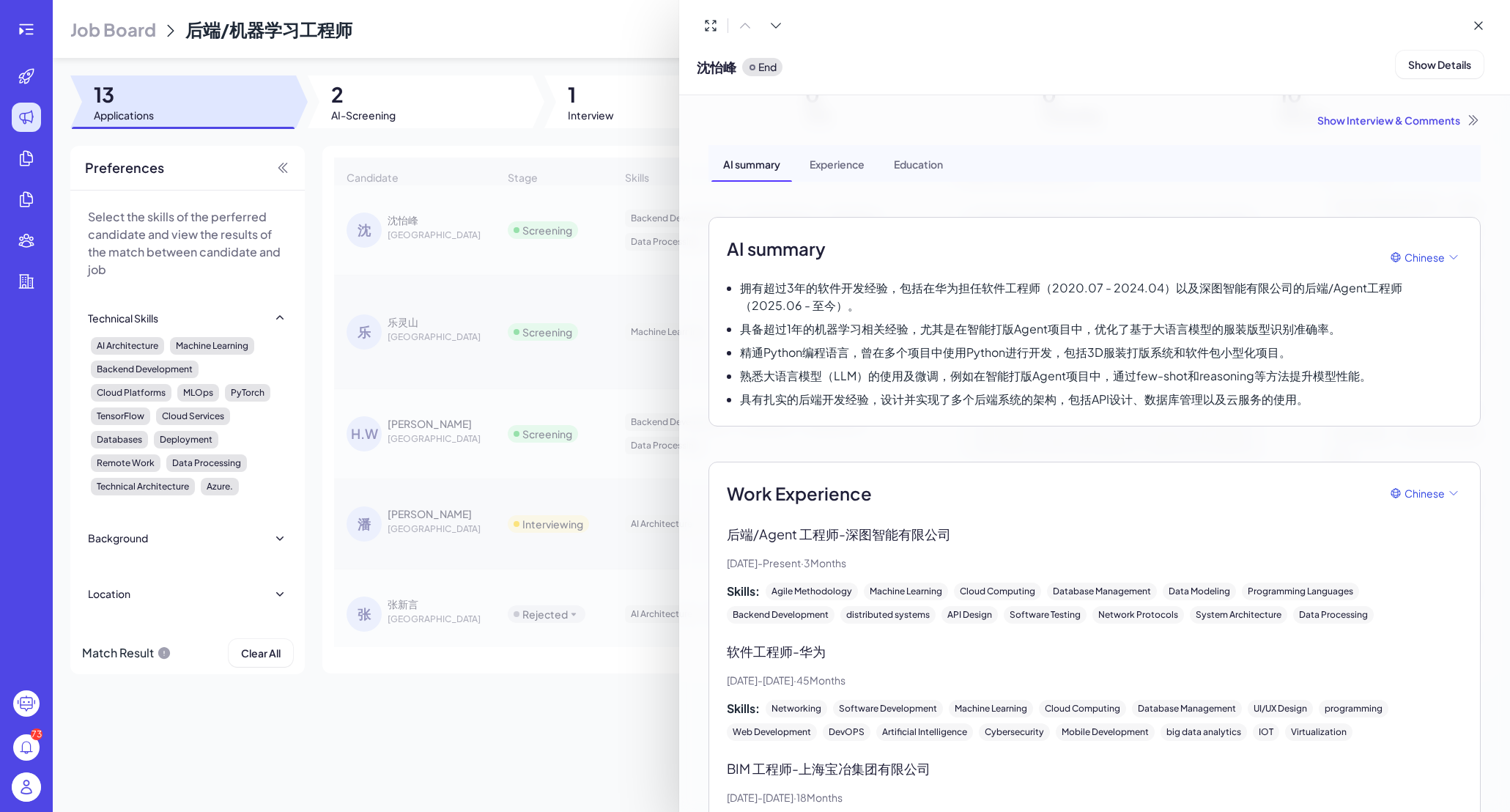
click at [633, 43] on div at bounding box center [755, 406] width 1510 height 812
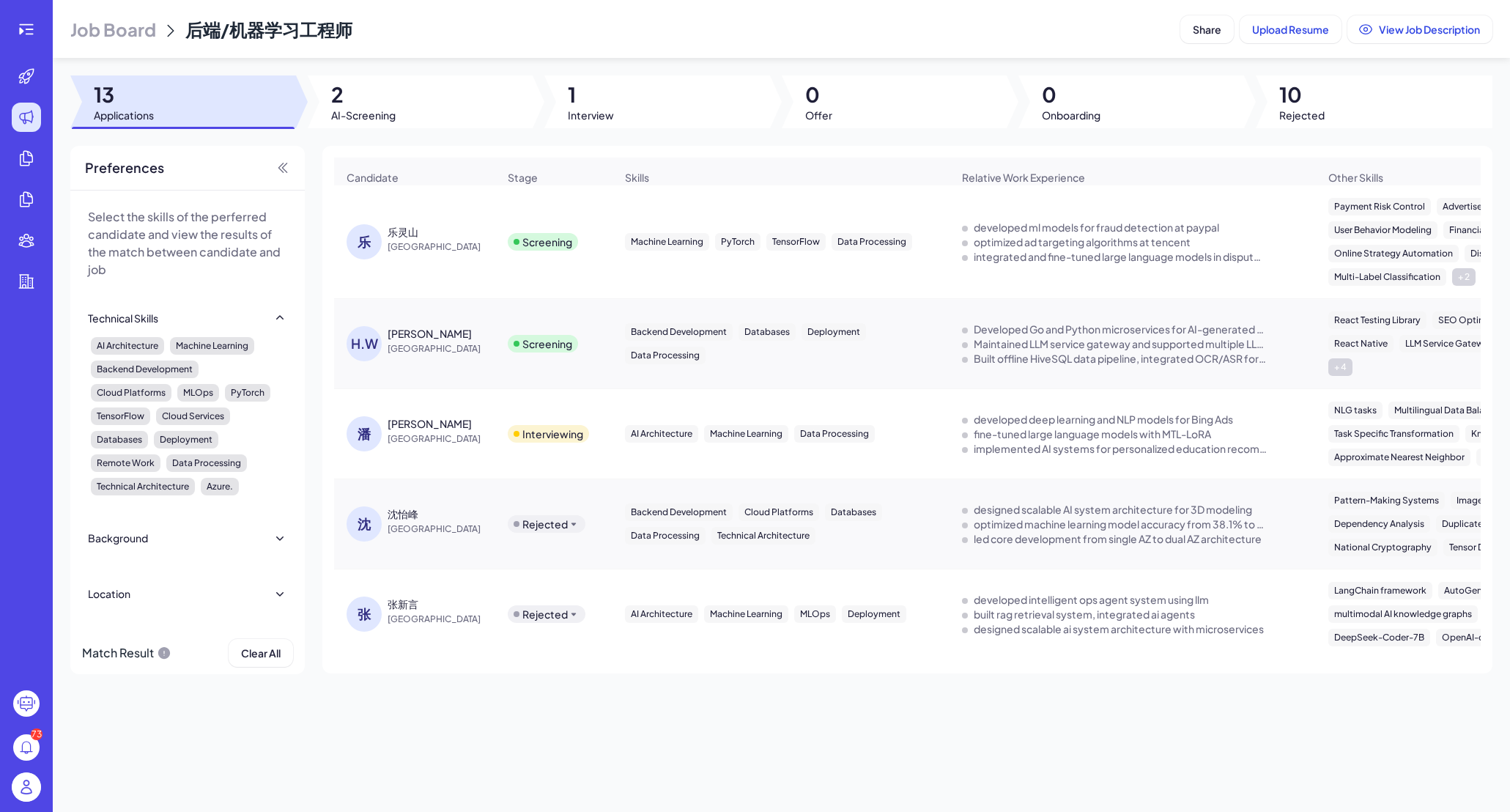
click at [435, 340] on div "[PERSON_NAME]" at bounding box center [430, 333] width 85 height 15
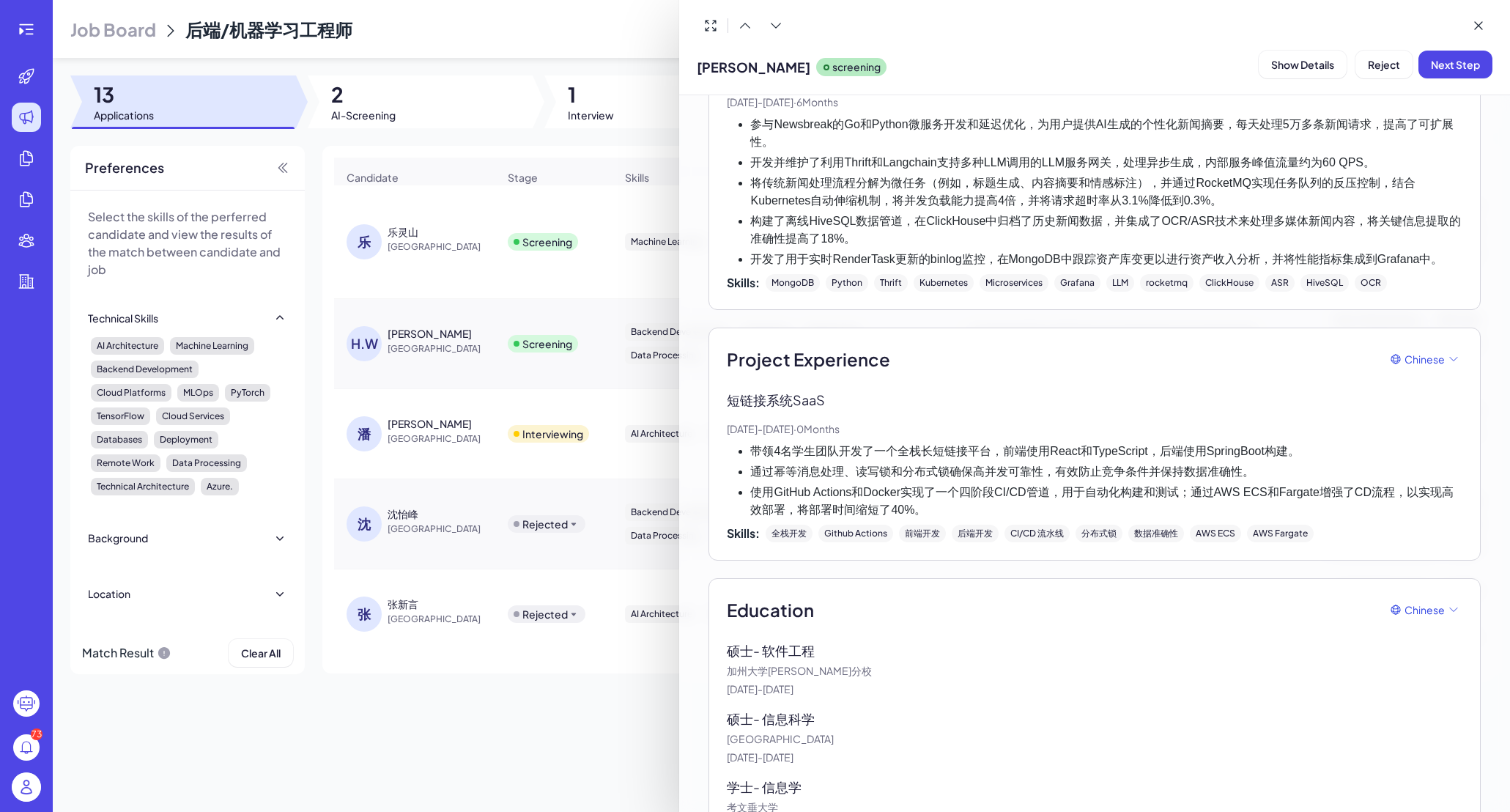
scroll to position [747, 0]
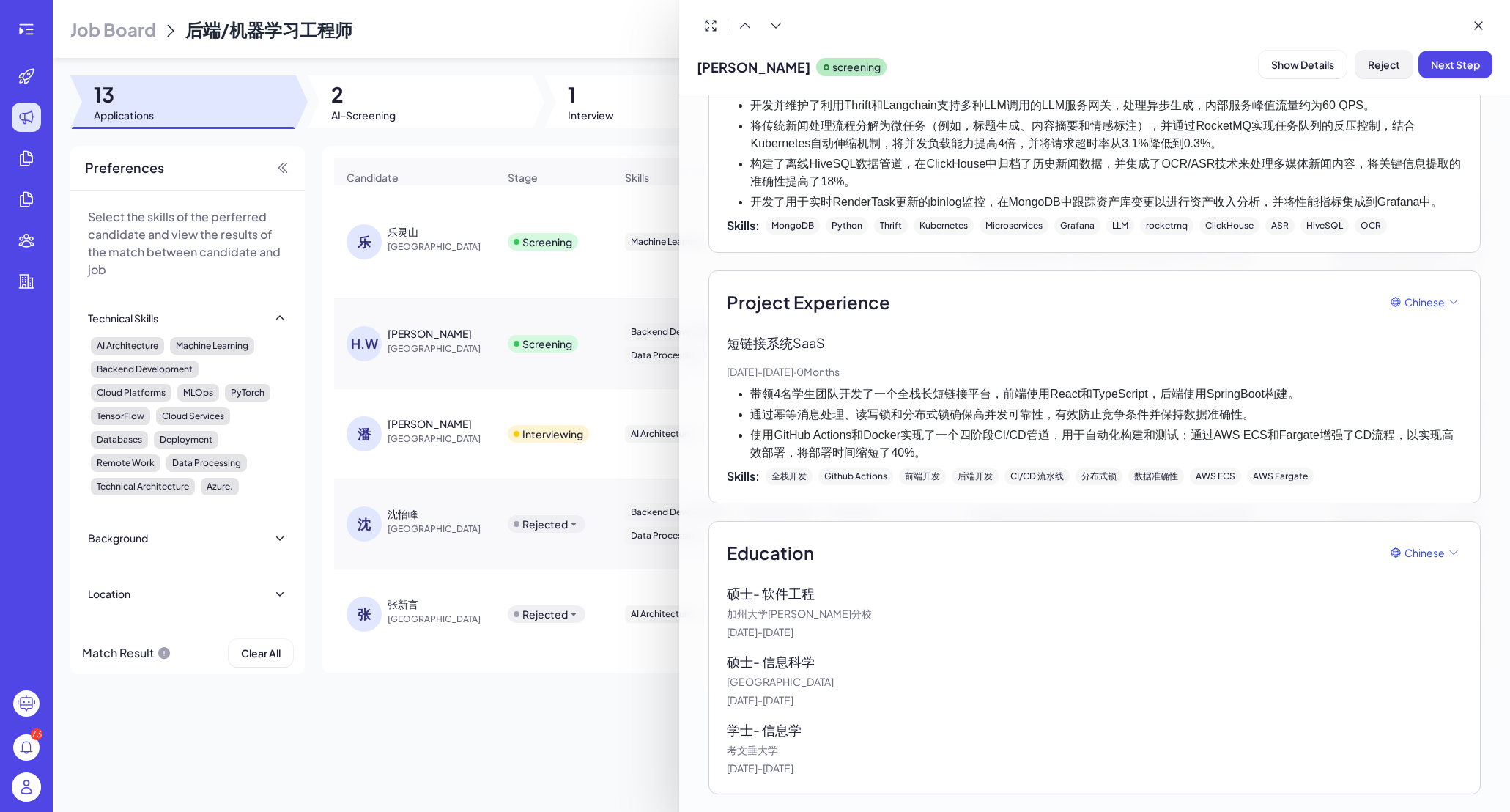
click at [1262, 63] on span "Reject" at bounding box center [1384, 65] width 32 height 13
click at [1262, 165] on button "Ok" at bounding box center [1464, 159] width 34 height 25
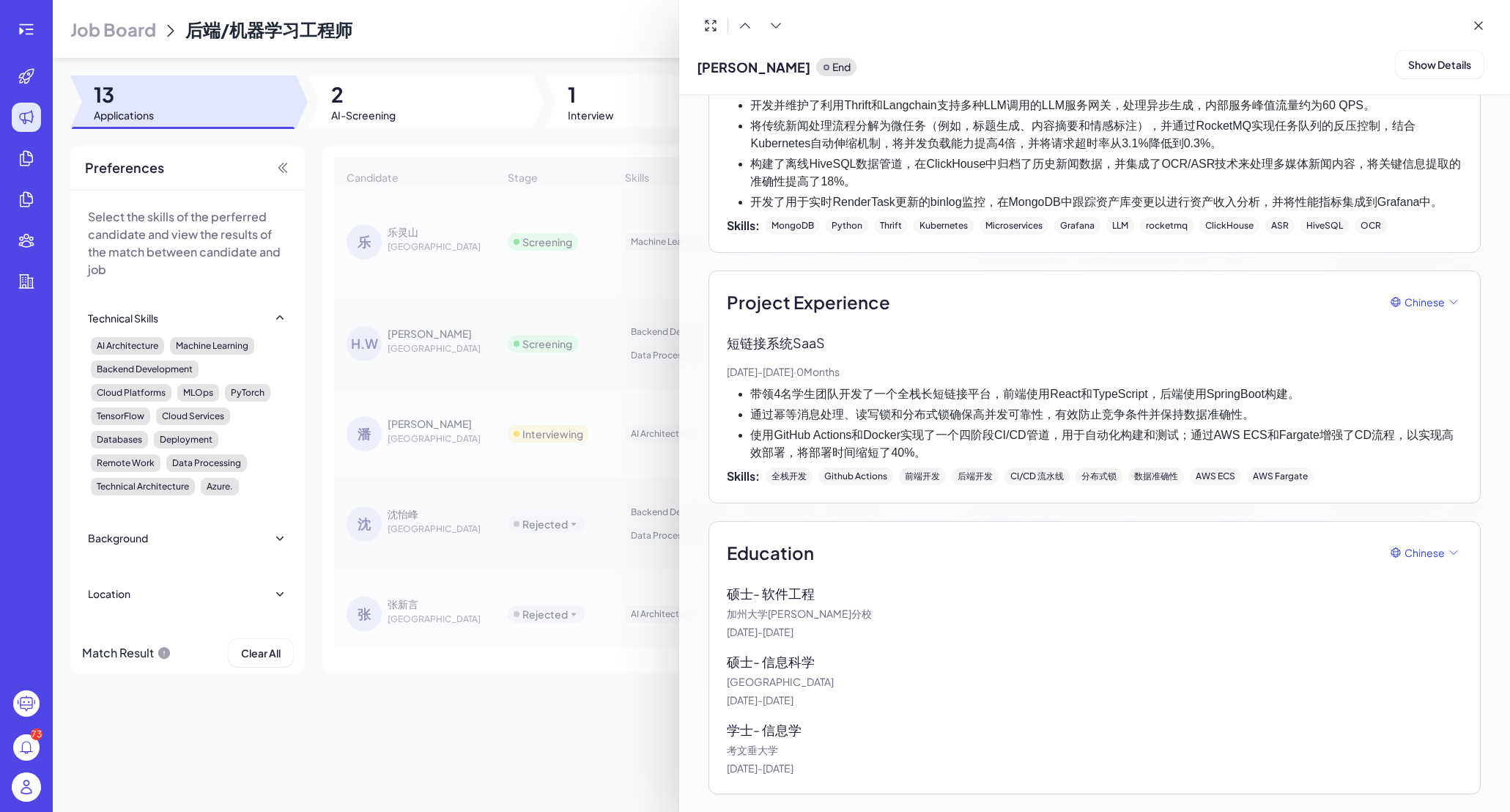
click at [519, 241] on div at bounding box center [755, 406] width 1510 height 812
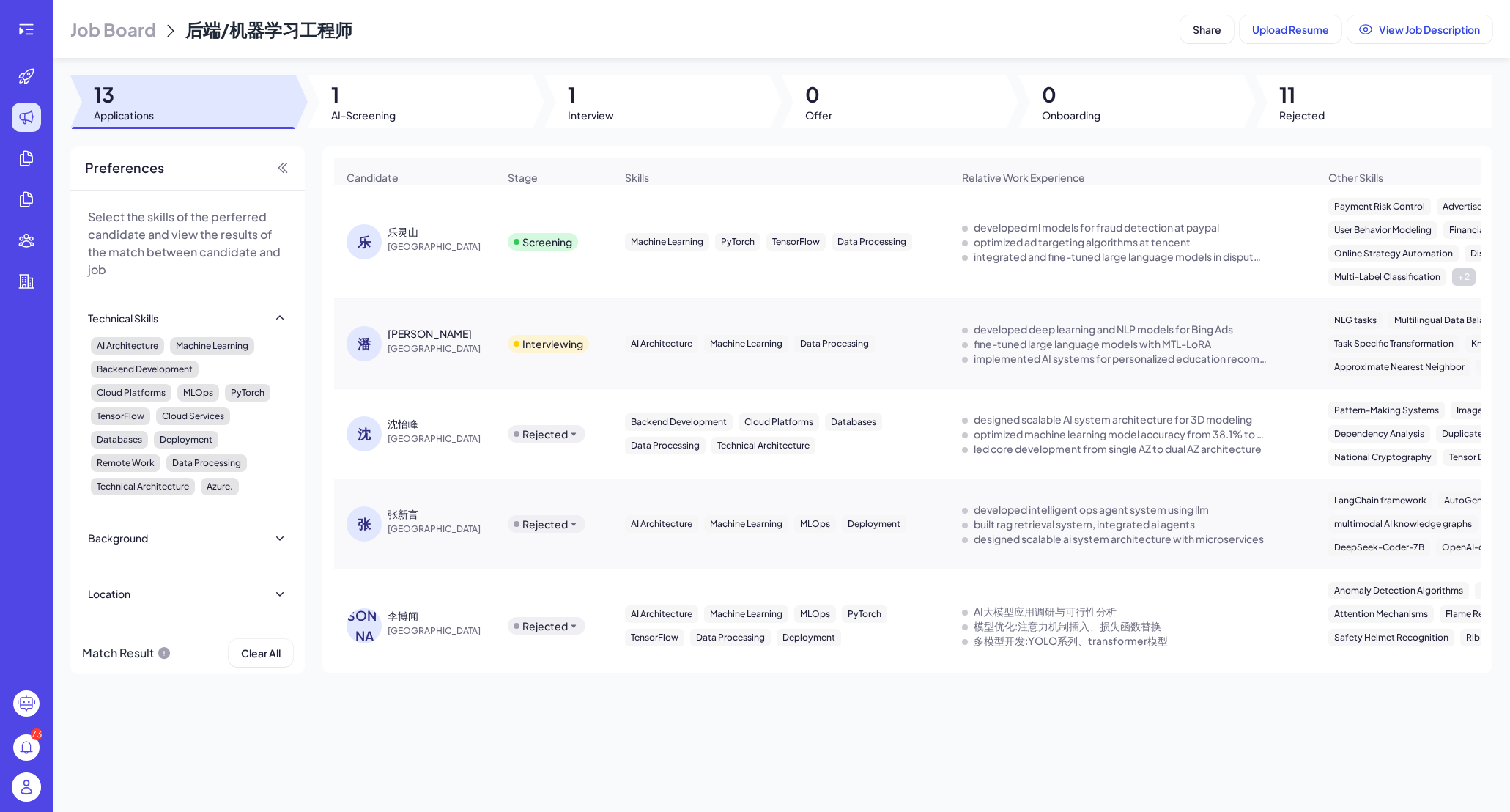
click at [483, 251] on span "[GEOGRAPHIC_DATA]" at bounding box center [442, 247] width 110 height 15
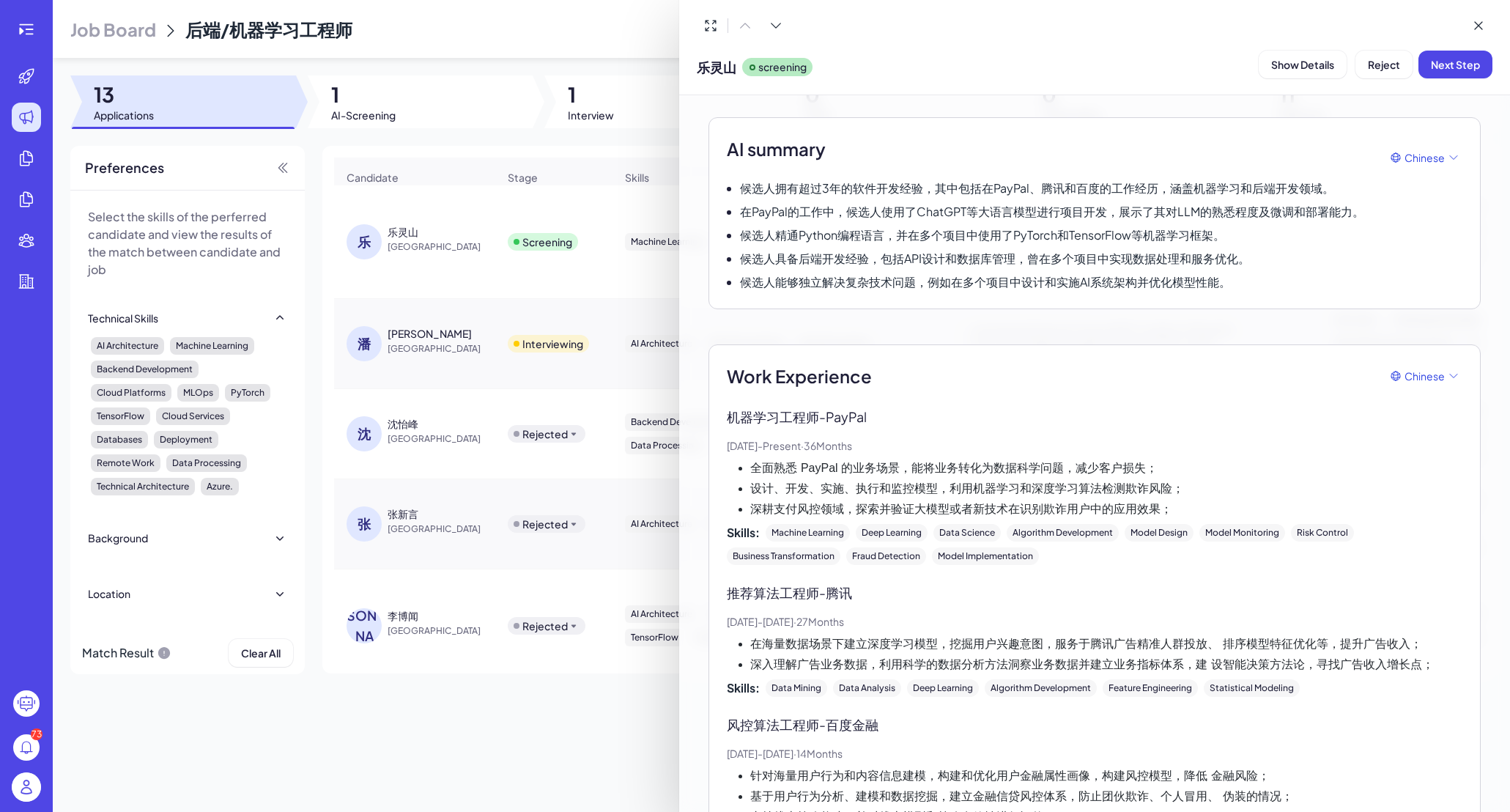
scroll to position [0, 0]
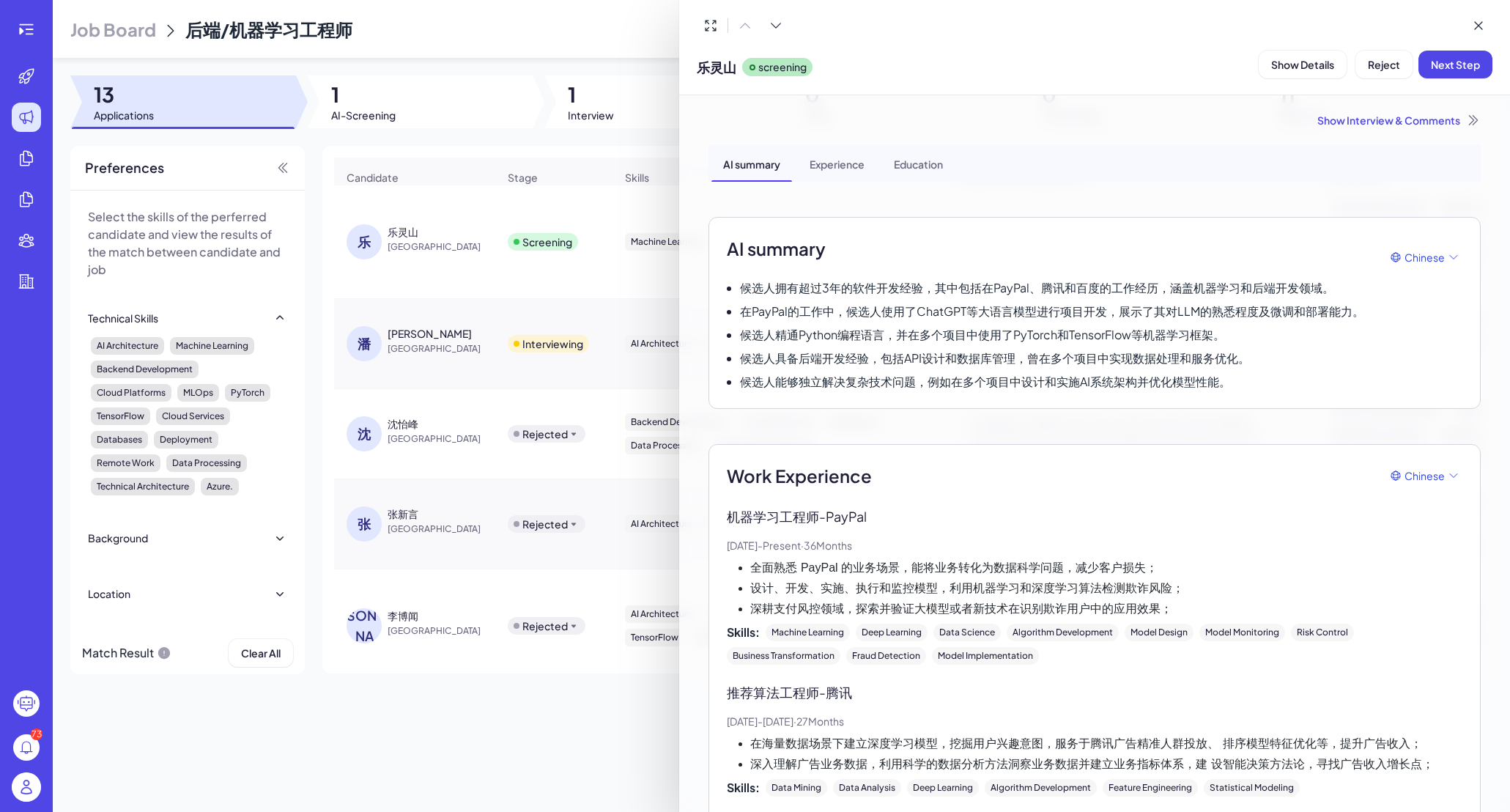
click at [834, 167] on div "Experience" at bounding box center [837, 163] width 79 height 37
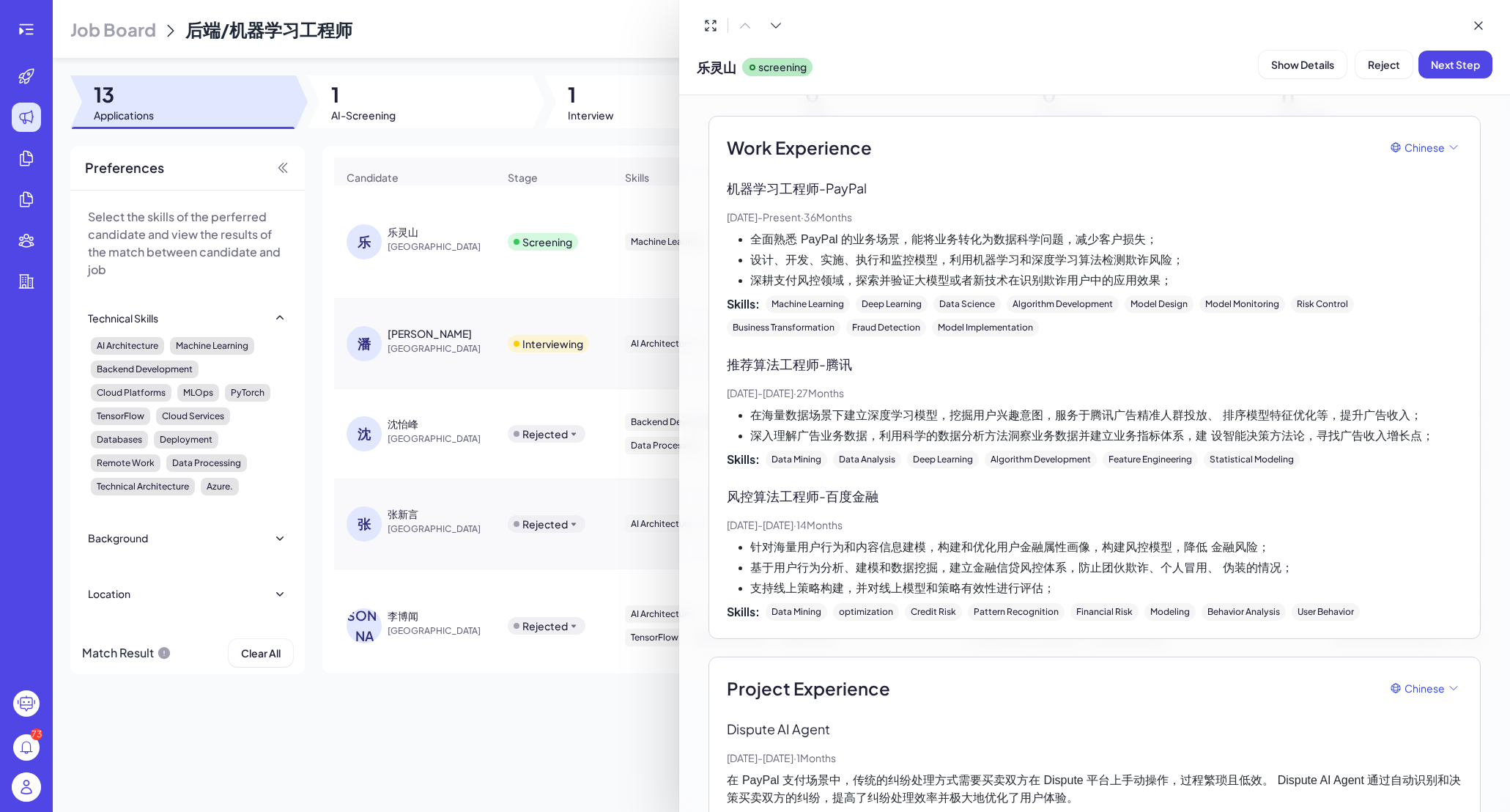
scroll to position [349, 0]
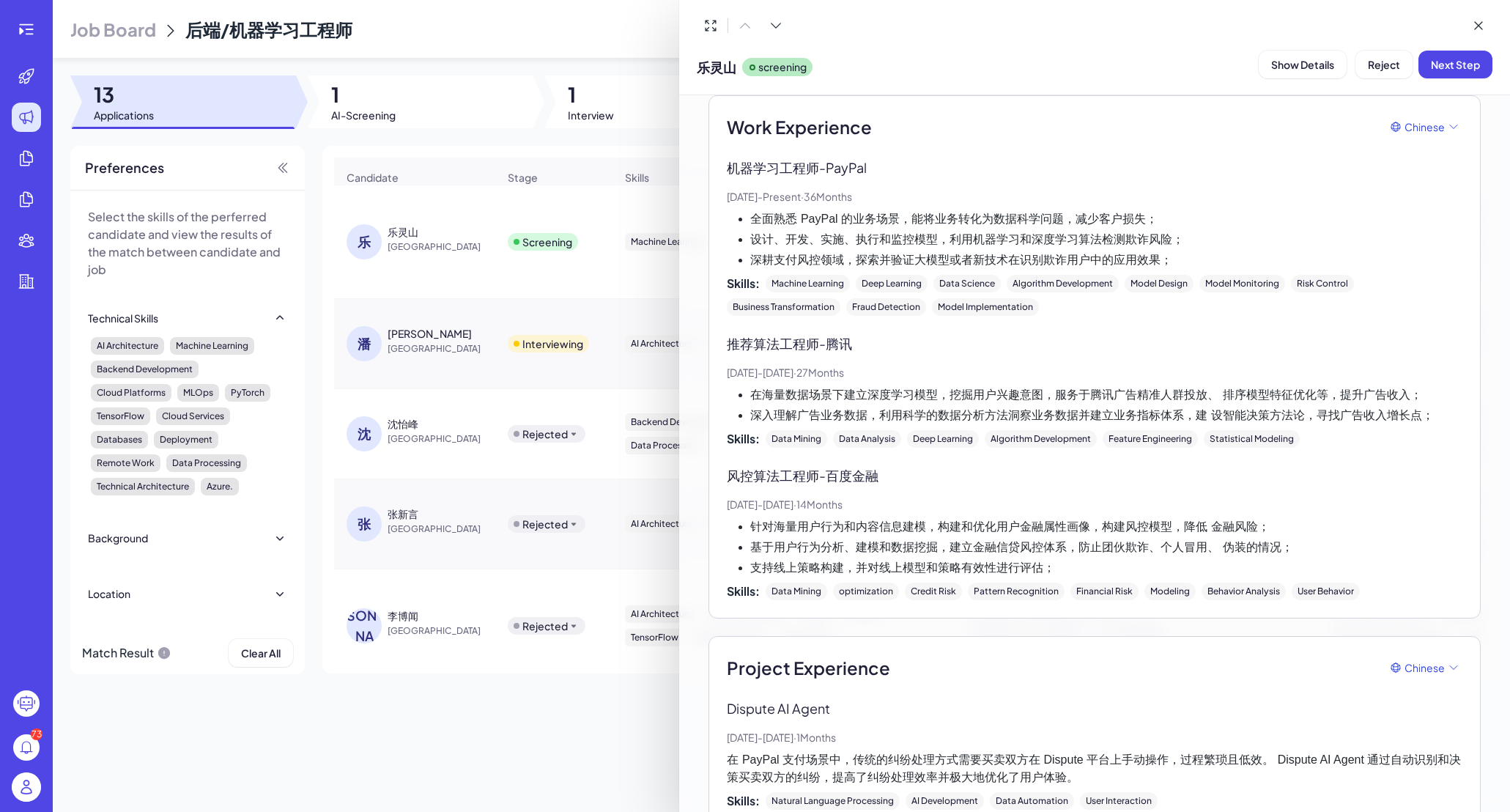
click at [455, 357] on div at bounding box center [755, 406] width 1510 height 812
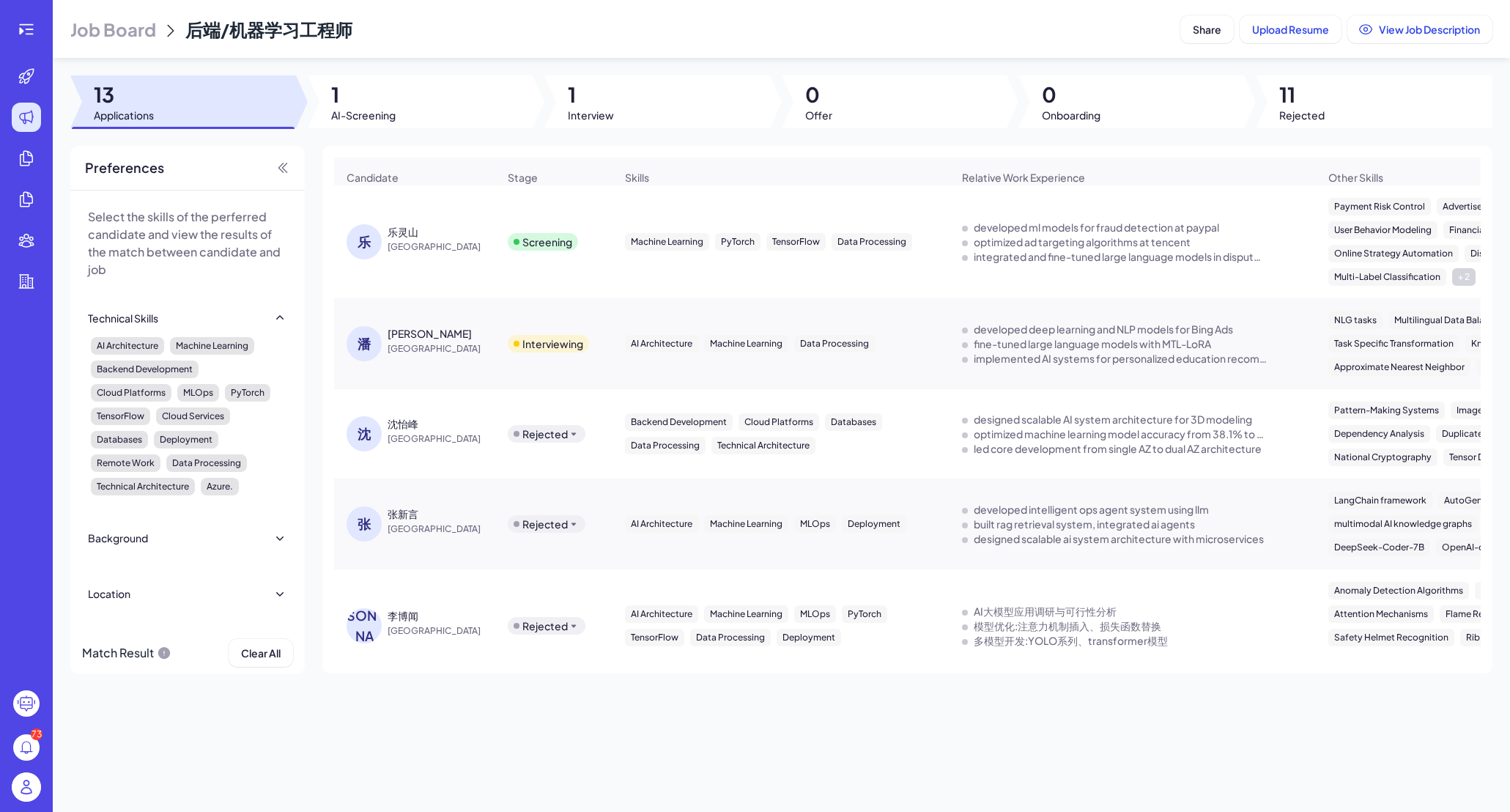
click at [419, 340] on div "[PERSON_NAME]" at bounding box center [442, 333] width 110 height 15
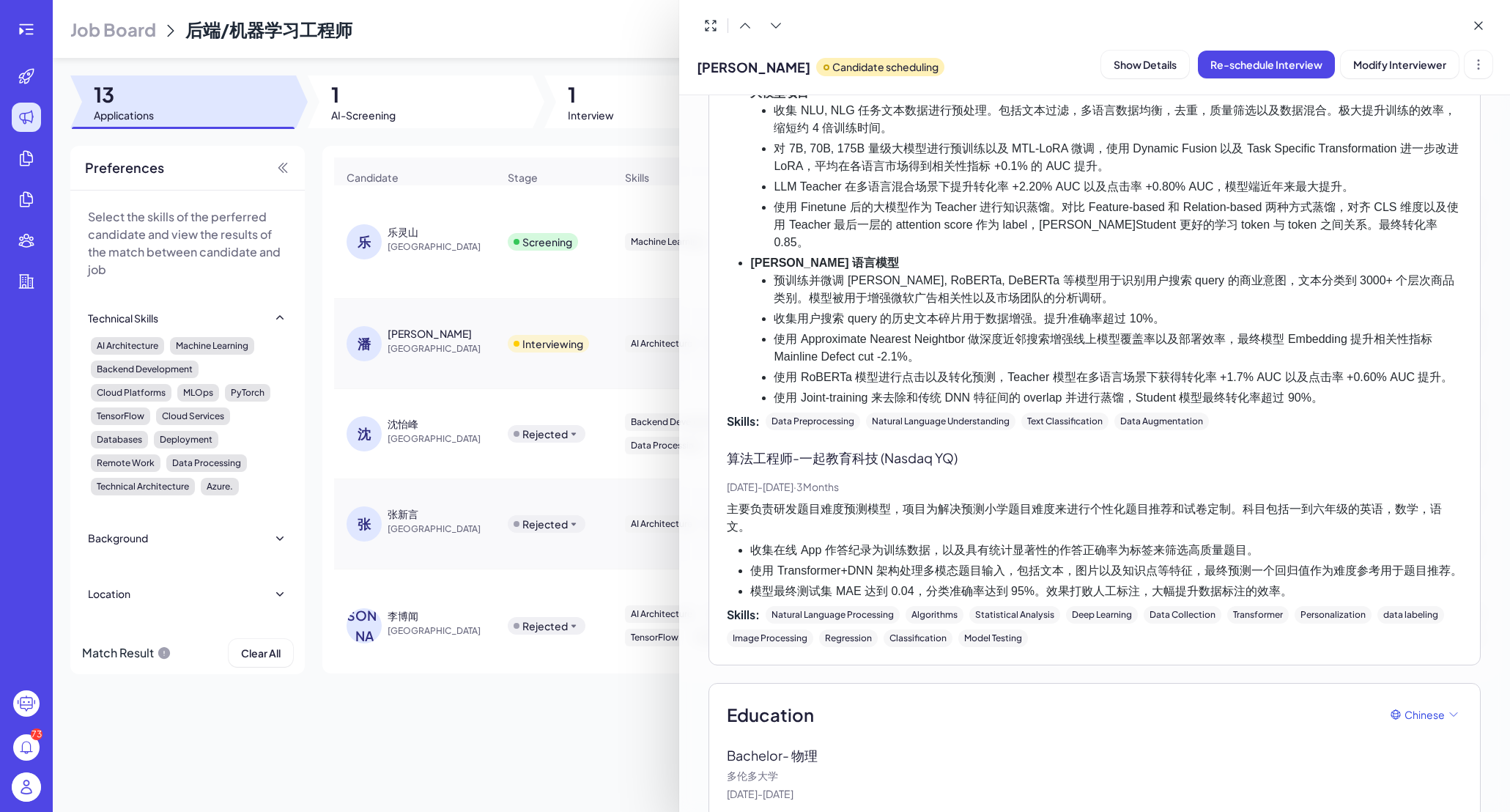
scroll to position [0, 0]
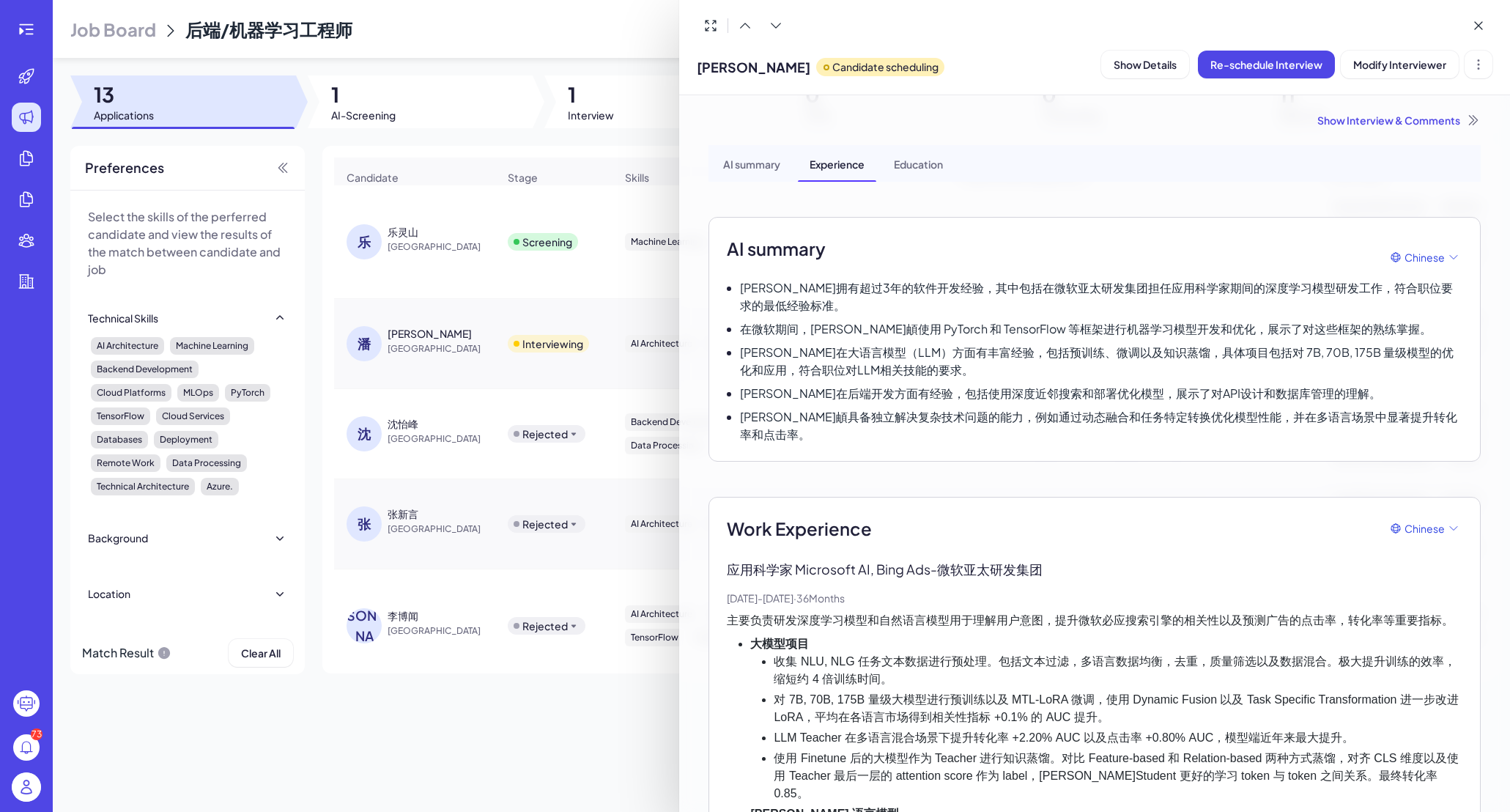
click at [435, 236] on div at bounding box center [755, 406] width 1510 height 812
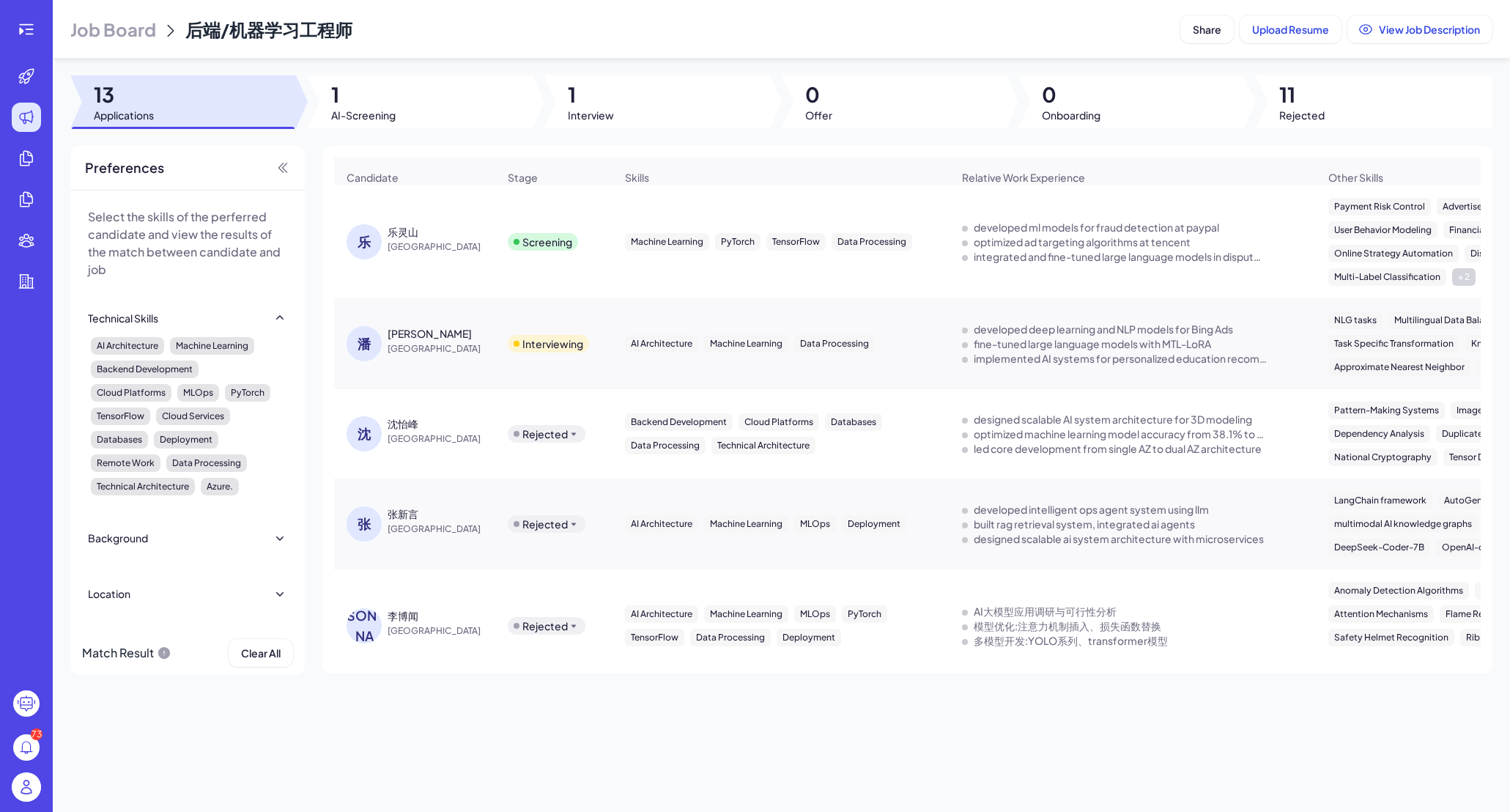
click at [424, 235] on div "乐灵山" at bounding box center [442, 232] width 110 height 15
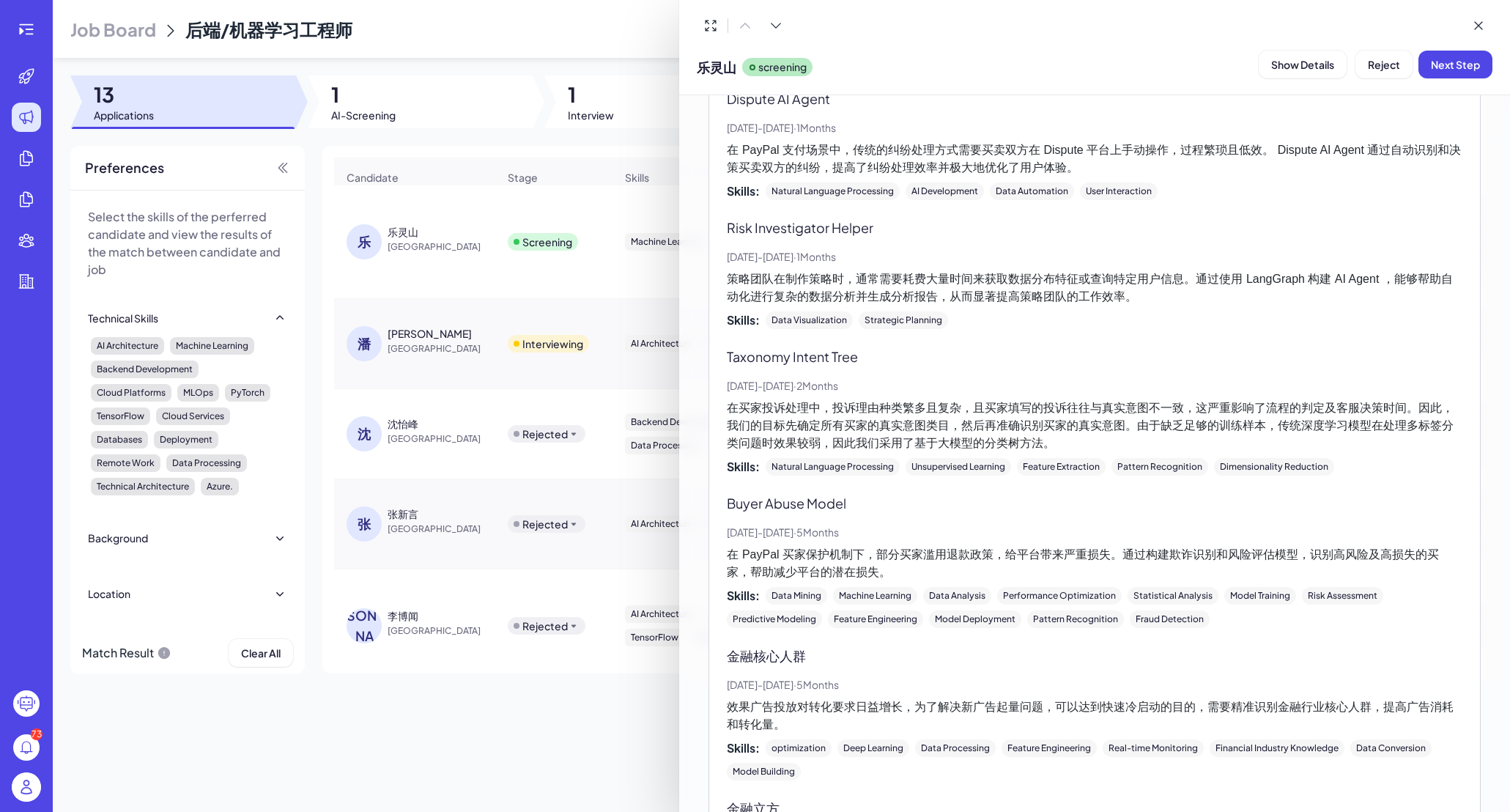
scroll to position [962, 0]
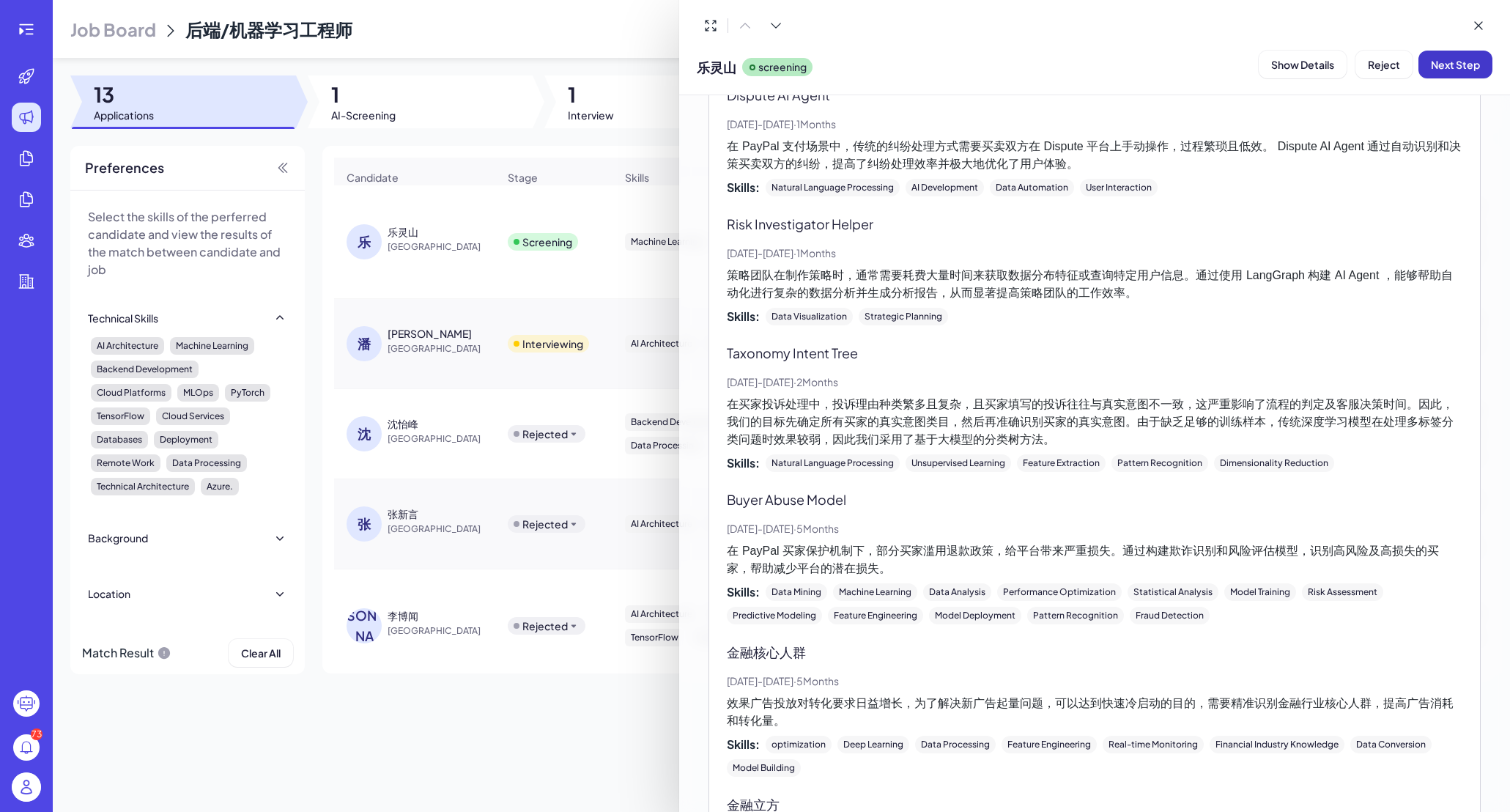
click at [1262, 70] on span "Next Step" at bounding box center [1455, 65] width 49 height 13
click at [1262, 67] on span "Assign Interviewer" at bounding box center [1372, 65] width 91 height 13
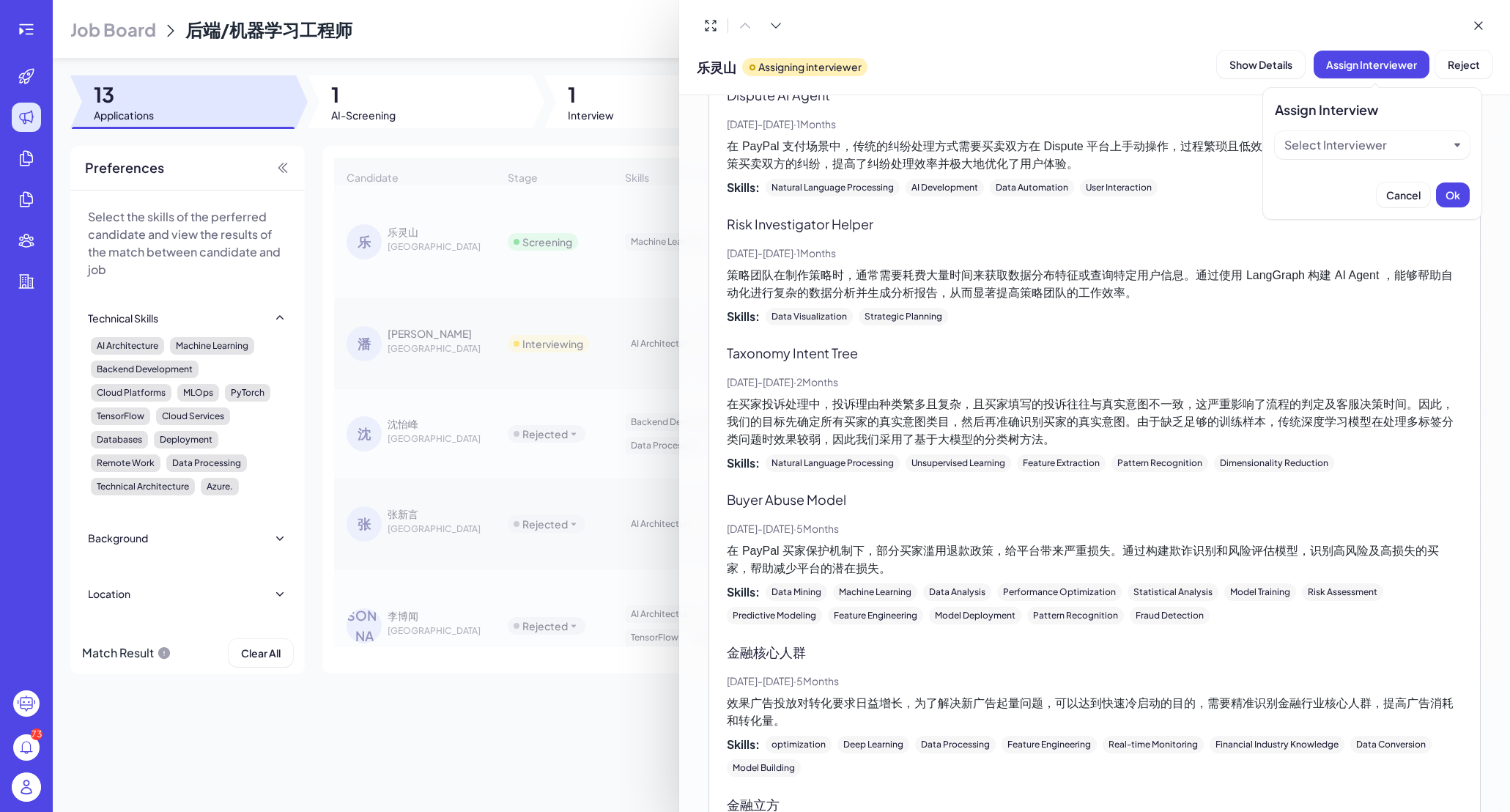
click at [1262, 147] on div "Select Interviewer" at bounding box center [1366, 145] width 164 height 18
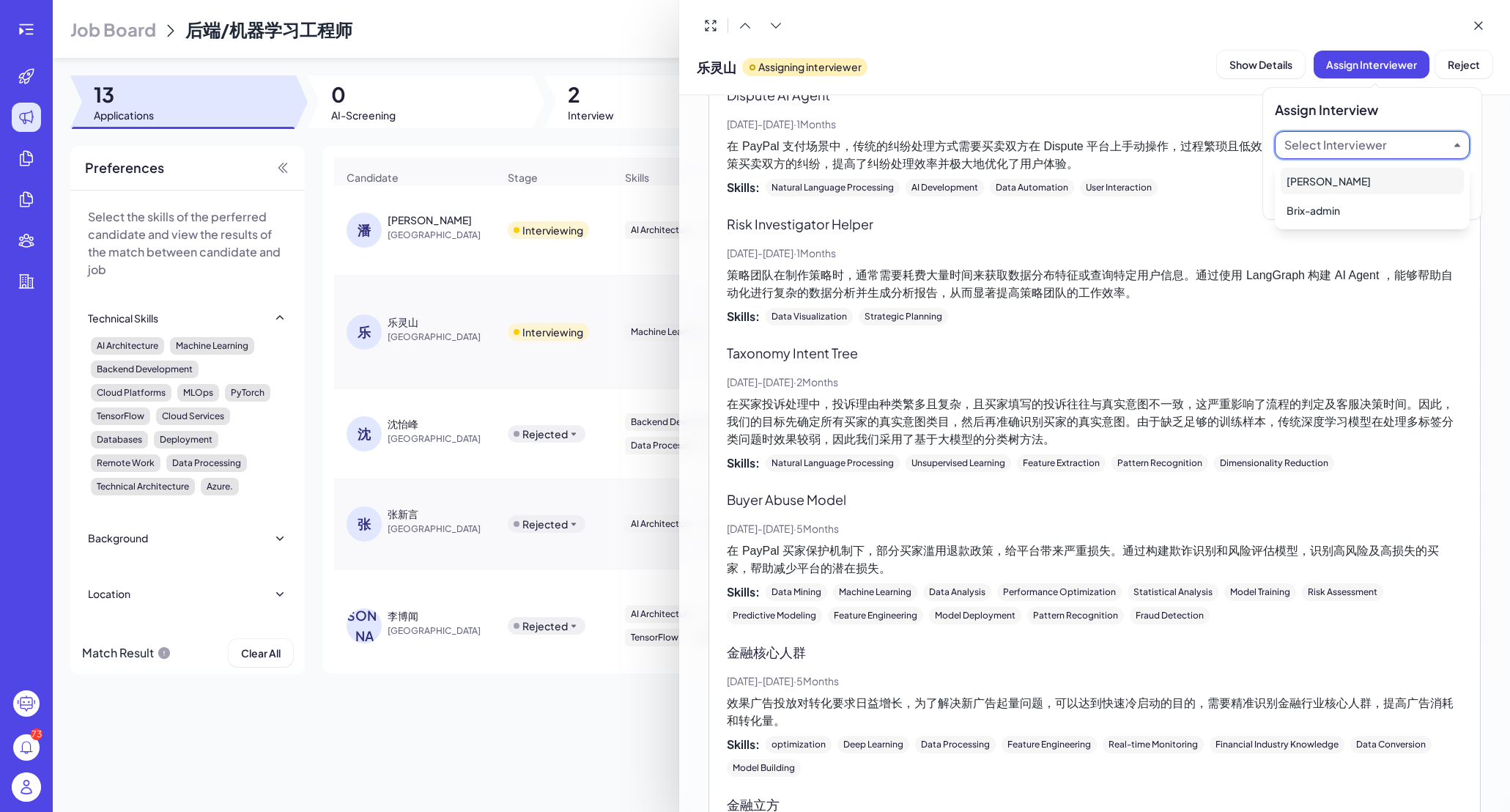
click at [1262, 182] on div "[PERSON_NAME]" at bounding box center [1372, 181] width 183 height 26
click at [1262, 193] on span "Ok" at bounding box center [1453, 195] width 15 height 13
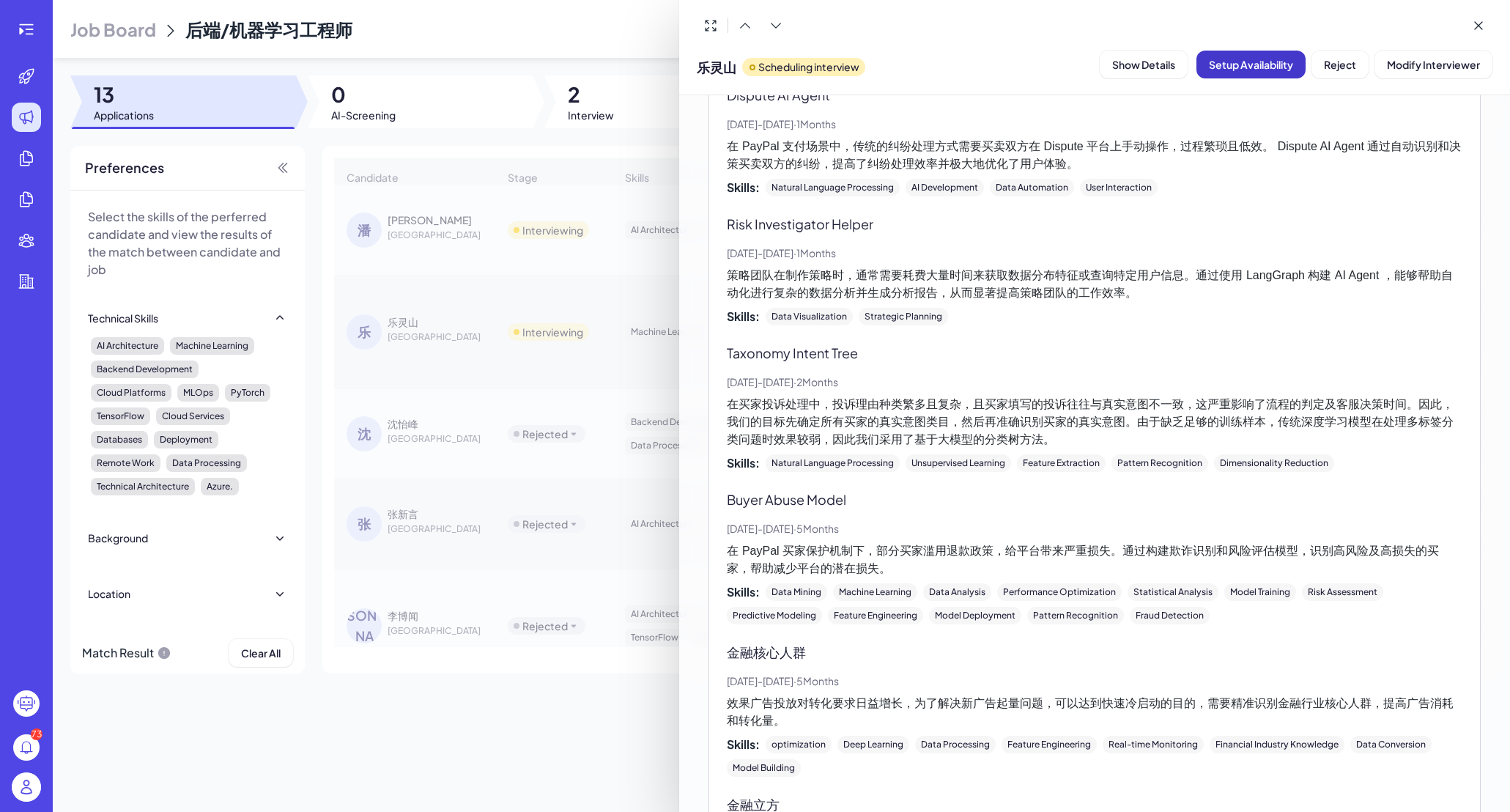
click at [1262, 71] on button "Setup Availability" at bounding box center [1251, 65] width 109 height 28
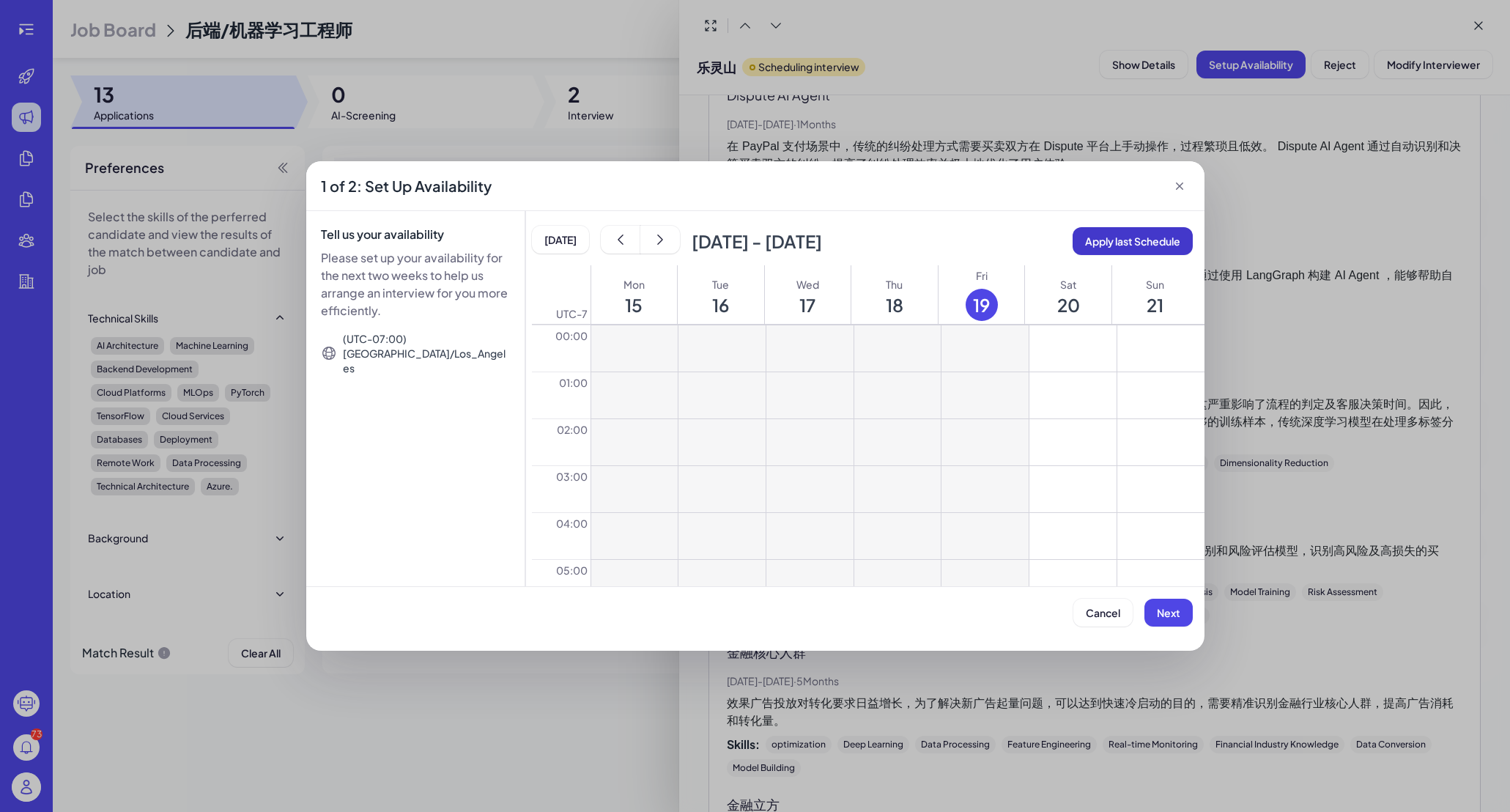
click at [1140, 242] on span "Apply last Schedule" at bounding box center [1132, 241] width 95 height 13
click at [1180, 599] on button "Next" at bounding box center [1169, 613] width 49 height 28
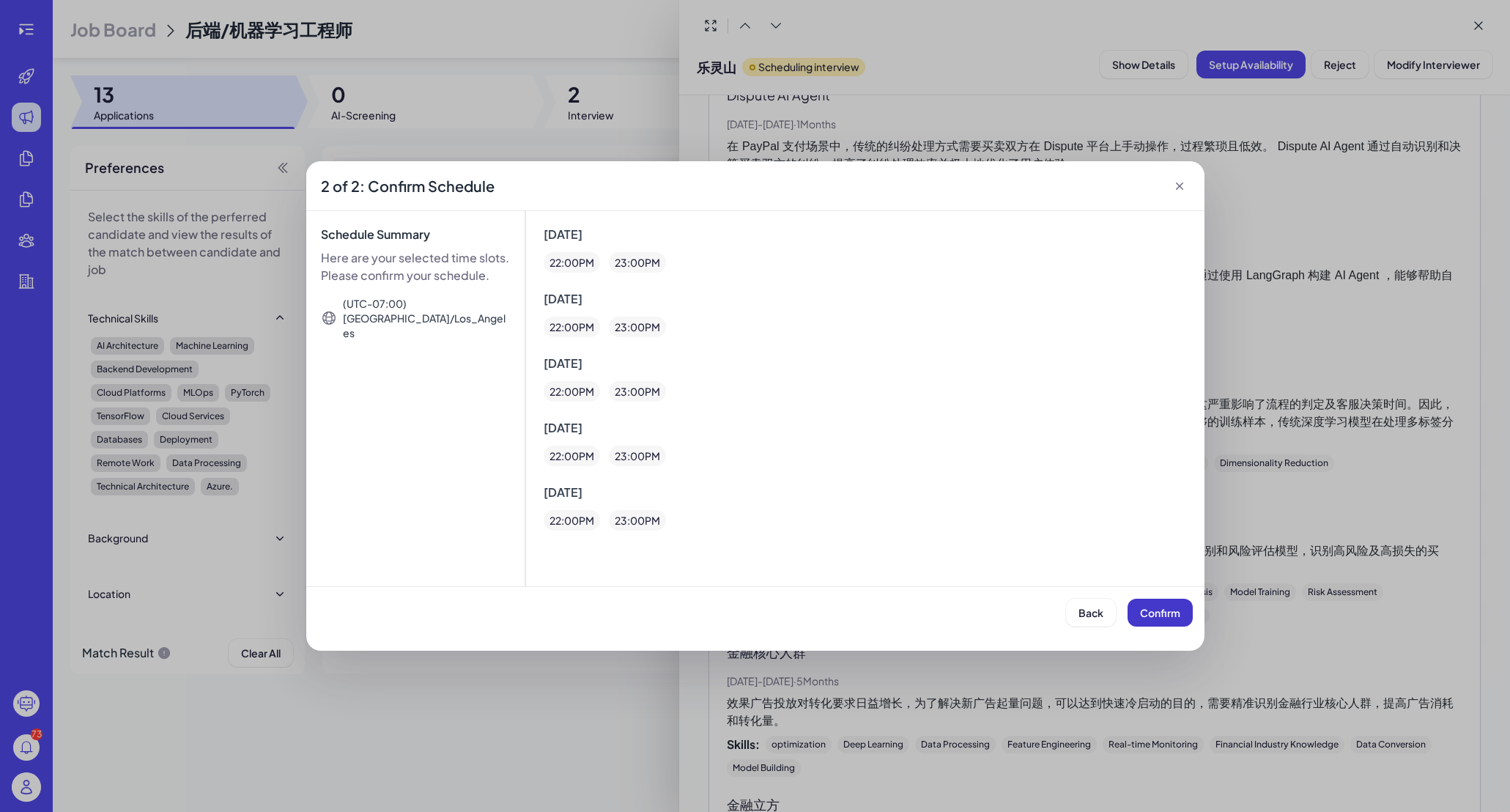
click at [1173, 610] on span "Confirm" at bounding box center [1160, 613] width 40 height 13
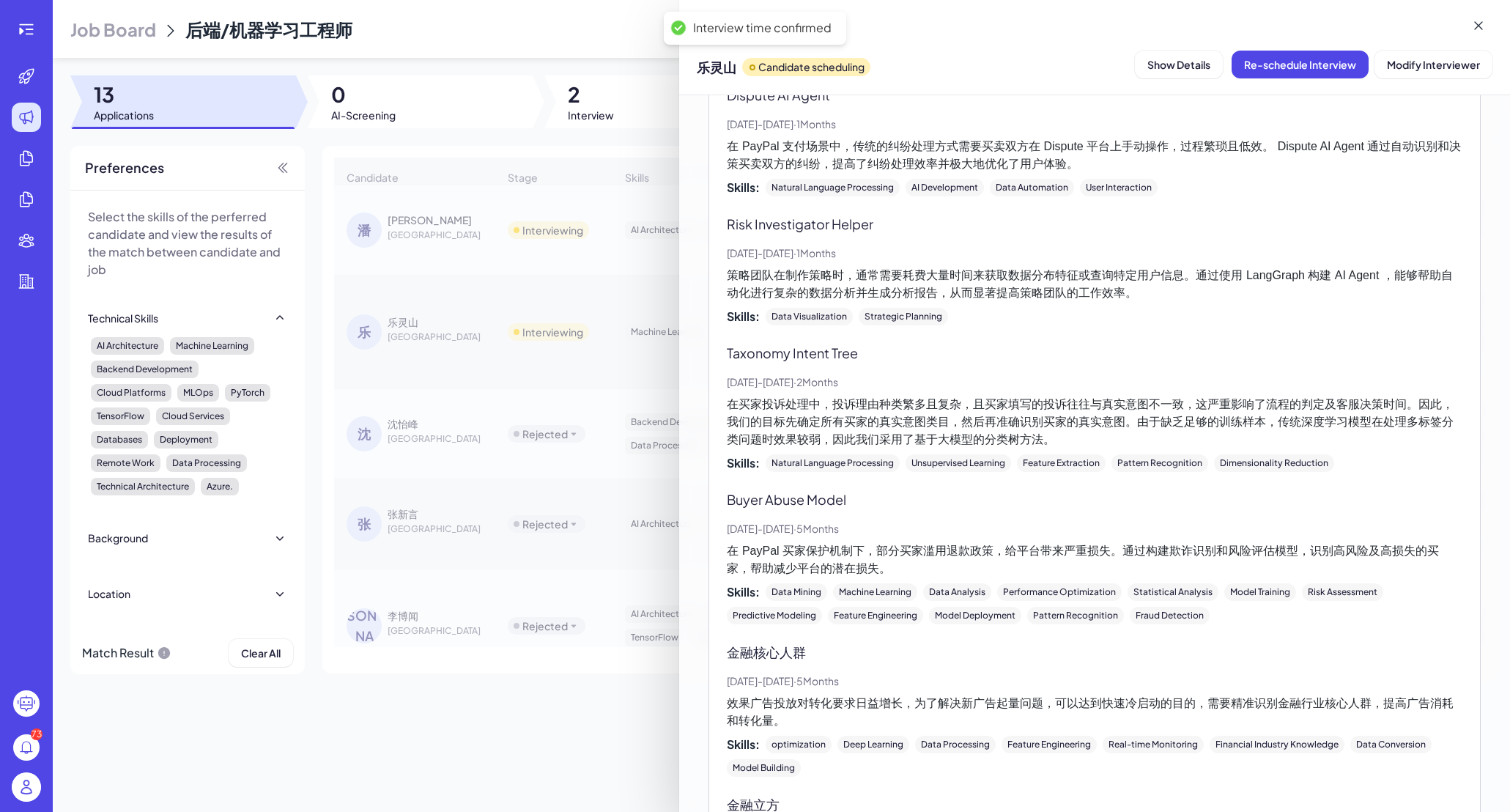
click at [540, 192] on div at bounding box center [755, 406] width 1510 height 812
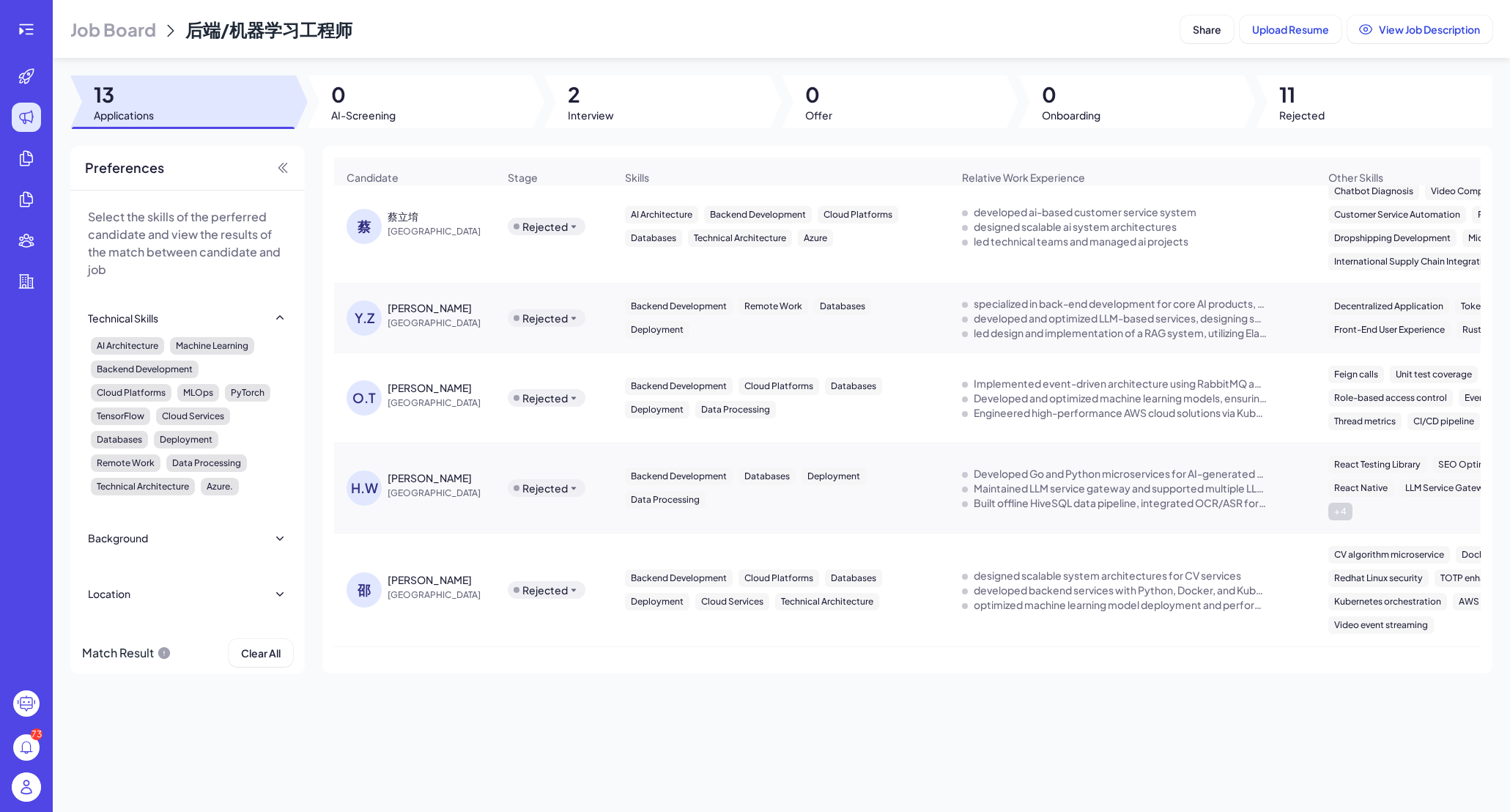
scroll to position [0, 0]
